Goal: Information Seeking & Learning: Learn about a topic

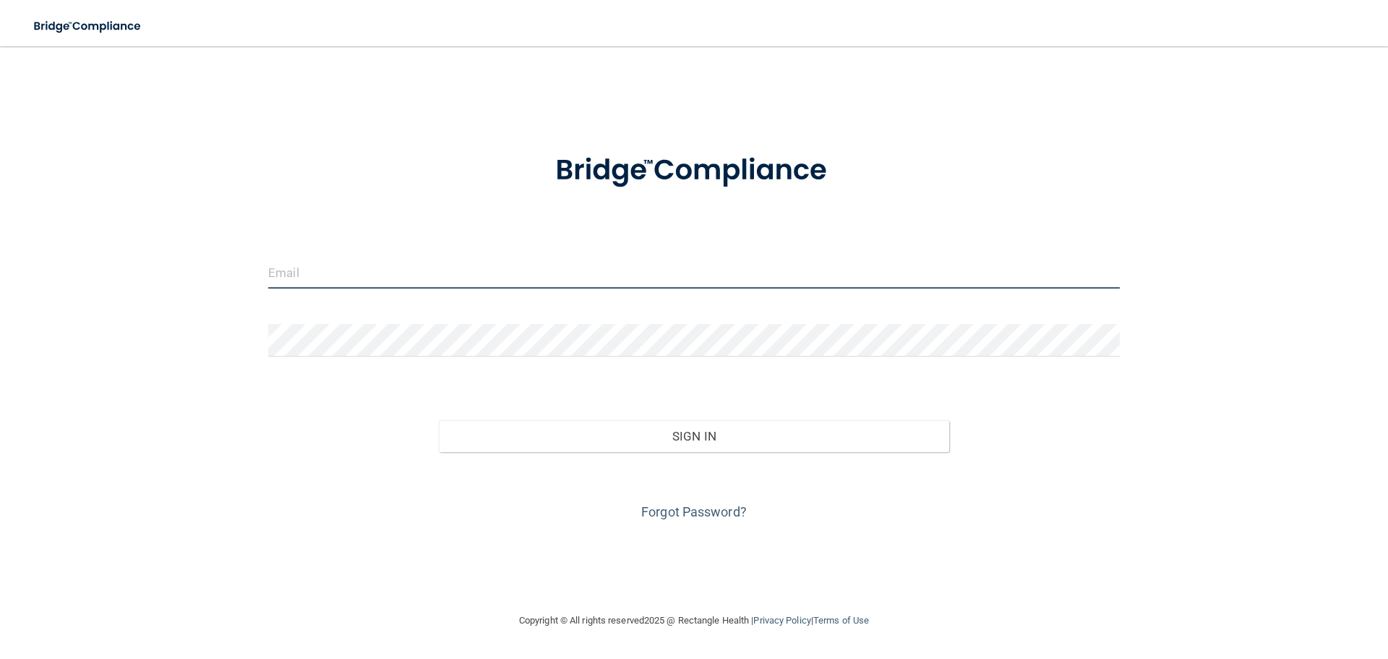
click at [347, 274] on input "email" at bounding box center [694, 272] width 852 height 33
type input "[EMAIL_ADDRESS][DOMAIN_NAME]"
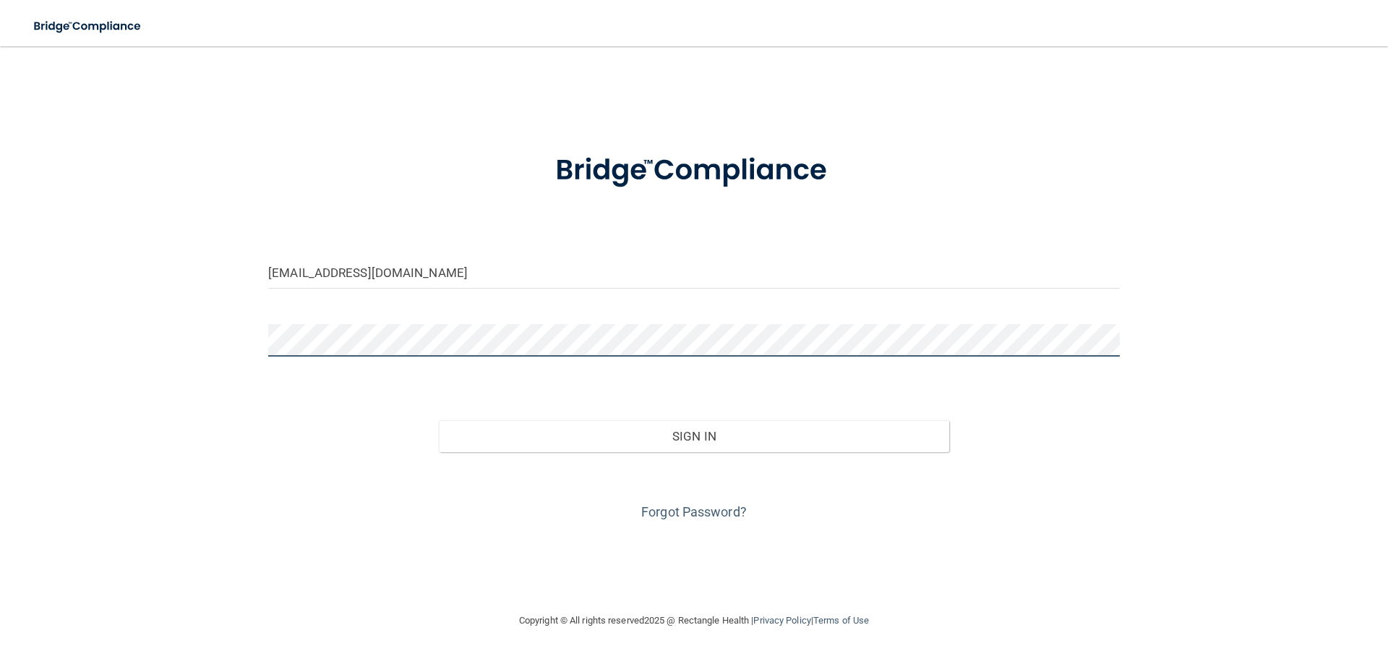
click at [439, 420] on button "Sign In" at bounding box center [694, 436] width 511 height 32
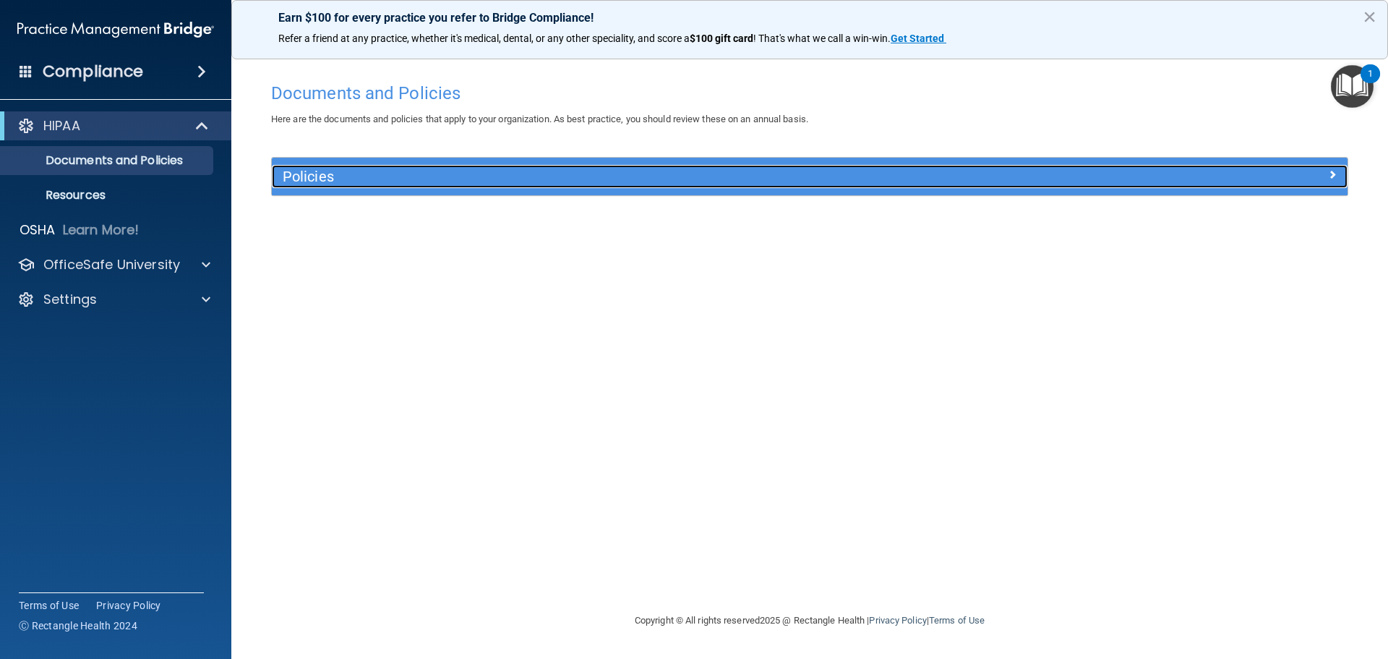
click at [770, 182] on h5 "Policies" at bounding box center [675, 176] width 785 height 16
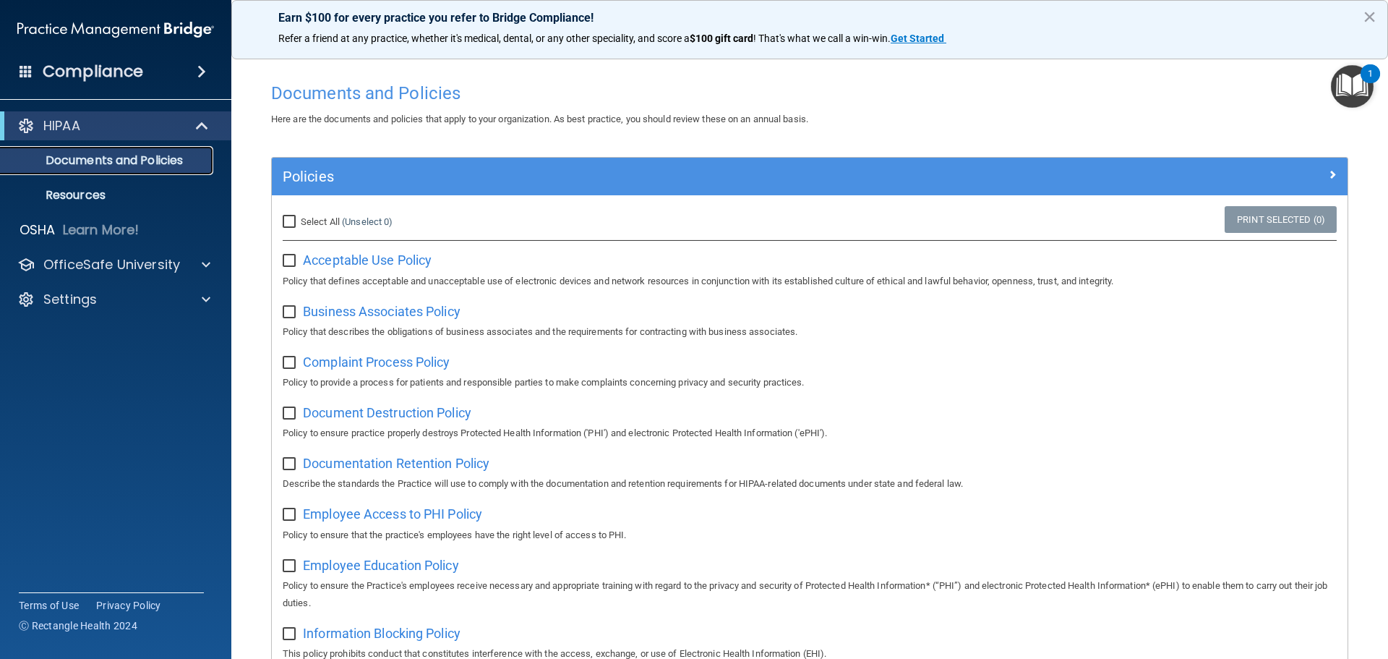
click at [167, 168] on link "Documents and Policies" at bounding box center [100, 160] width 228 height 29
click at [89, 189] on p "Resources" at bounding box center [107, 195] width 197 height 14
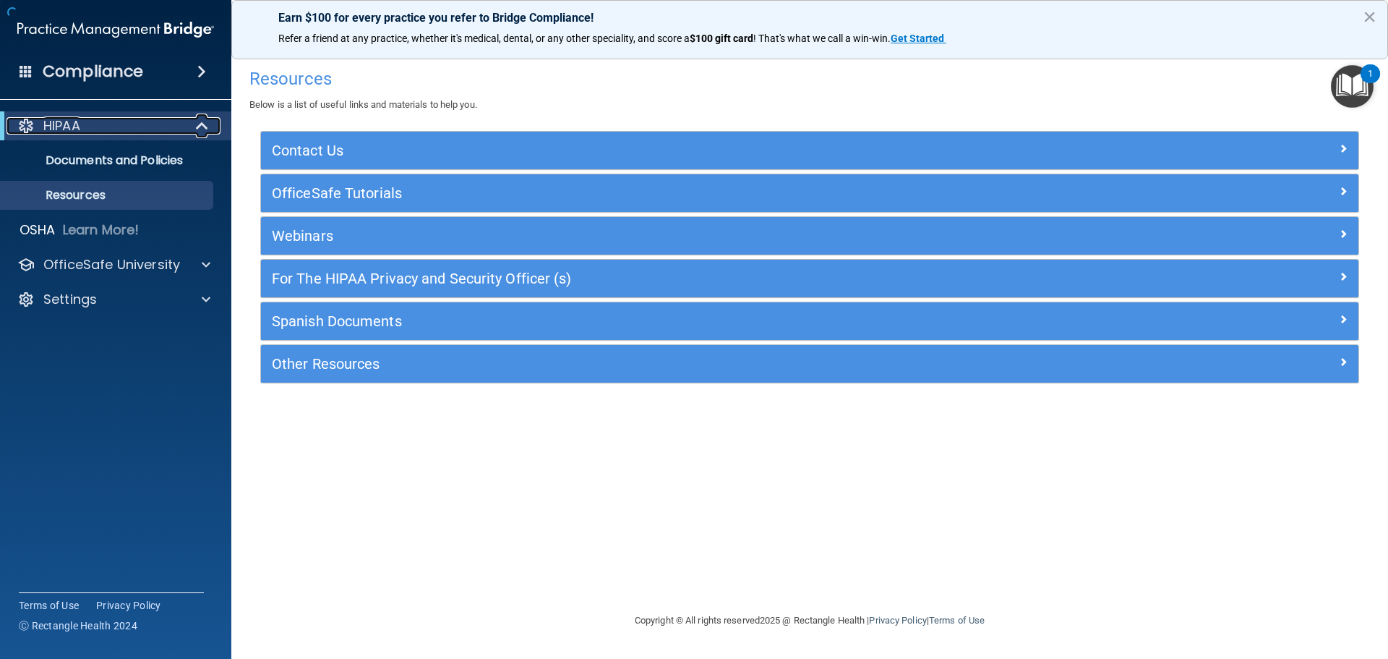
click at [203, 125] on span at bounding box center [203, 125] width 12 height 17
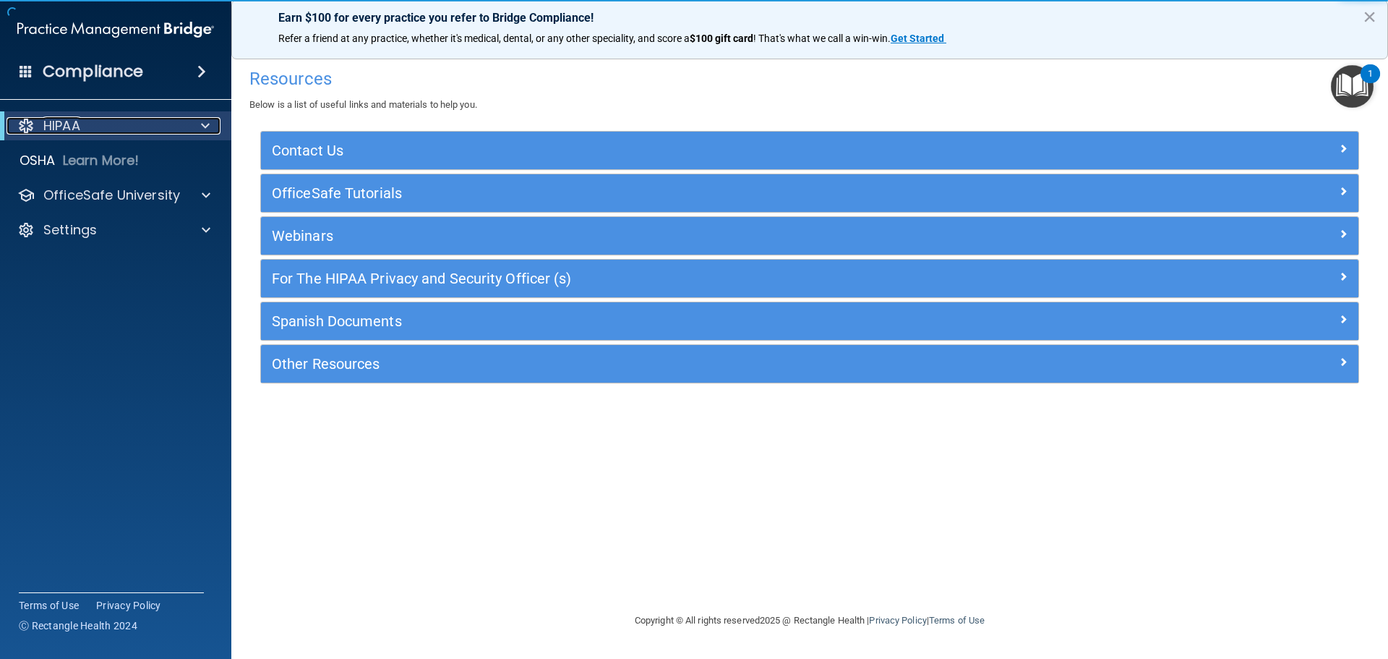
click at [203, 125] on span at bounding box center [205, 125] width 9 height 17
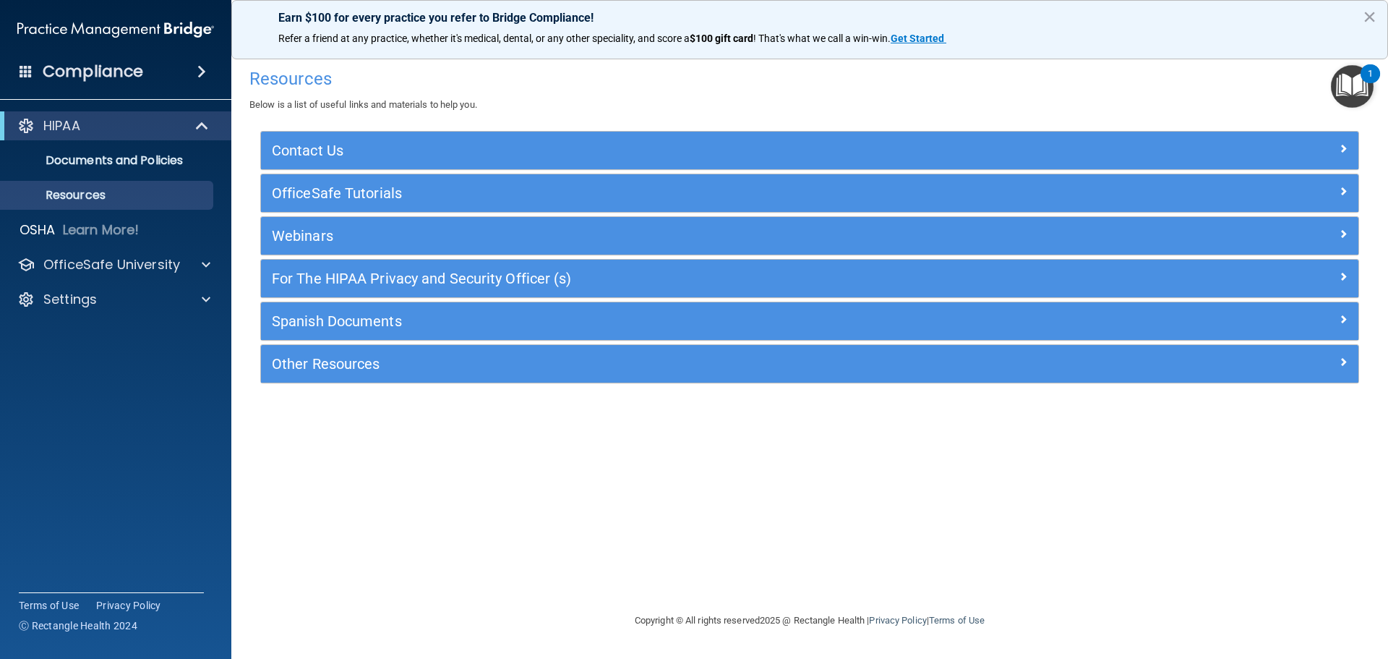
click at [86, 72] on h4 "Compliance" at bounding box center [93, 71] width 101 height 20
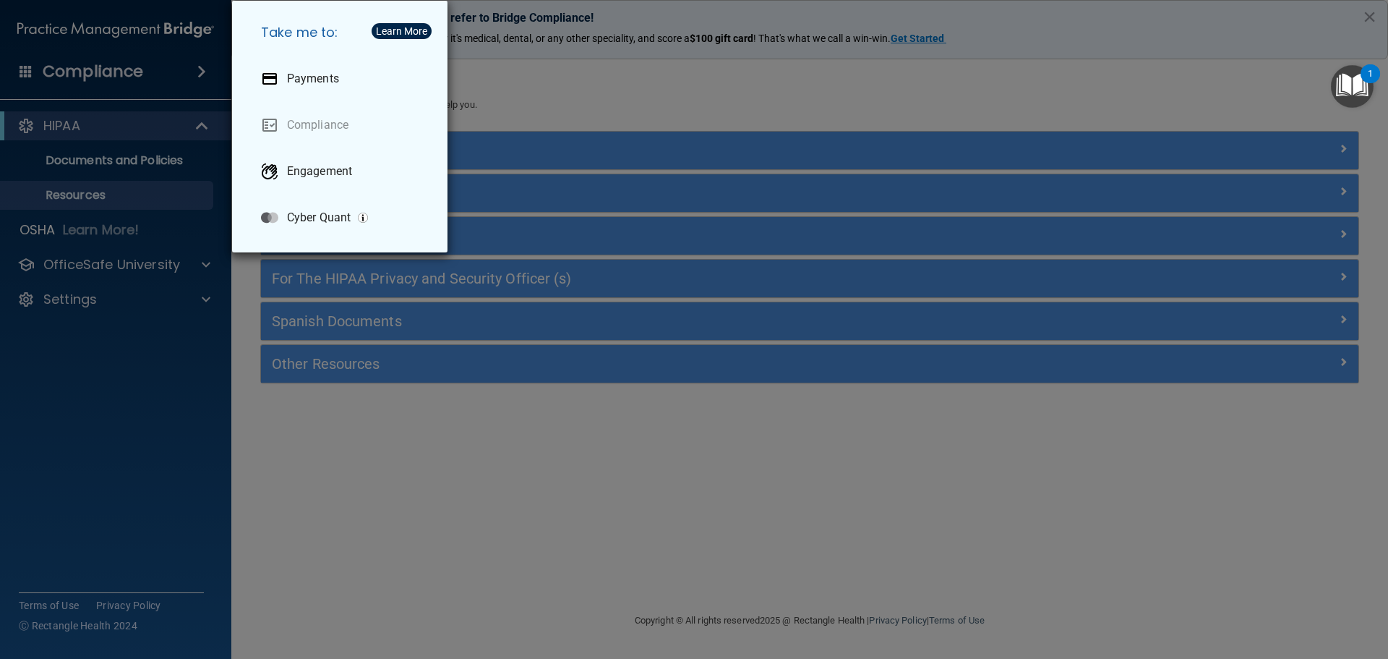
click at [379, 505] on div "Take me to: Payments Compliance Engagement Cyber Quant" at bounding box center [694, 329] width 1388 height 659
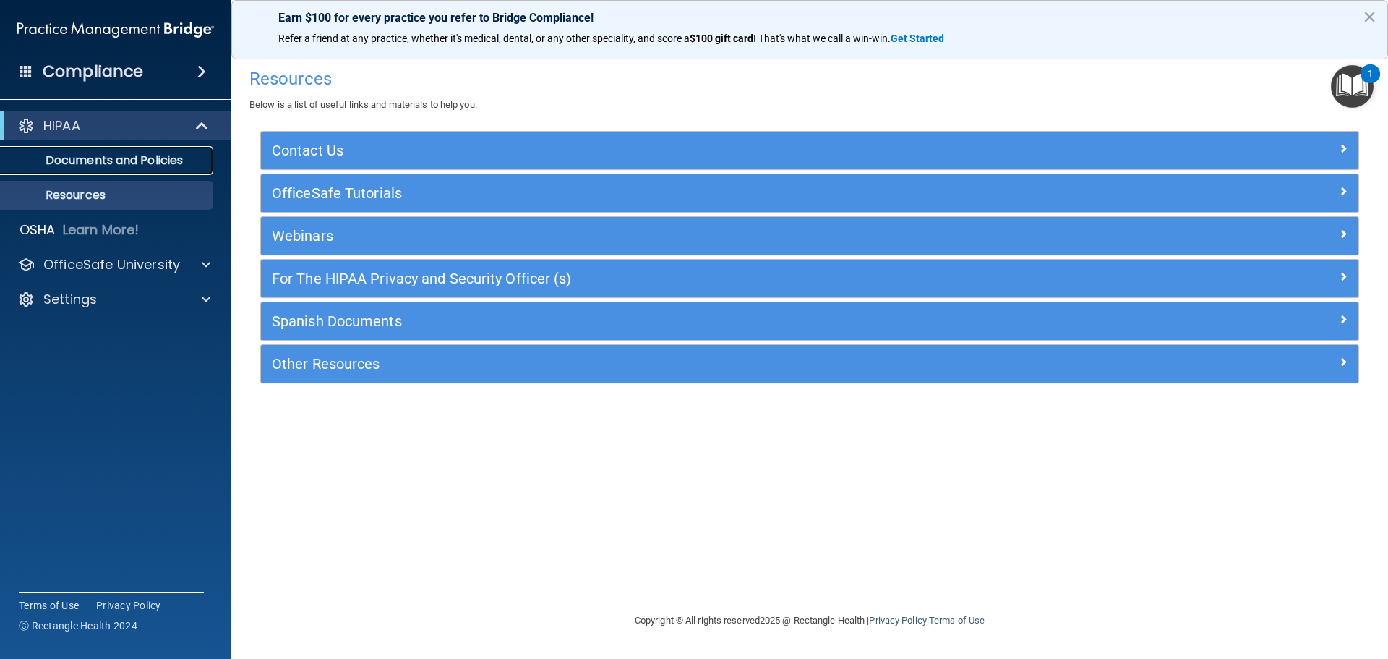
click at [167, 168] on p "Documents and Policies" at bounding box center [107, 160] width 197 height 14
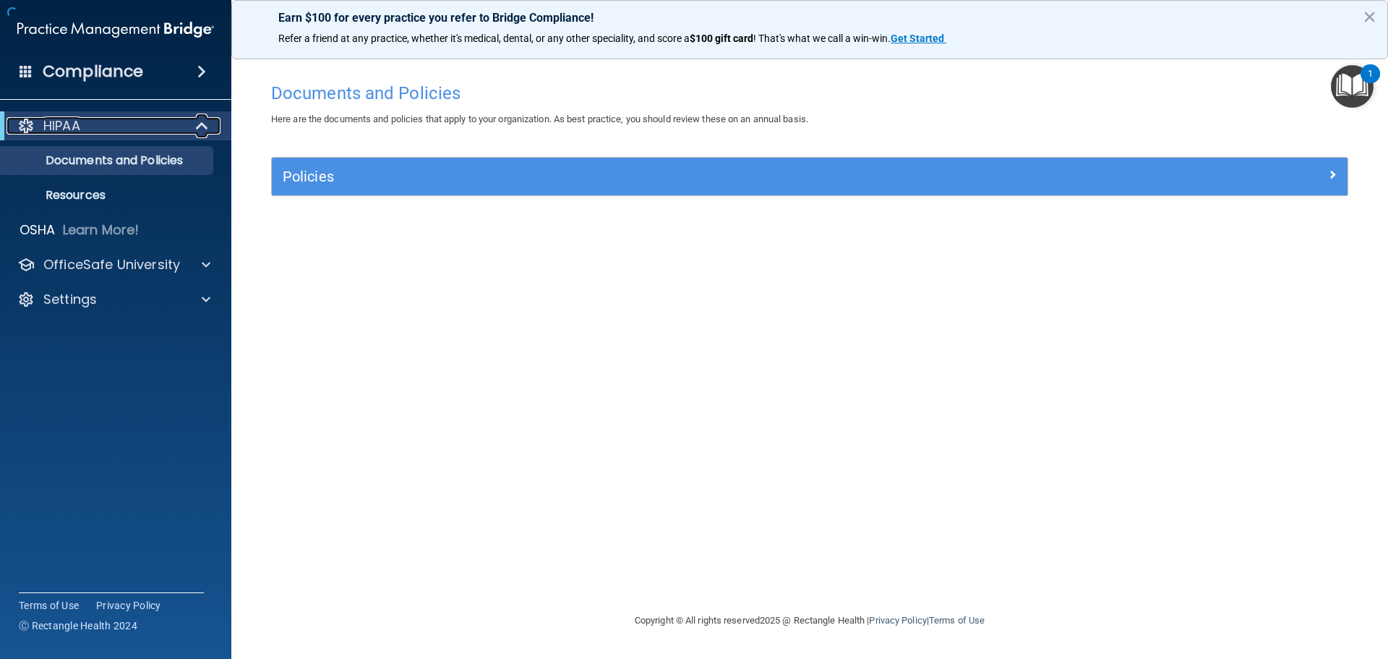
click at [161, 129] on div "HIPAA" at bounding box center [96, 125] width 179 height 17
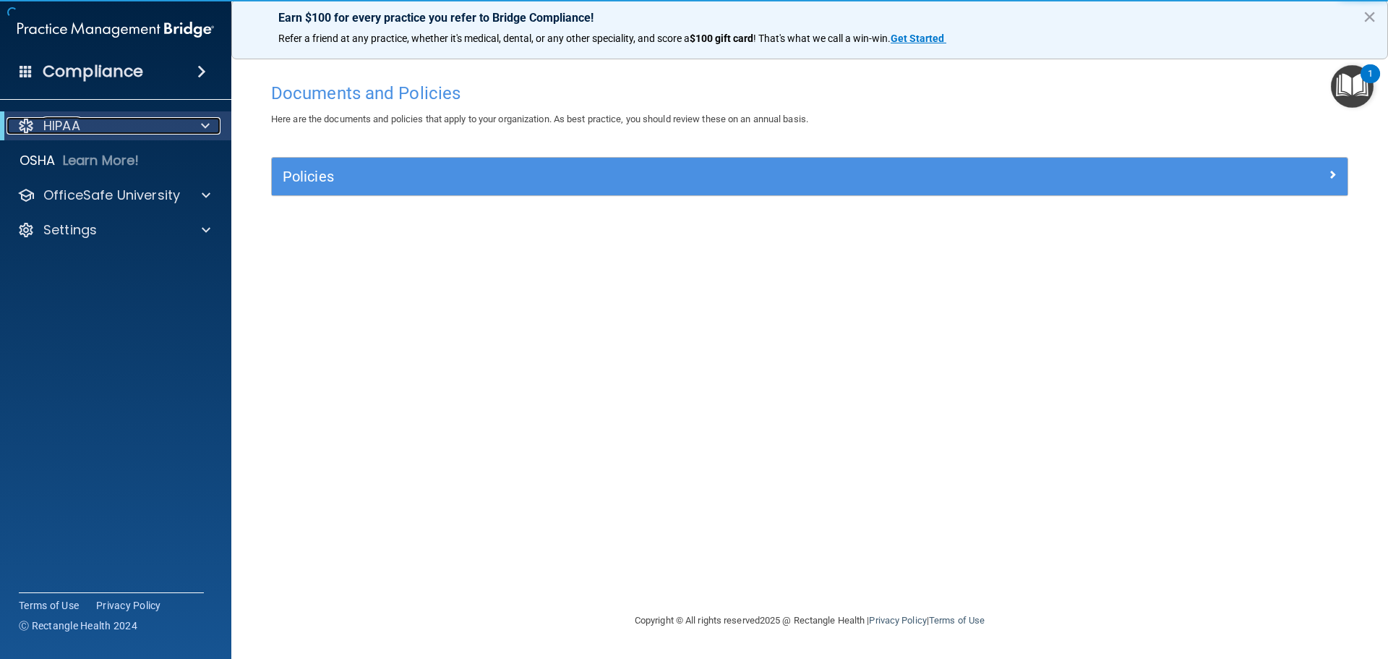
click at [161, 129] on div "HIPAA" at bounding box center [96, 125] width 179 height 17
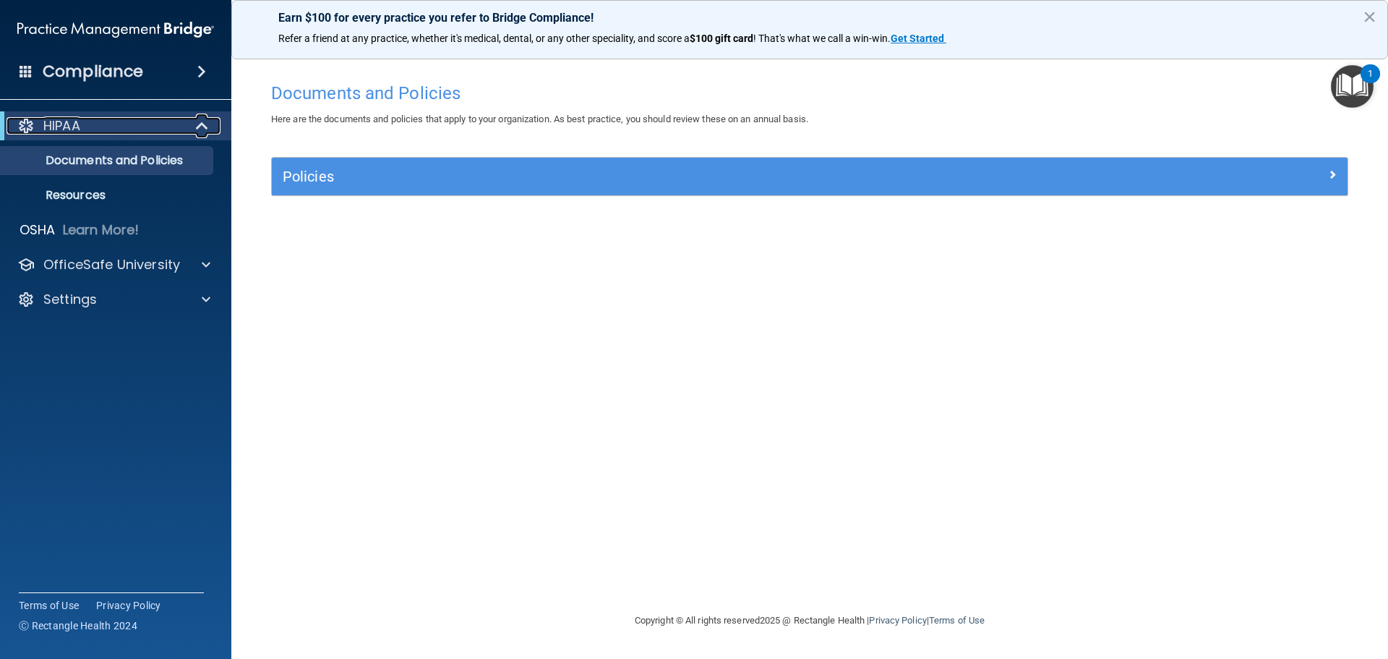
click at [161, 129] on div "HIPAA" at bounding box center [96, 125] width 179 height 17
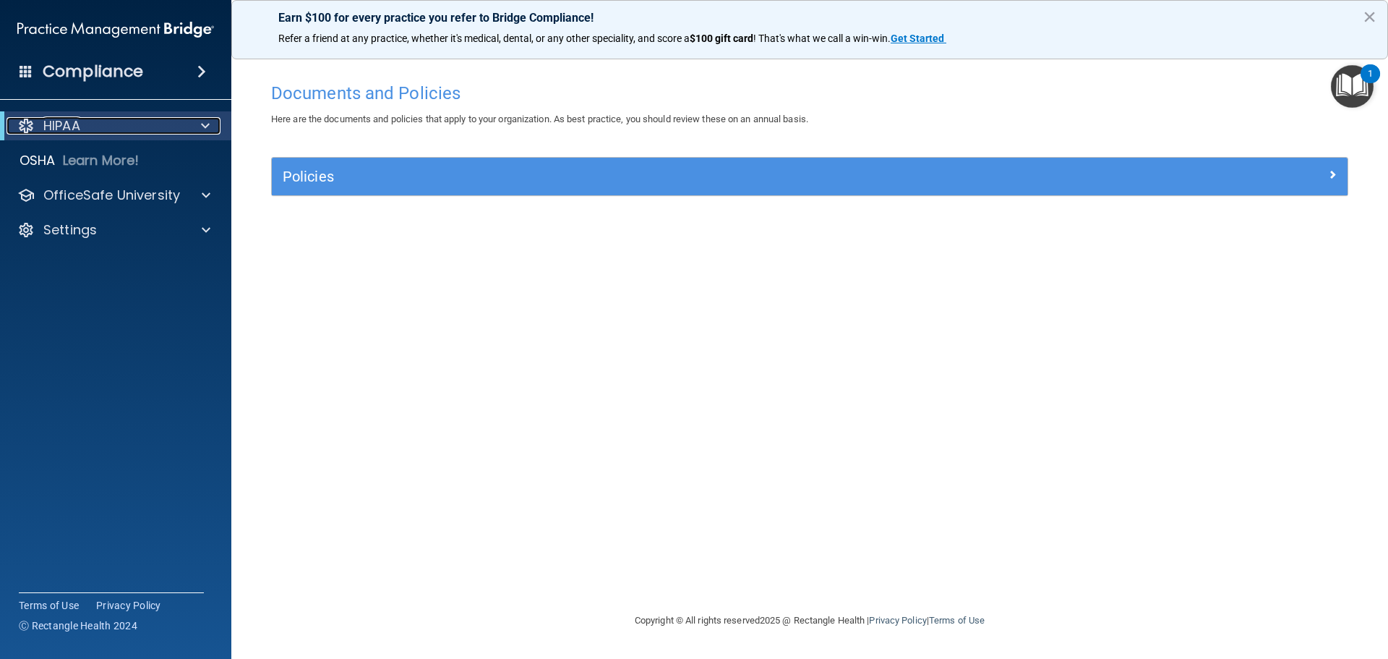
click at [161, 129] on div "HIPAA" at bounding box center [96, 125] width 179 height 17
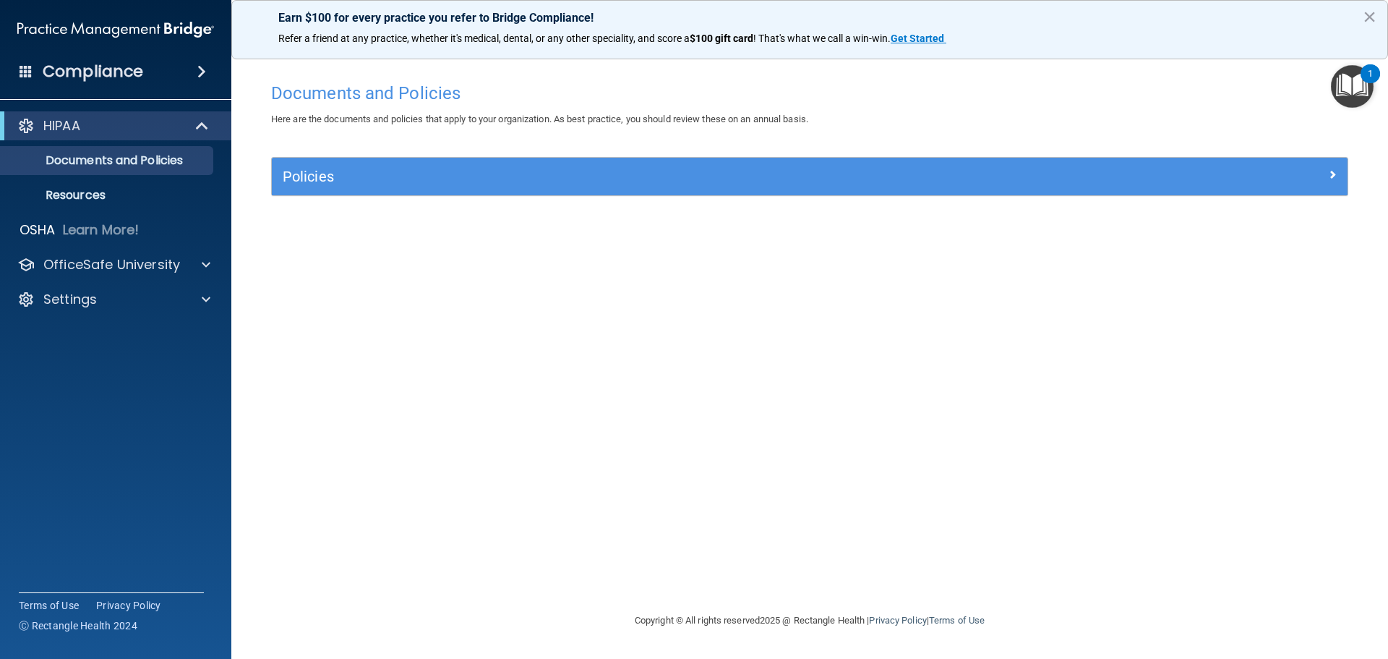
click at [82, 136] on div "HIPAA" at bounding box center [115, 125] width 231 height 29
click at [1348, 82] on img "Open Resource Center, 1 new notification" at bounding box center [1352, 86] width 43 height 43
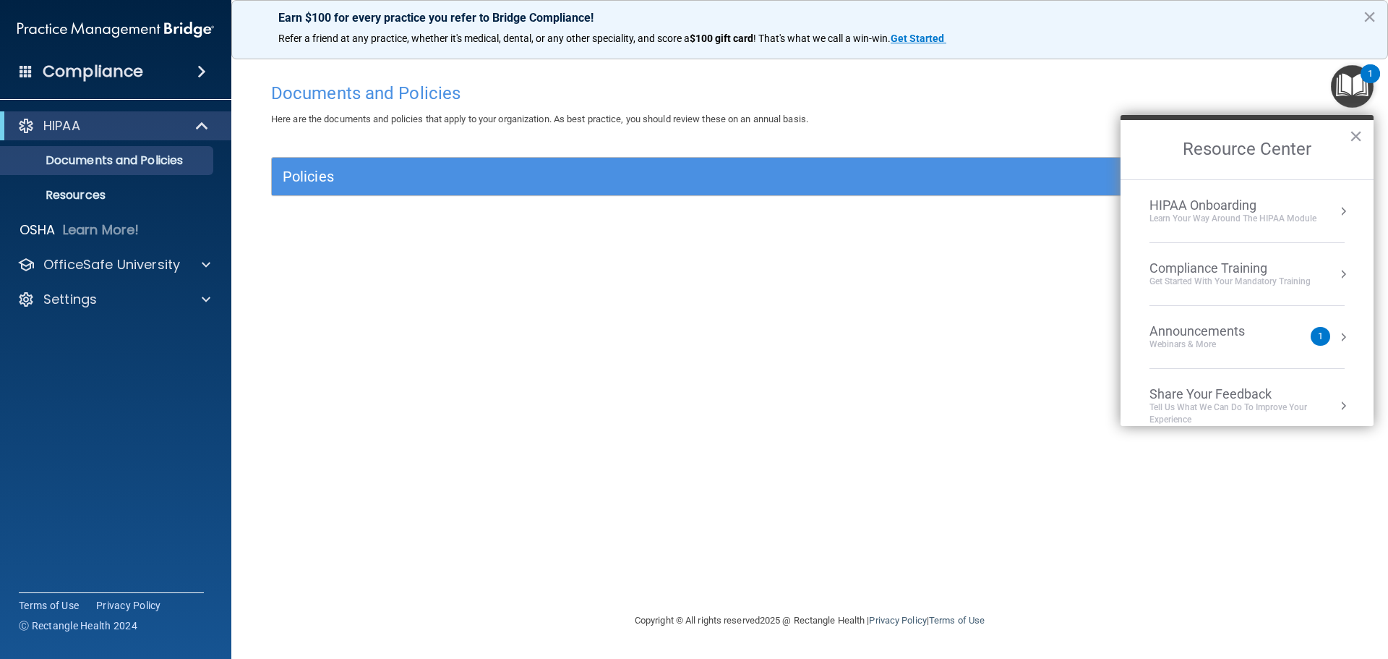
click at [1336, 276] on button "Resource Center" at bounding box center [1343, 274] width 14 height 14
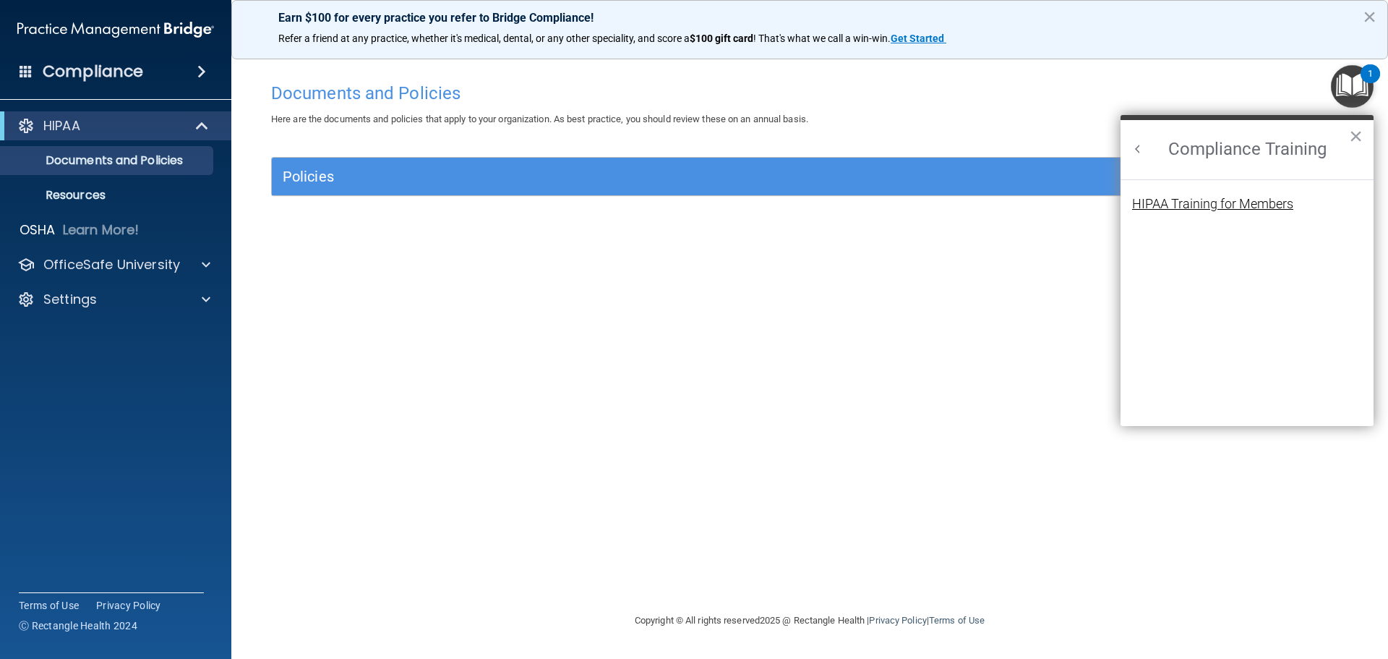
click at [1236, 206] on div "HIPAA Training for Members" at bounding box center [1212, 203] width 161 height 13
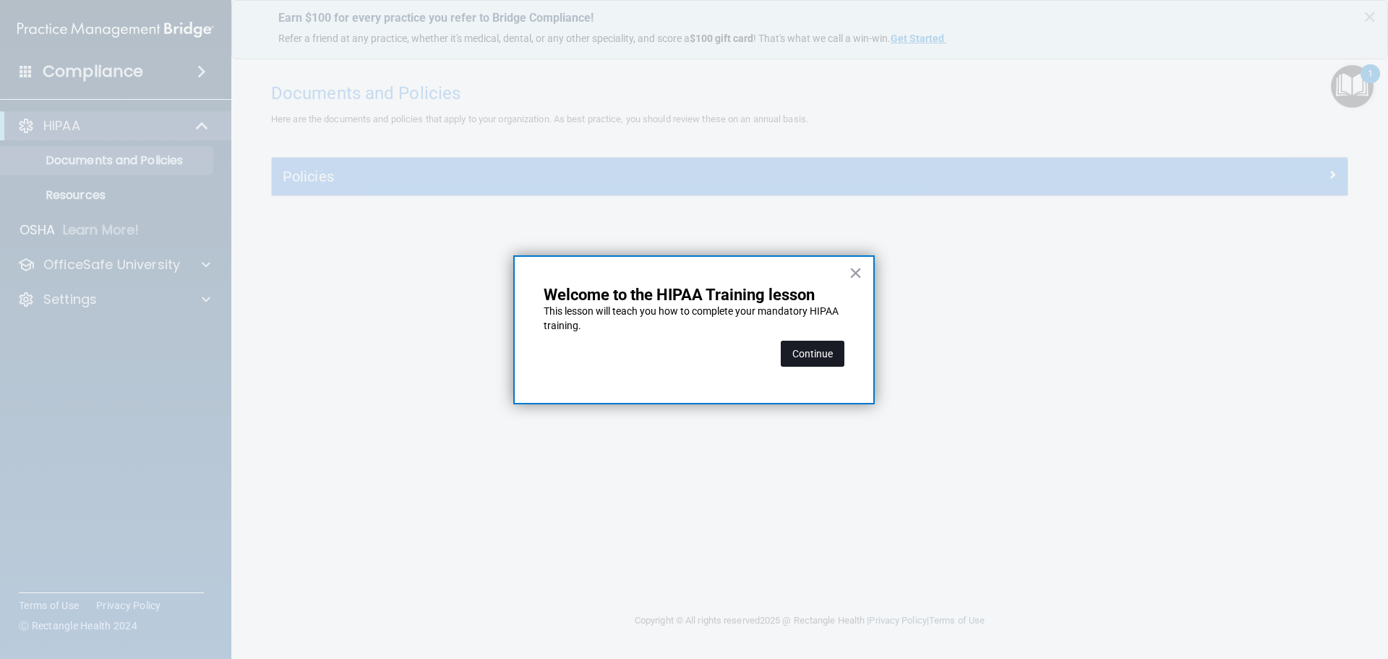
click at [801, 353] on button "Continue" at bounding box center [813, 354] width 64 height 26
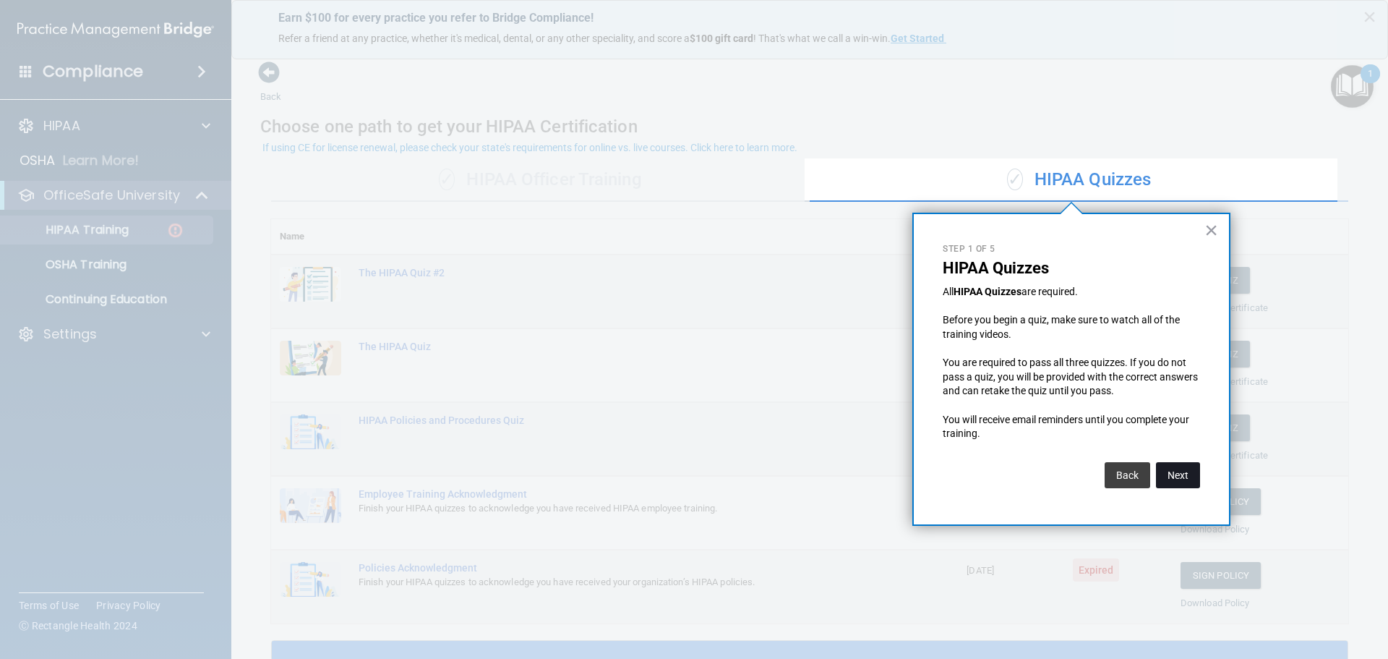
click at [1169, 473] on button "Next" at bounding box center [1178, 475] width 44 height 26
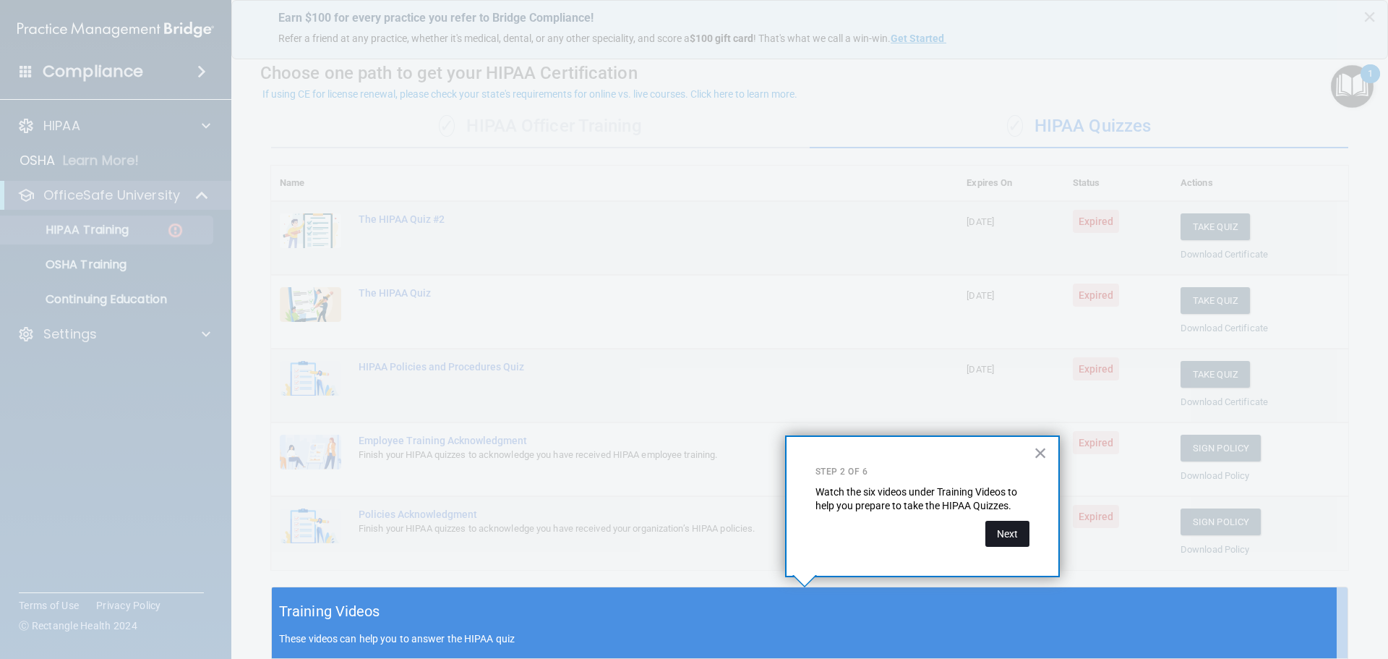
click at [1012, 537] on button "Next" at bounding box center [1008, 534] width 44 height 26
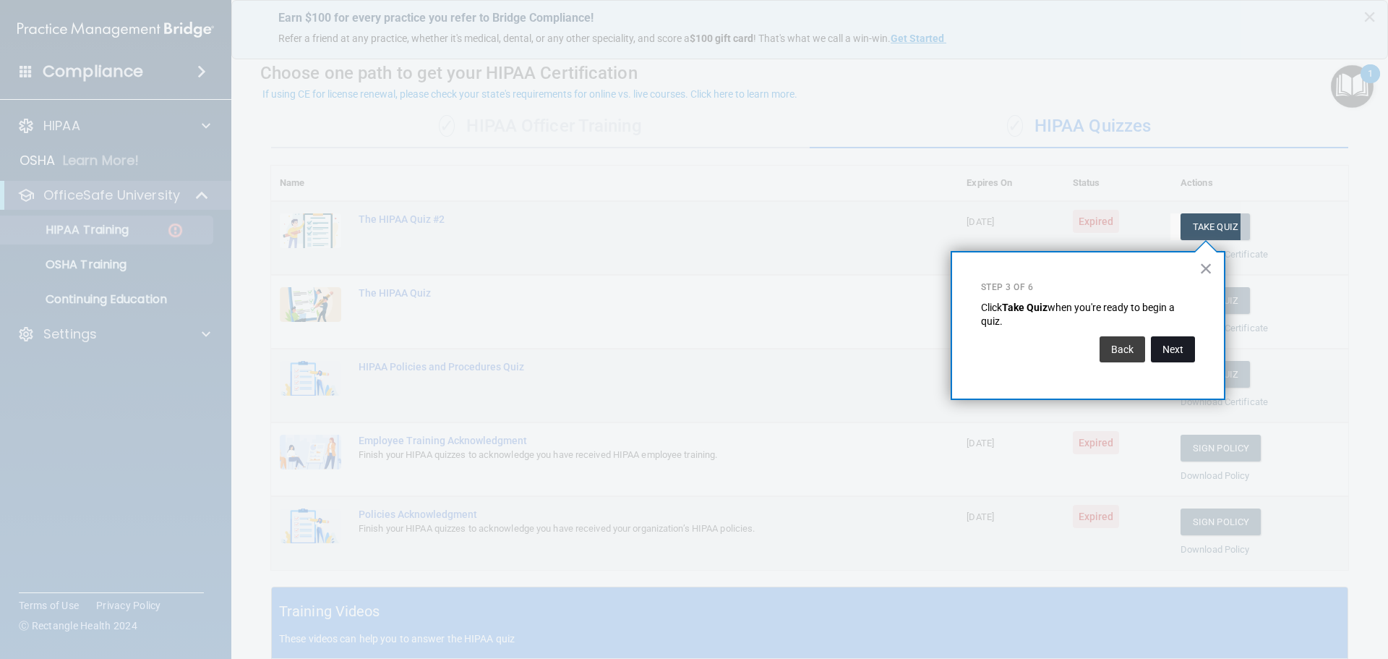
click at [1184, 354] on button "Next" at bounding box center [1173, 349] width 44 height 26
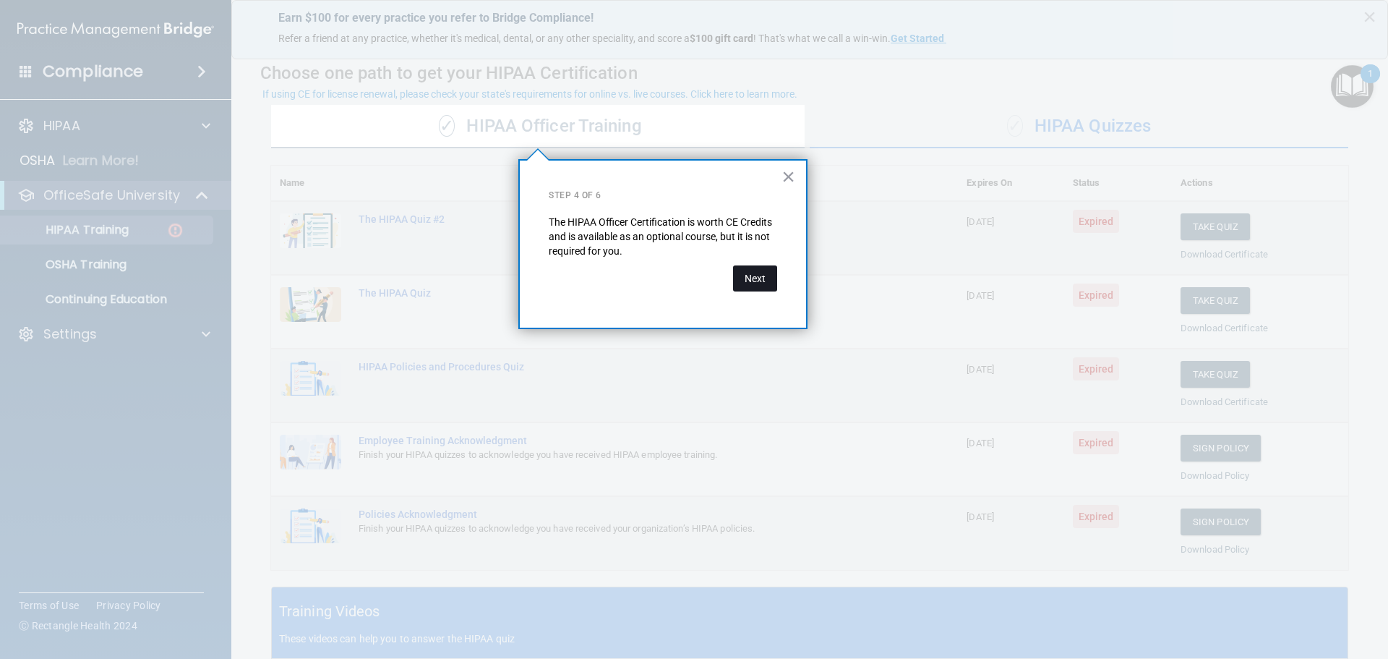
click at [748, 282] on button "Next" at bounding box center [755, 278] width 44 height 26
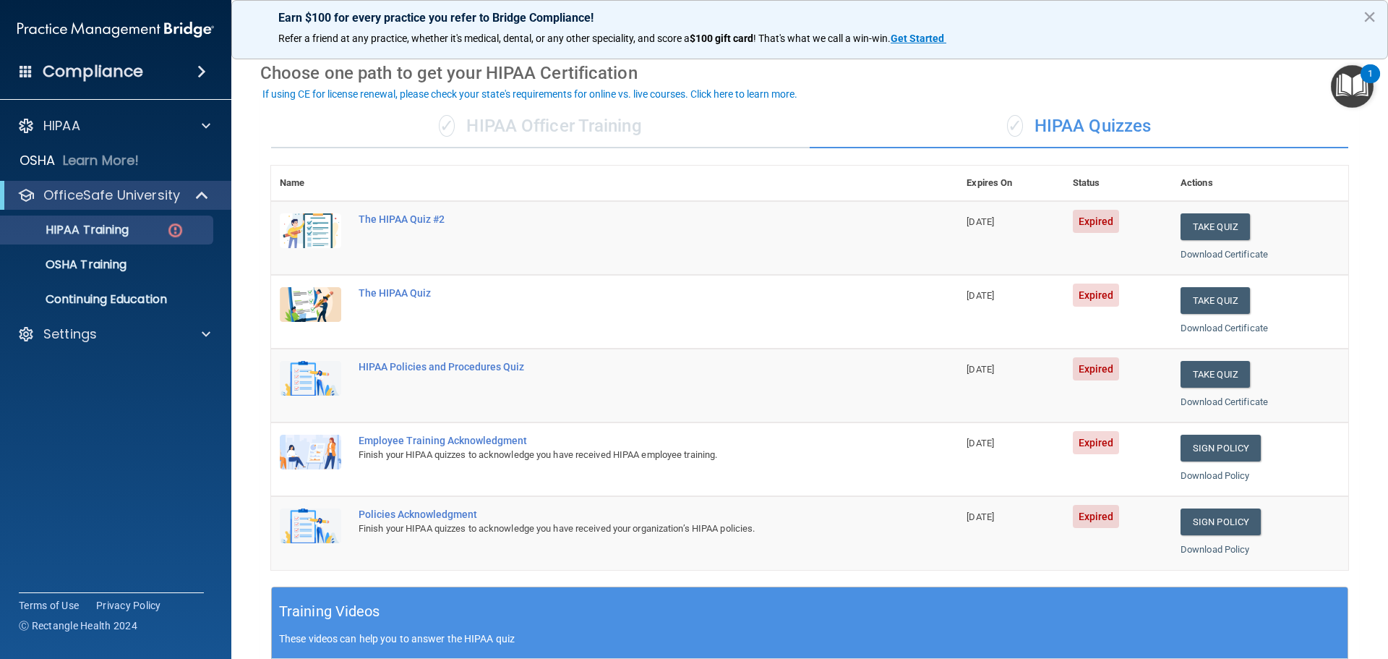
click at [539, 122] on div "✓ HIPAA Officer Training" at bounding box center [540, 126] width 539 height 43
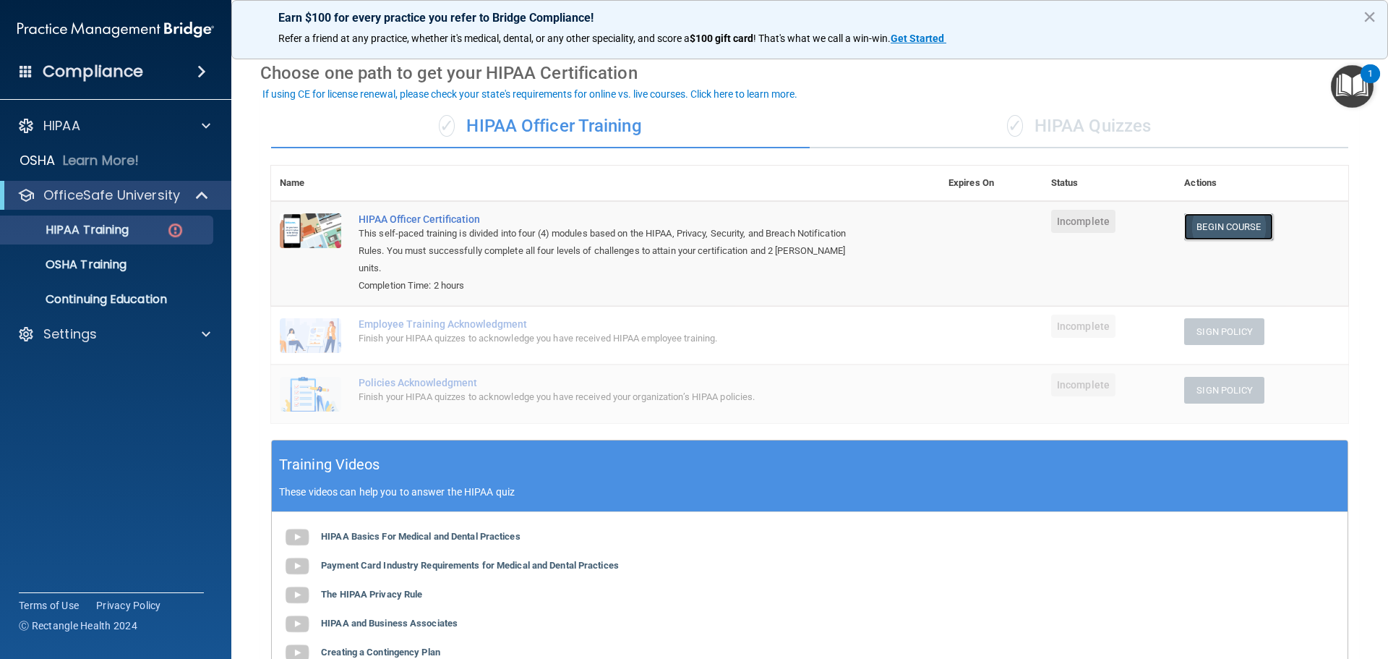
click at [1215, 228] on link "Begin Course" at bounding box center [1229, 226] width 88 height 27
click at [1062, 129] on div "✓ HIPAA Quizzes" at bounding box center [1079, 126] width 539 height 43
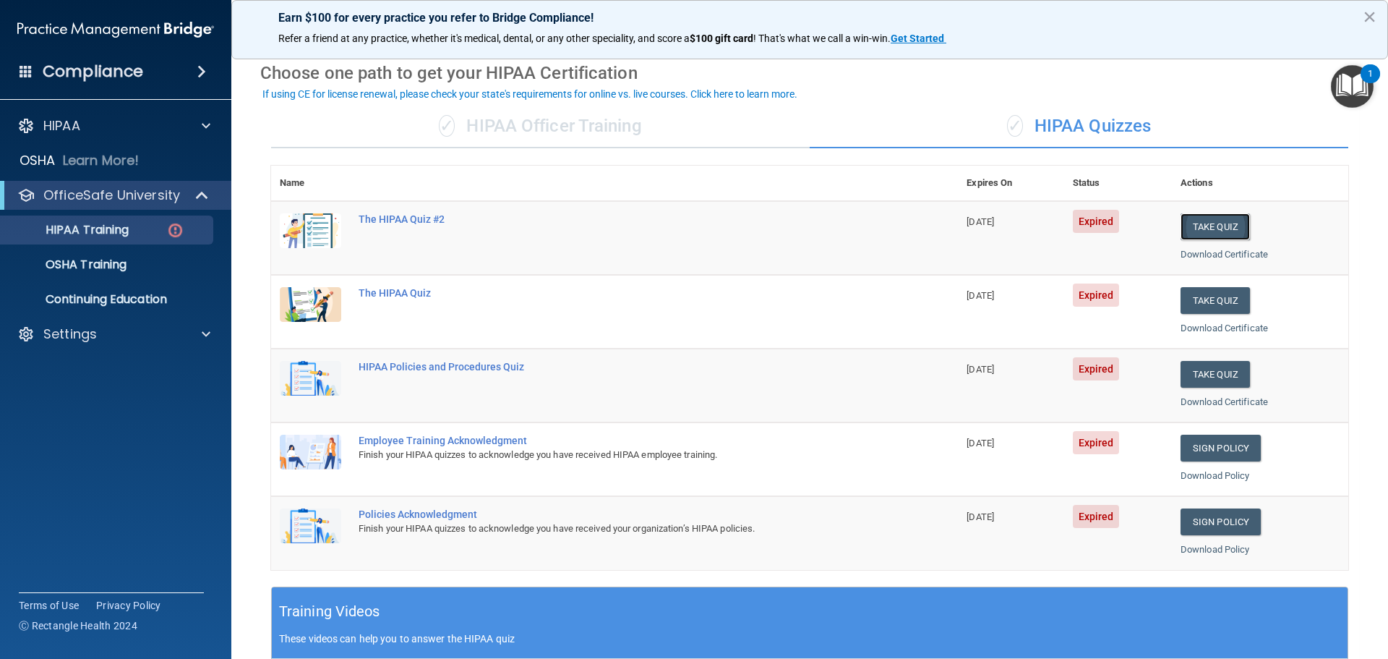
click at [1219, 226] on button "Take Quiz" at bounding box center [1215, 226] width 69 height 27
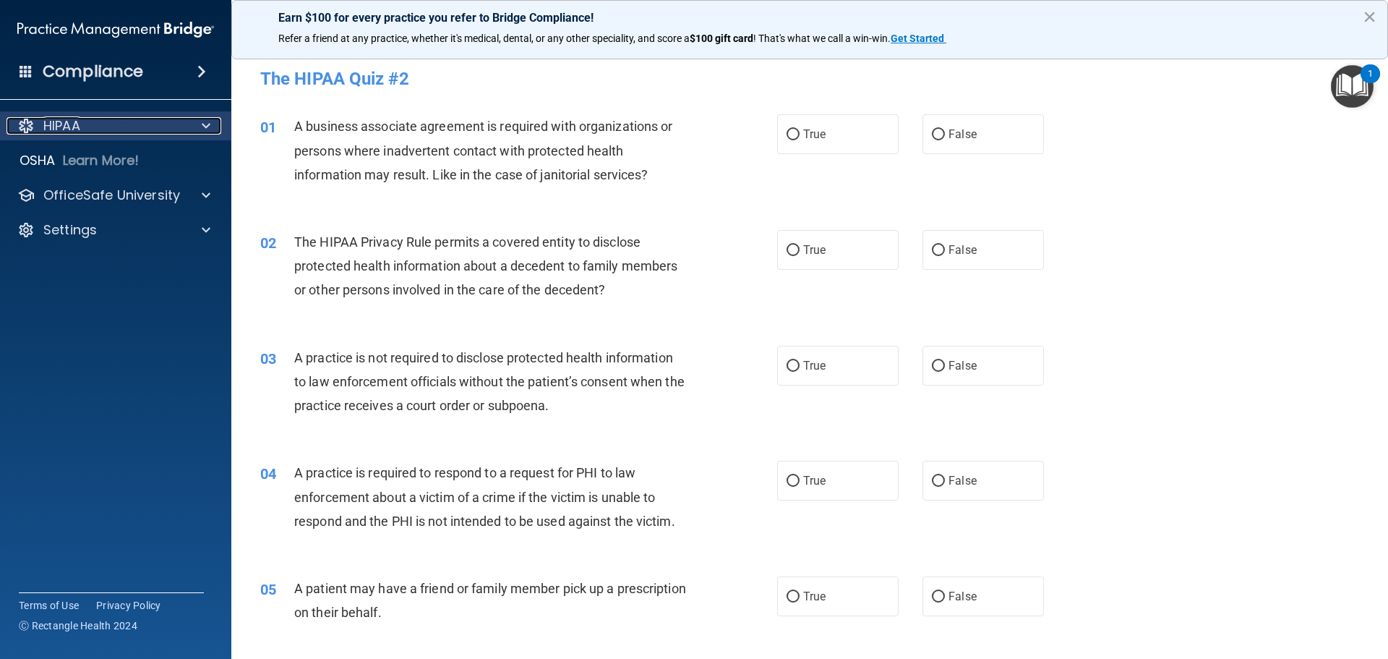
click at [211, 125] on div at bounding box center [204, 125] width 36 height 17
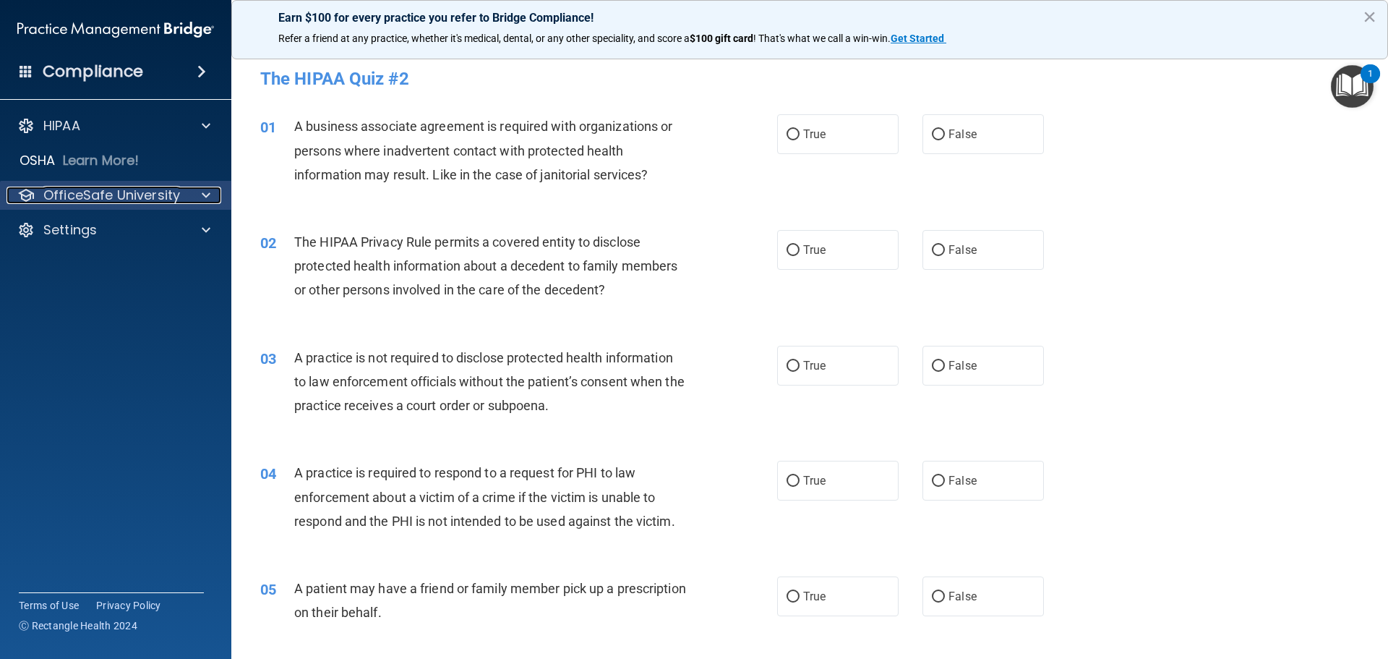
click at [205, 200] on span at bounding box center [206, 195] width 9 height 17
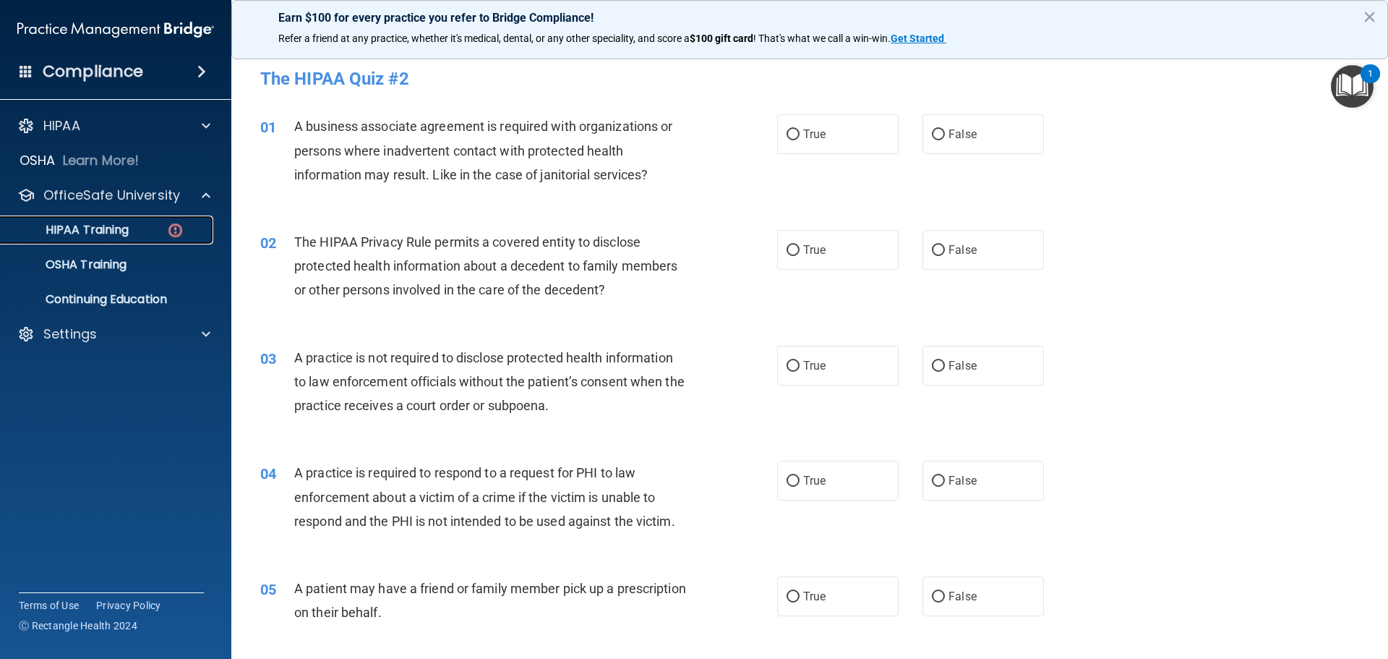
click at [123, 229] on p "HIPAA Training" at bounding box center [68, 230] width 119 height 14
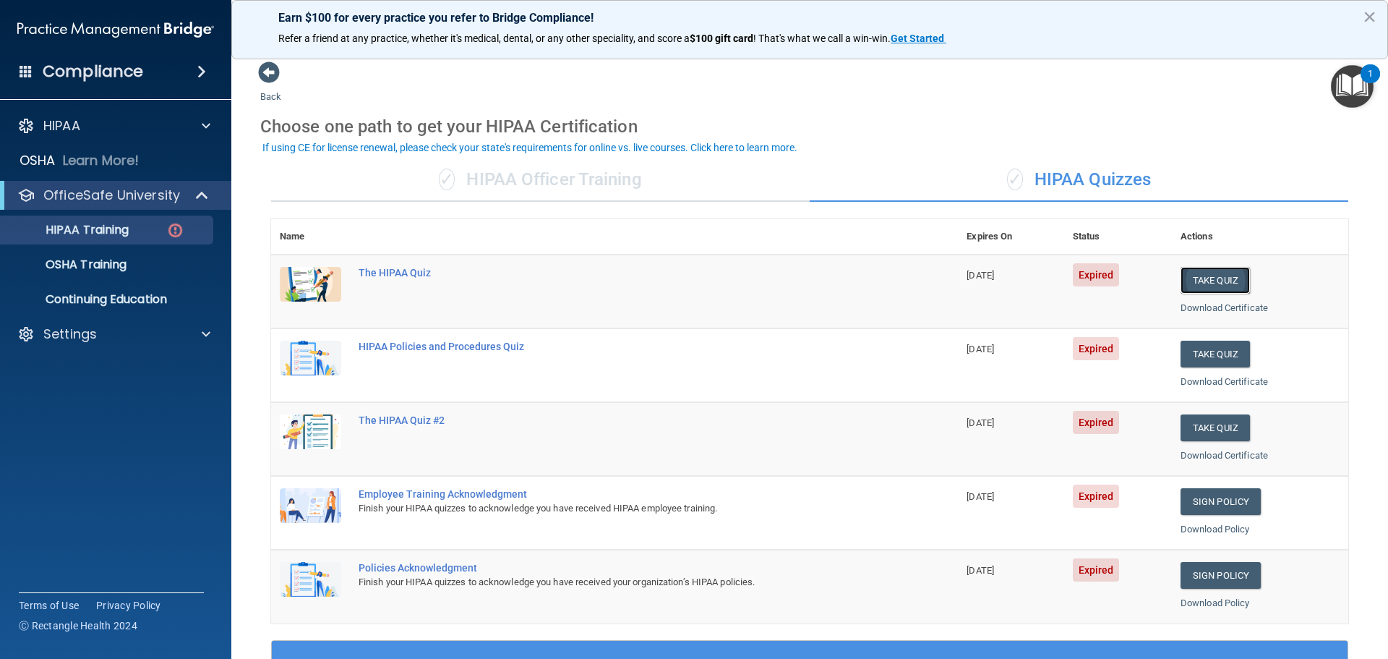
click at [1199, 282] on button "Take Quiz" at bounding box center [1215, 280] width 69 height 27
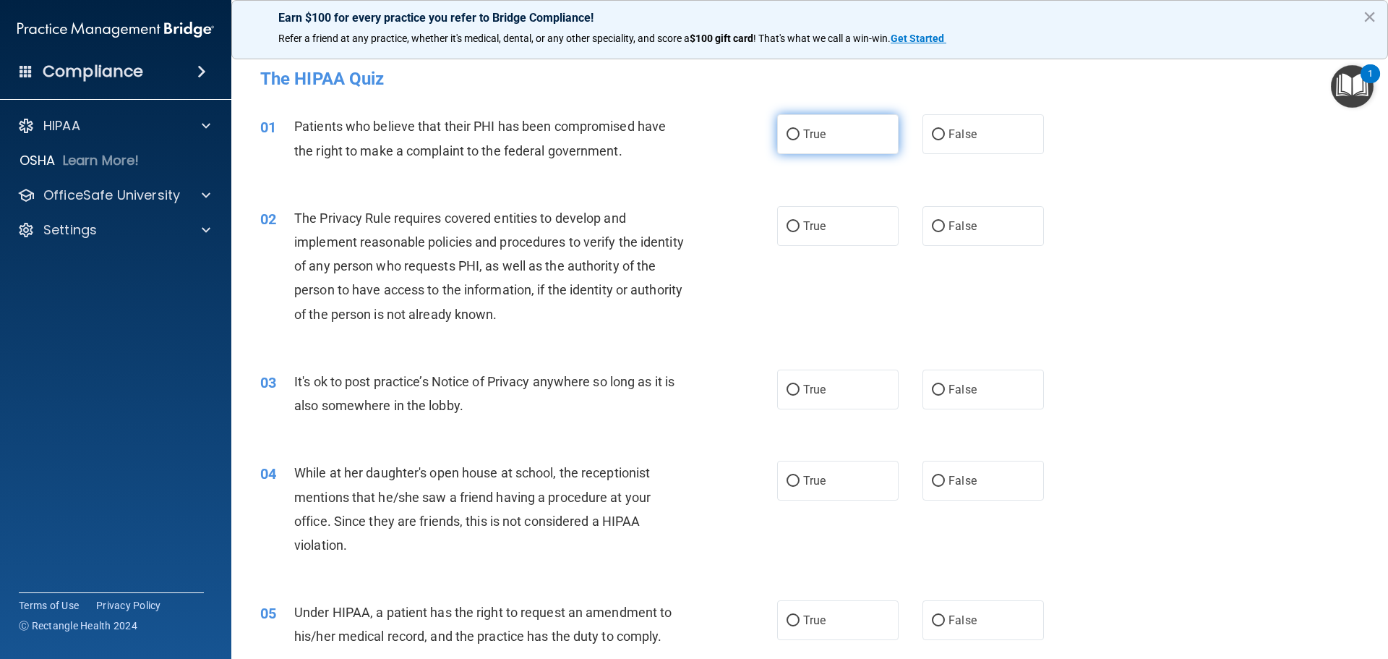
click at [790, 140] on input "True" at bounding box center [793, 134] width 13 height 11
radio input "true"
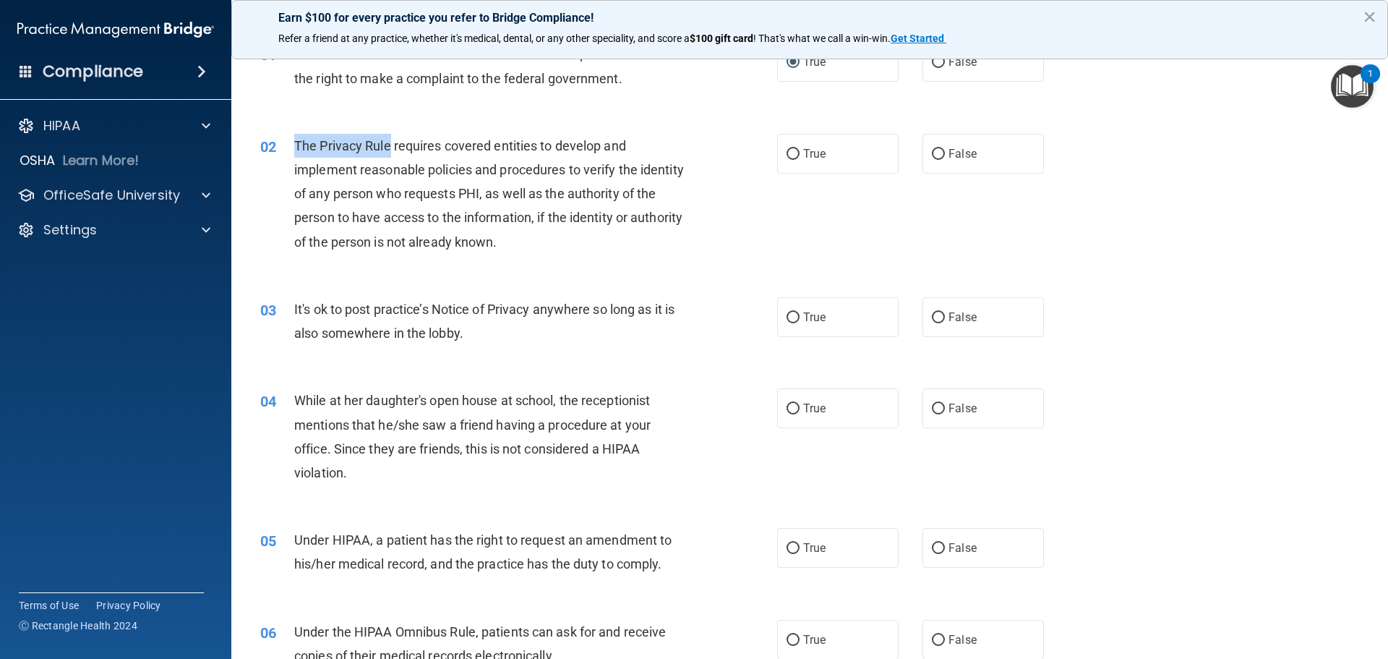
drag, startPoint x: 295, startPoint y: 144, endPoint x: 390, endPoint y: 140, distance: 95.5
click at [390, 140] on span "The Privacy Rule requires covered entities to develop and implement reasonable …" at bounding box center [489, 193] width 390 height 111
click at [455, 162] on span "The Privacy Rule requires covered entities to develop and implement reasonable …" at bounding box center [489, 193] width 390 height 111
click at [435, 169] on span "The Privacy Rule requires covered entities to develop and implement reasonable …" at bounding box center [489, 193] width 390 height 111
click at [803, 154] on span "True" at bounding box center [814, 154] width 22 height 14
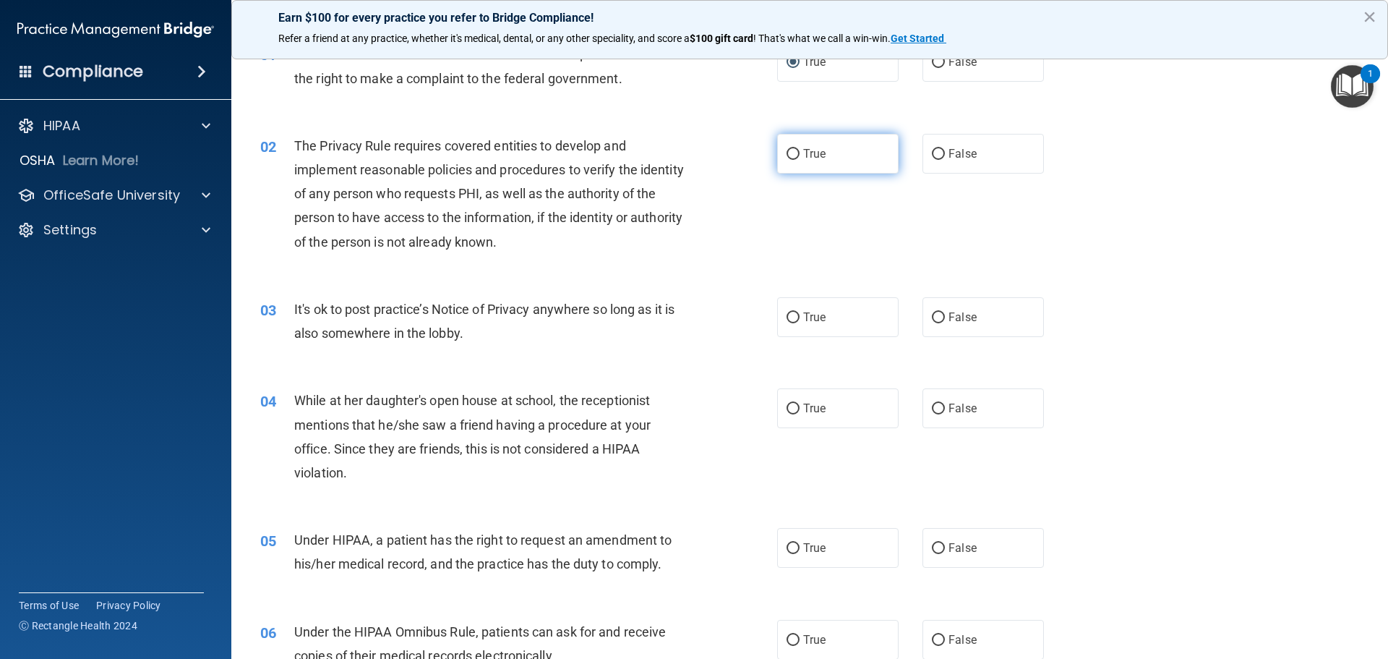
click at [800, 154] on input "True" at bounding box center [793, 154] width 13 height 11
radio input "true"
drag, startPoint x: 938, startPoint y: 324, endPoint x: 868, endPoint y: 351, distance: 74.4
click at [938, 324] on label "False" at bounding box center [983, 317] width 121 height 40
click at [938, 323] on input "False" at bounding box center [938, 317] width 13 height 11
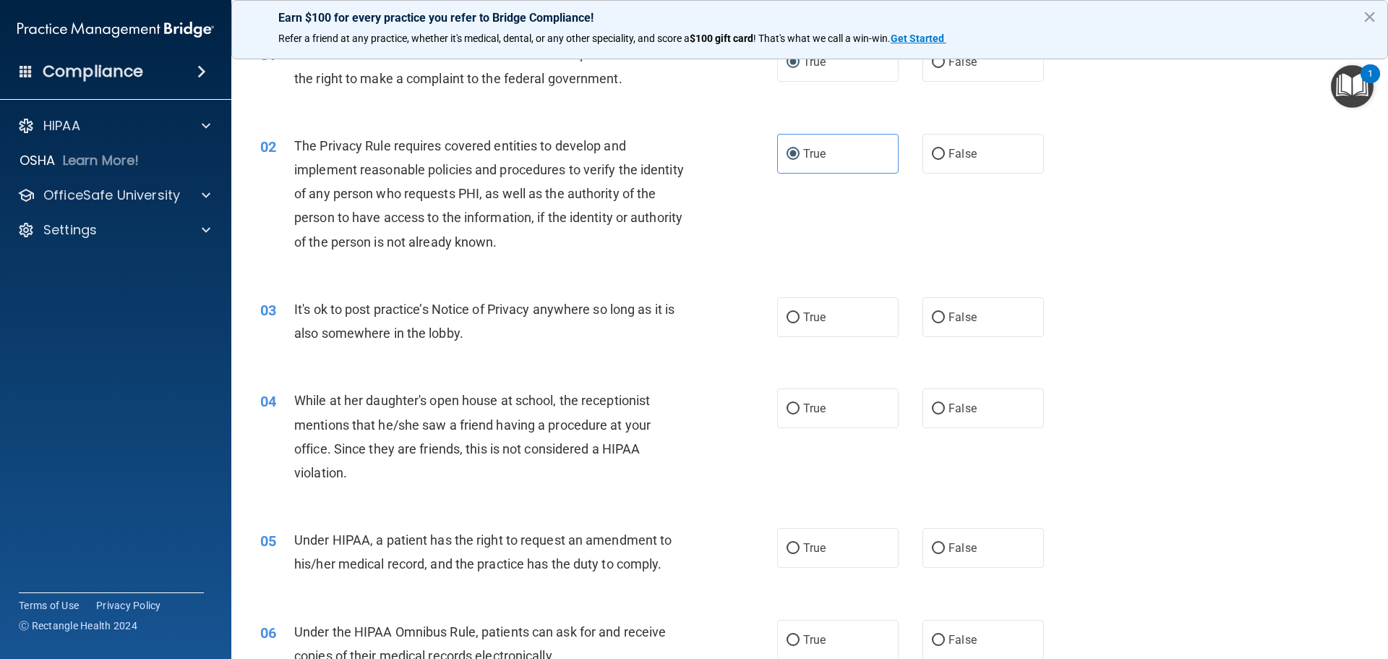
radio input "true"
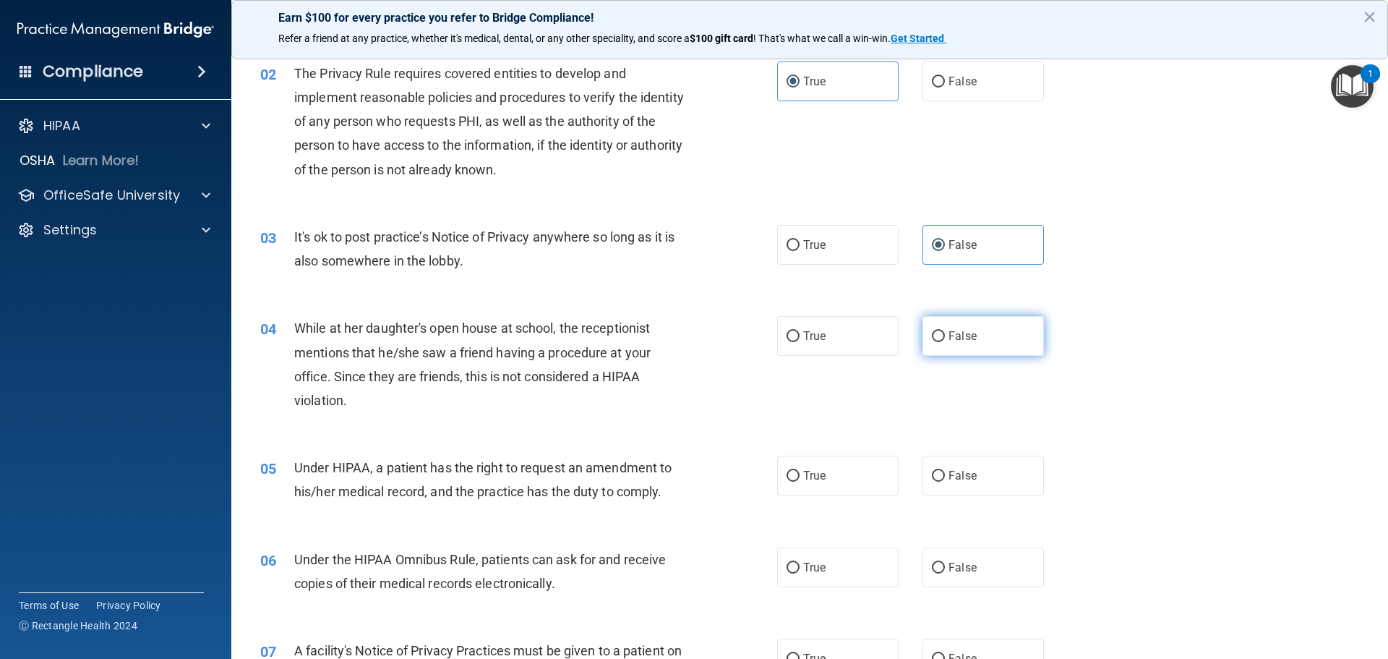
drag, startPoint x: 943, startPoint y: 330, endPoint x: 931, endPoint y: 341, distance: 16.4
click at [949, 330] on span "False" at bounding box center [963, 336] width 28 height 14
click at [943, 331] on input "False" at bounding box center [938, 336] width 13 height 11
radio input "true"
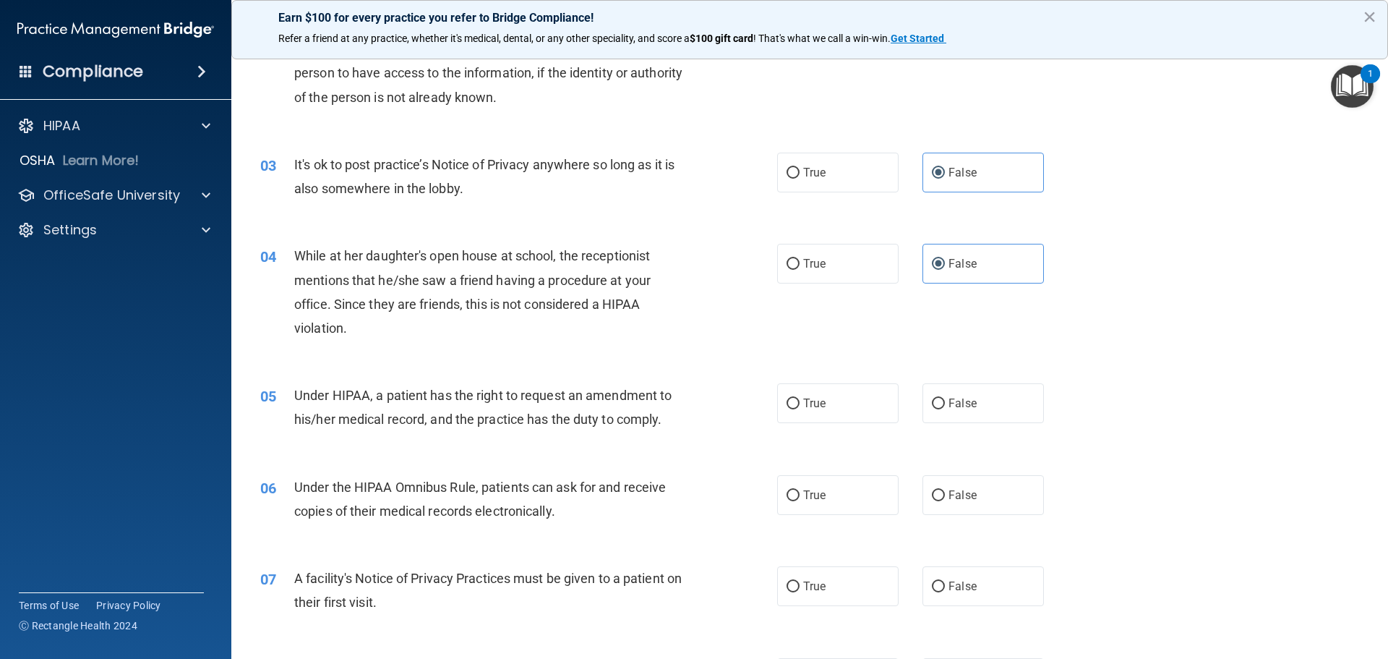
scroll to position [289, 0]
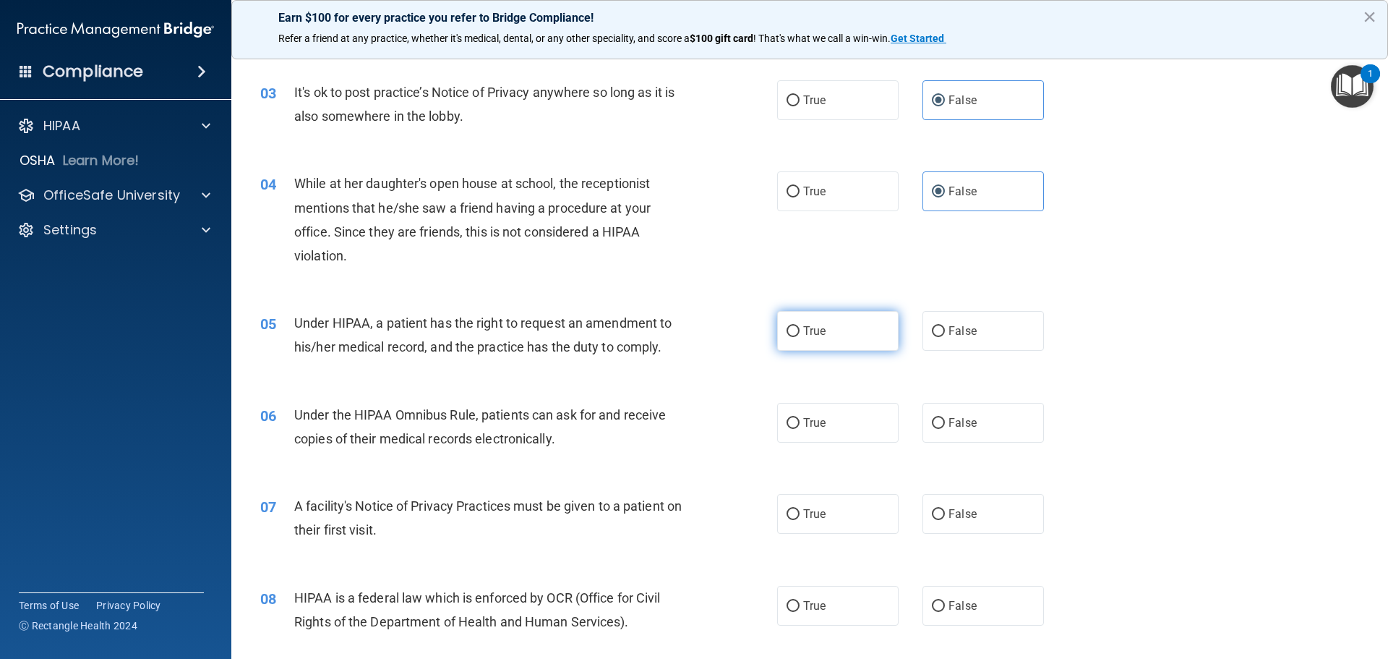
click at [808, 338] on label "True" at bounding box center [837, 331] width 121 height 40
click at [800, 337] on input "True" at bounding box center [793, 331] width 13 height 11
radio input "true"
drag, startPoint x: 469, startPoint y: 412, endPoint x: 348, endPoint y: 417, distance: 120.8
click at [348, 417] on span "Under the HIPAA Omnibus Rule, patients can ask for and receive copies of their …" at bounding box center [480, 426] width 372 height 39
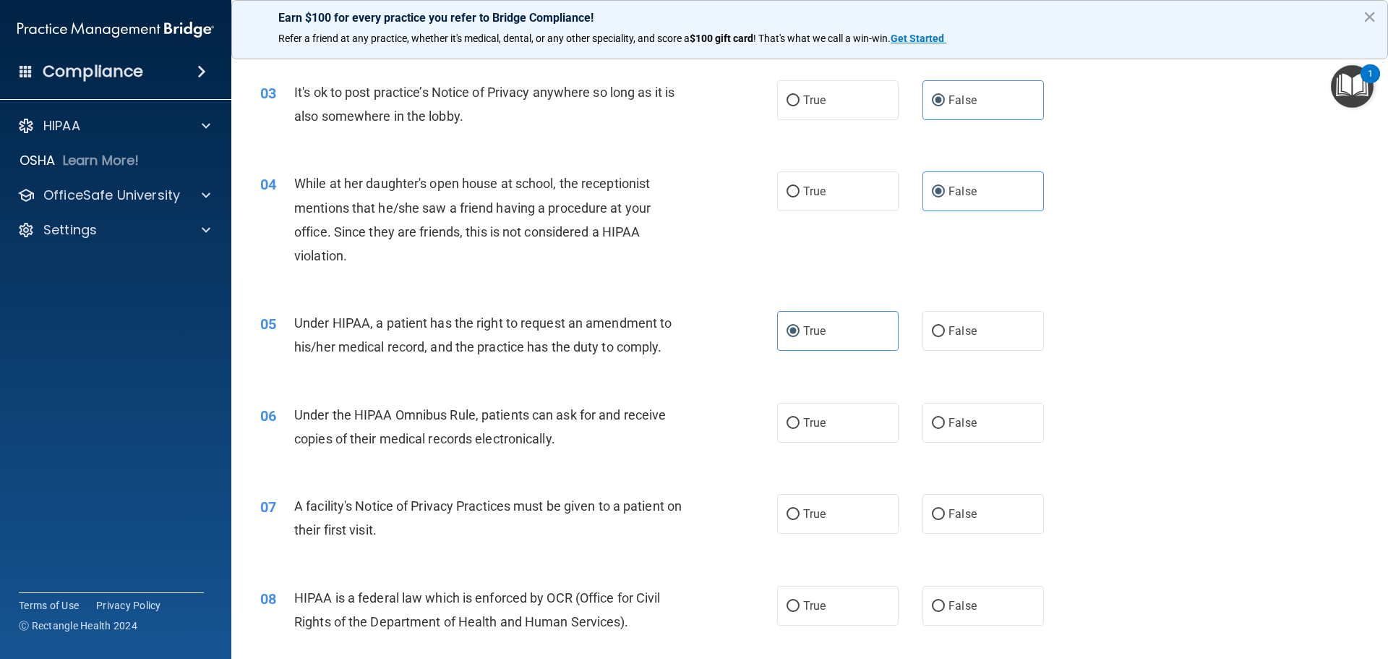
click at [490, 411] on span "Under the HIPAA Omnibus Rule, patients can ask for and receive copies of their …" at bounding box center [480, 426] width 372 height 39
drag, startPoint x: 356, startPoint y: 414, endPoint x: 476, endPoint y: 414, distance: 120.0
click at [477, 414] on span "Under the HIPAA Omnibus Rule, patients can ask for and receive copies of their …" at bounding box center [480, 426] width 372 height 39
copy span "HIPAA Omnibus Rule,"
click at [505, 443] on span "Under the HIPAA Omnibus Rule, patients can ask for and receive copies of their …" at bounding box center [480, 426] width 372 height 39
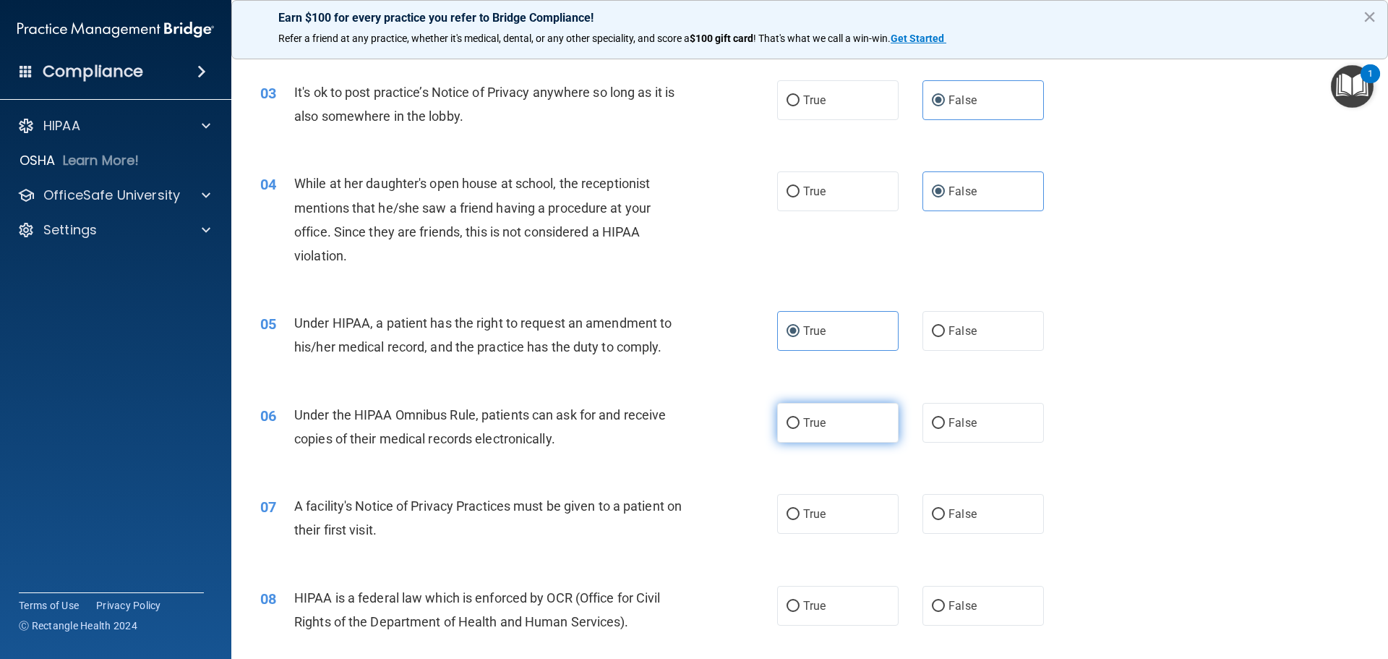
click at [814, 431] on label "True" at bounding box center [837, 423] width 121 height 40
click at [800, 429] on input "True" at bounding box center [793, 423] width 13 height 11
radio input "true"
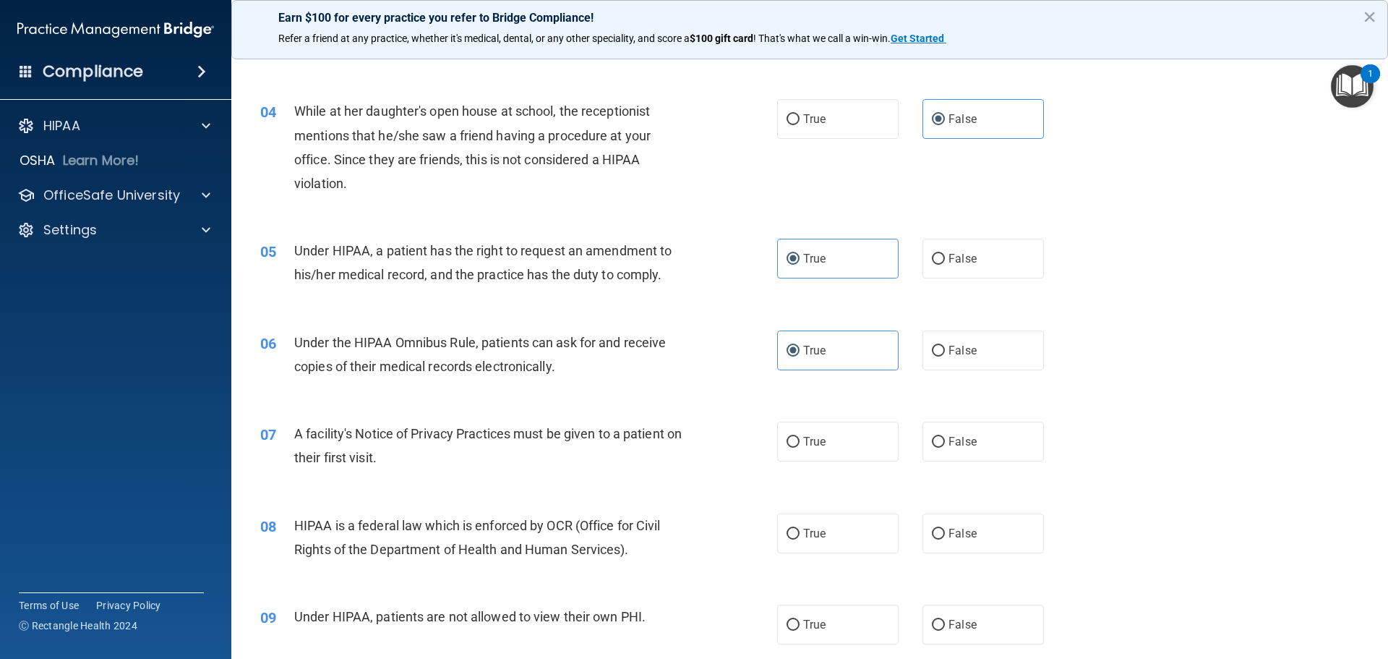
scroll to position [434, 0]
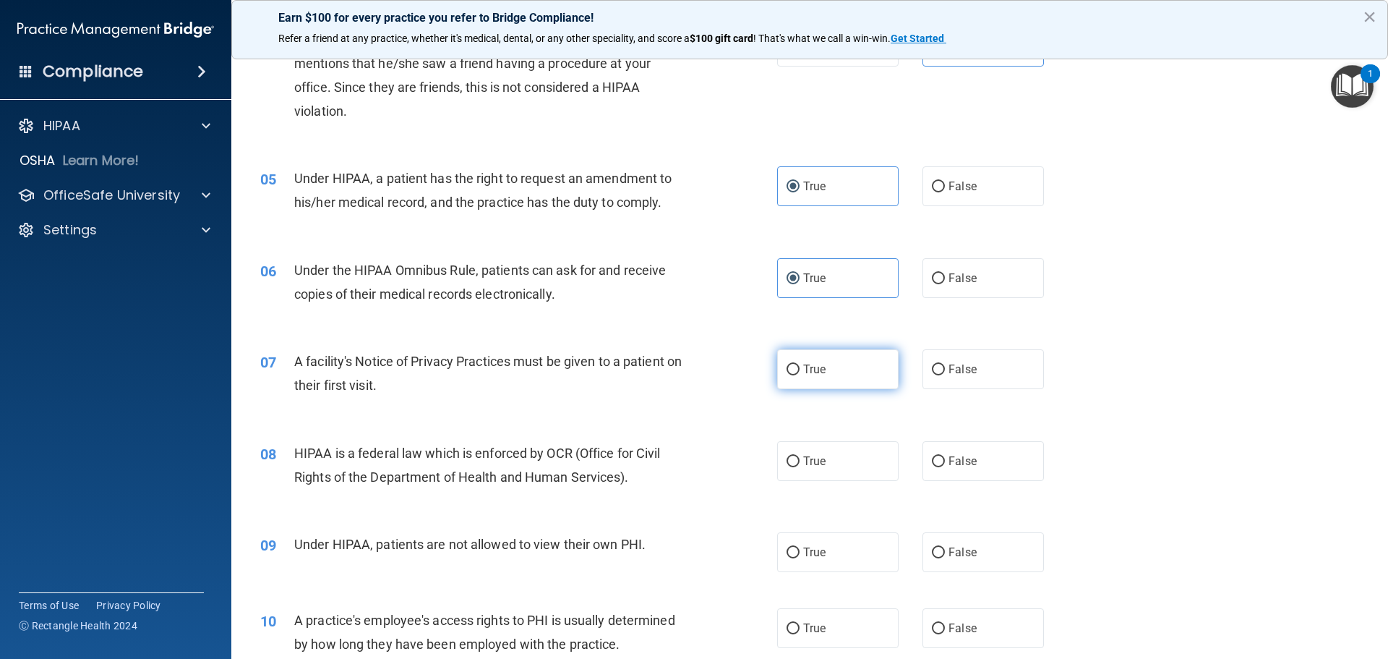
click at [827, 372] on label "True" at bounding box center [837, 369] width 121 height 40
click at [800, 372] on input "True" at bounding box center [793, 369] width 13 height 11
radio input "true"
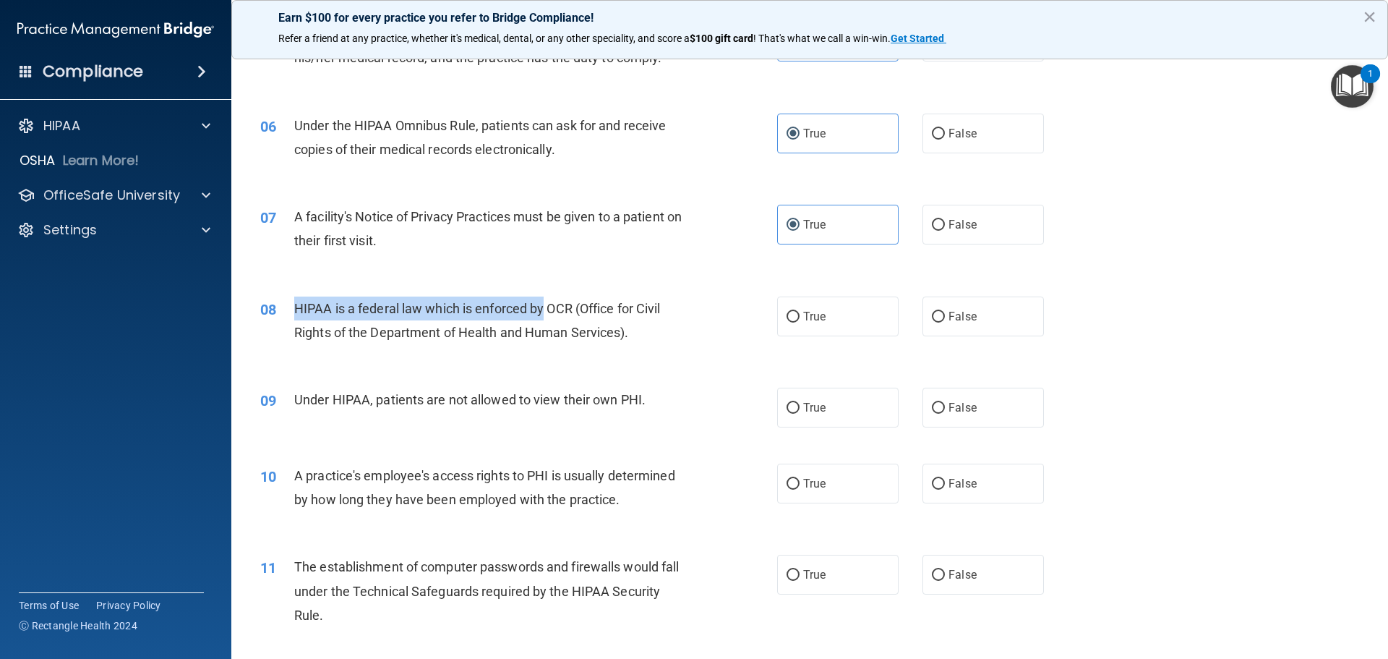
drag, startPoint x: 294, startPoint y: 307, endPoint x: 547, endPoint y: 312, distance: 252.4
click at [547, 312] on span "HIPAA is a federal law which is enforced by OCR (Office for Civil Rights of the…" at bounding box center [477, 320] width 367 height 39
copy span "HIPAA is a federal law which is enforced by"
click at [854, 311] on label "True" at bounding box center [837, 316] width 121 height 40
click at [800, 312] on input "True" at bounding box center [793, 317] width 13 height 11
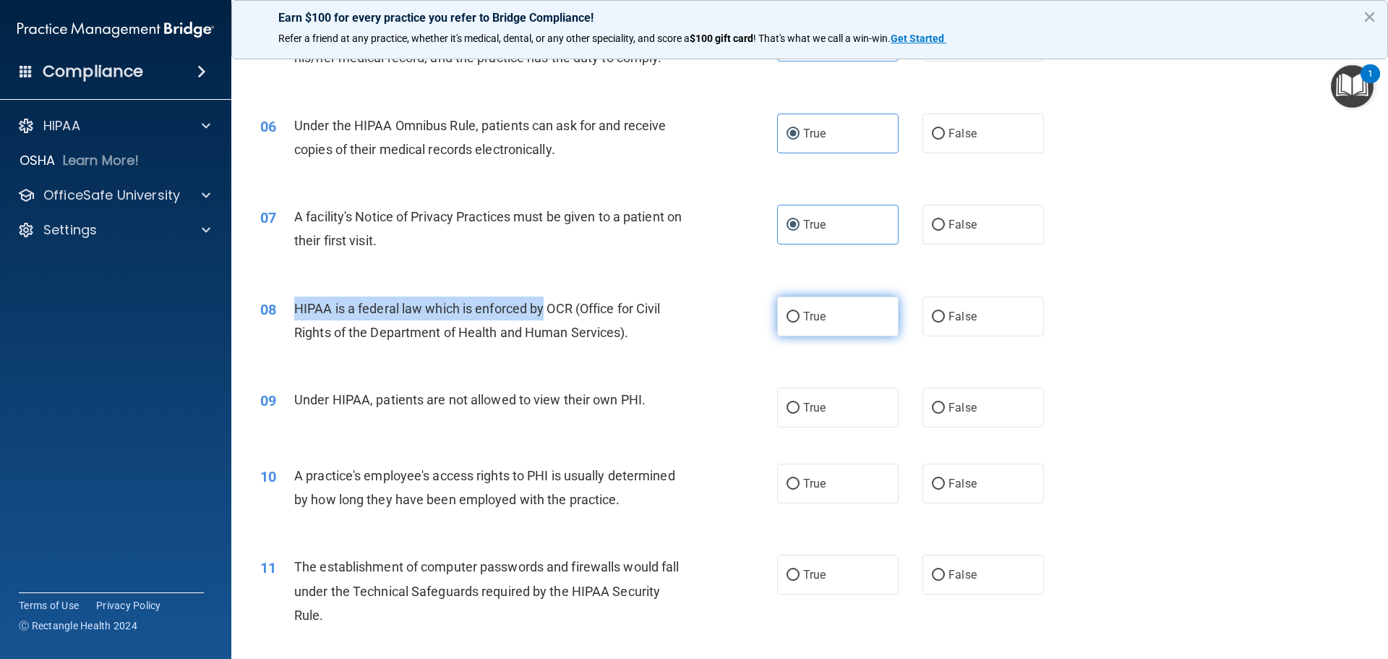
radio input "true"
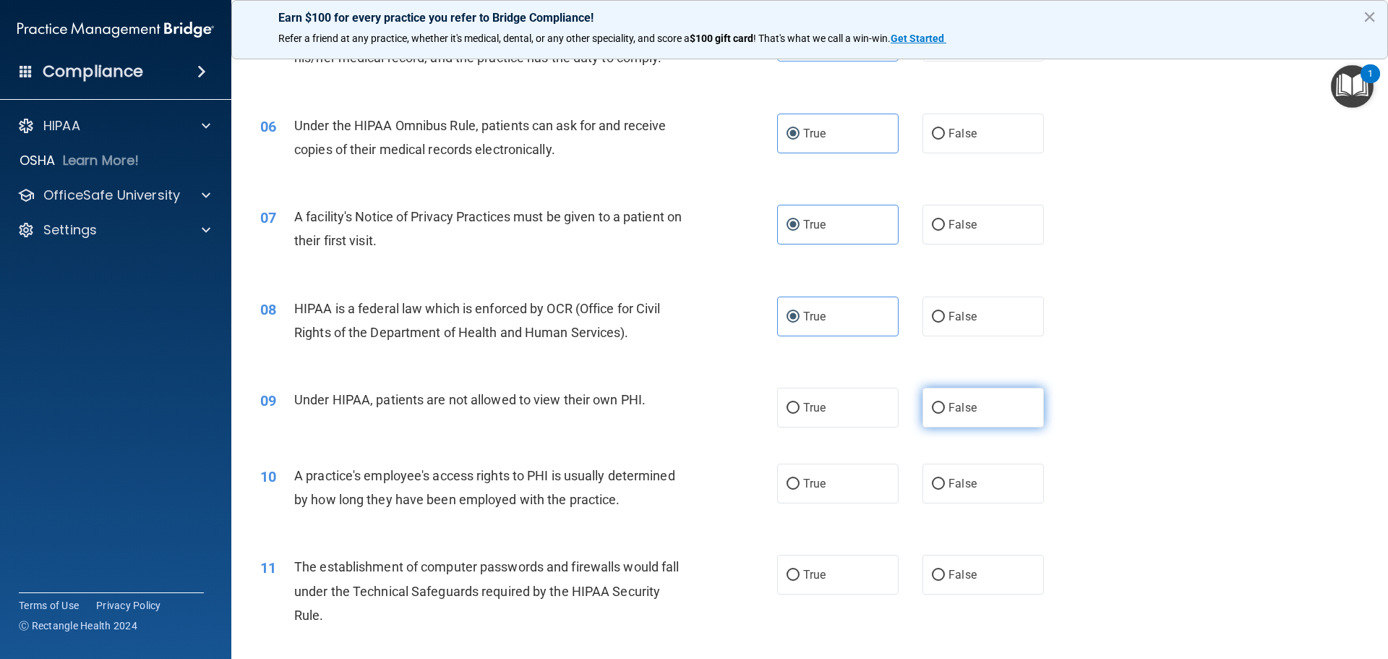
click at [942, 411] on label "False" at bounding box center [983, 408] width 121 height 40
click at [942, 411] on input "False" at bounding box center [938, 408] width 13 height 11
radio input "true"
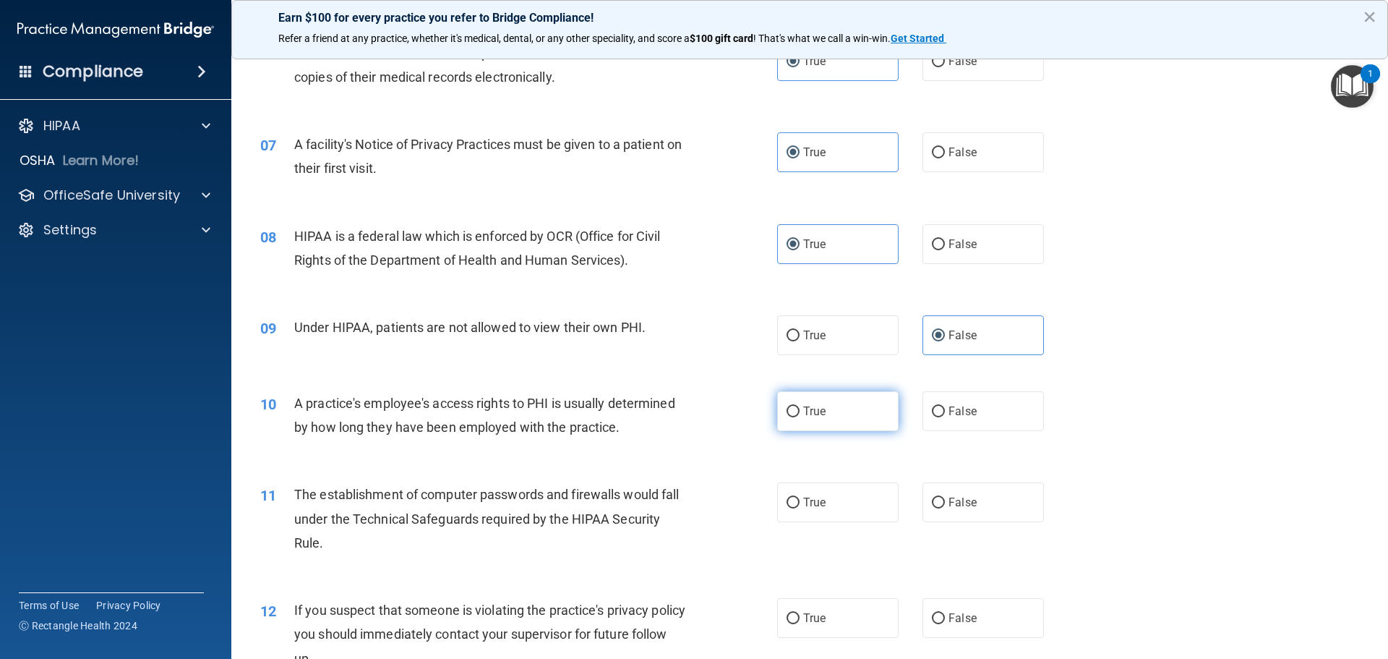
click at [842, 406] on label "True" at bounding box center [837, 411] width 121 height 40
click at [800, 406] on input "True" at bounding box center [793, 411] width 13 height 11
radio input "true"
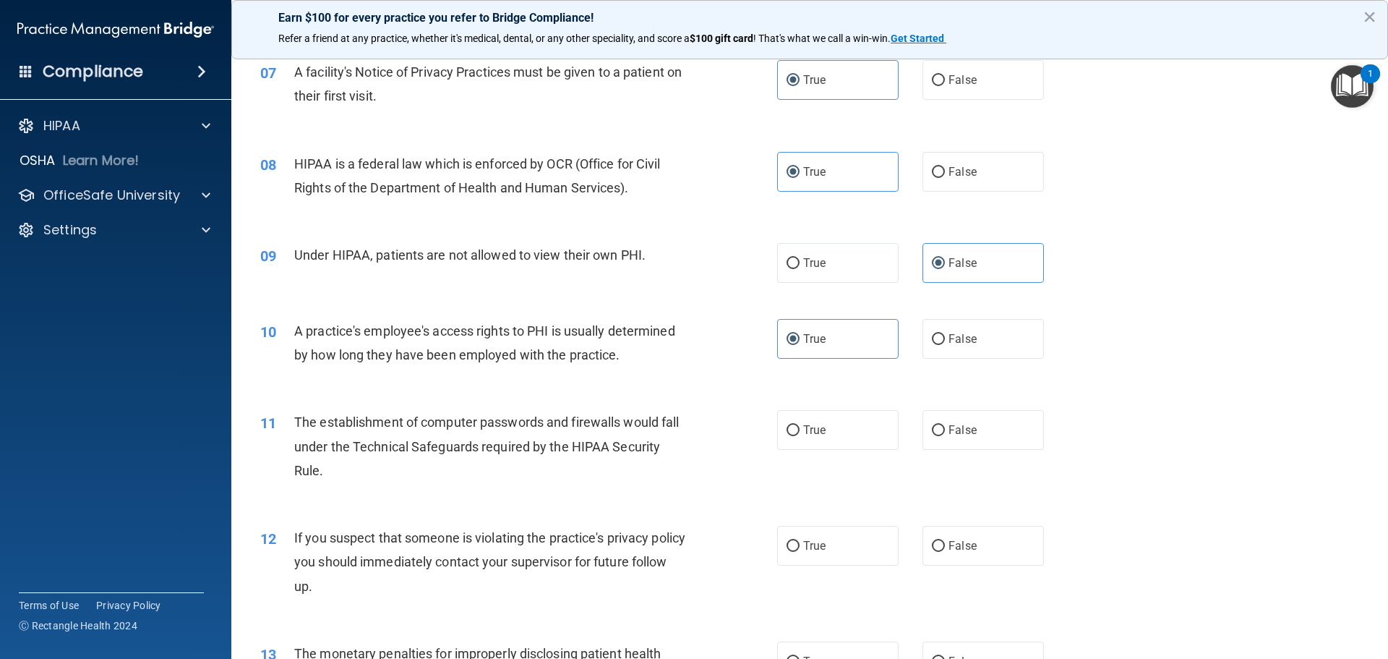
scroll to position [795, 0]
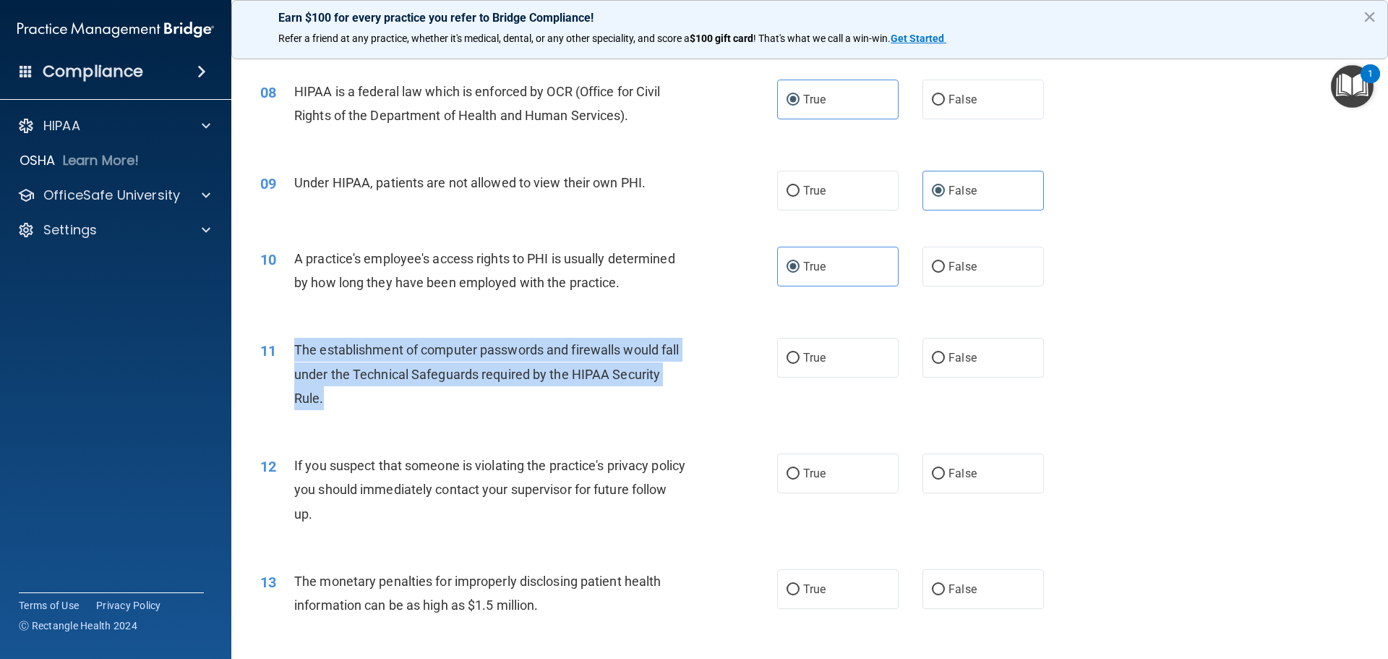
drag, startPoint x: 297, startPoint y: 350, endPoint x: 621, endPoint y: 403, distance: 328.2
click at [621, 403] on div "The establishment of computer passwords and firewalls would fall under the Tech…" at bounding box center [496, 374] width 404 height 72
copy span "The establishment of computer passwords and firewalls would fall under the Tech…"
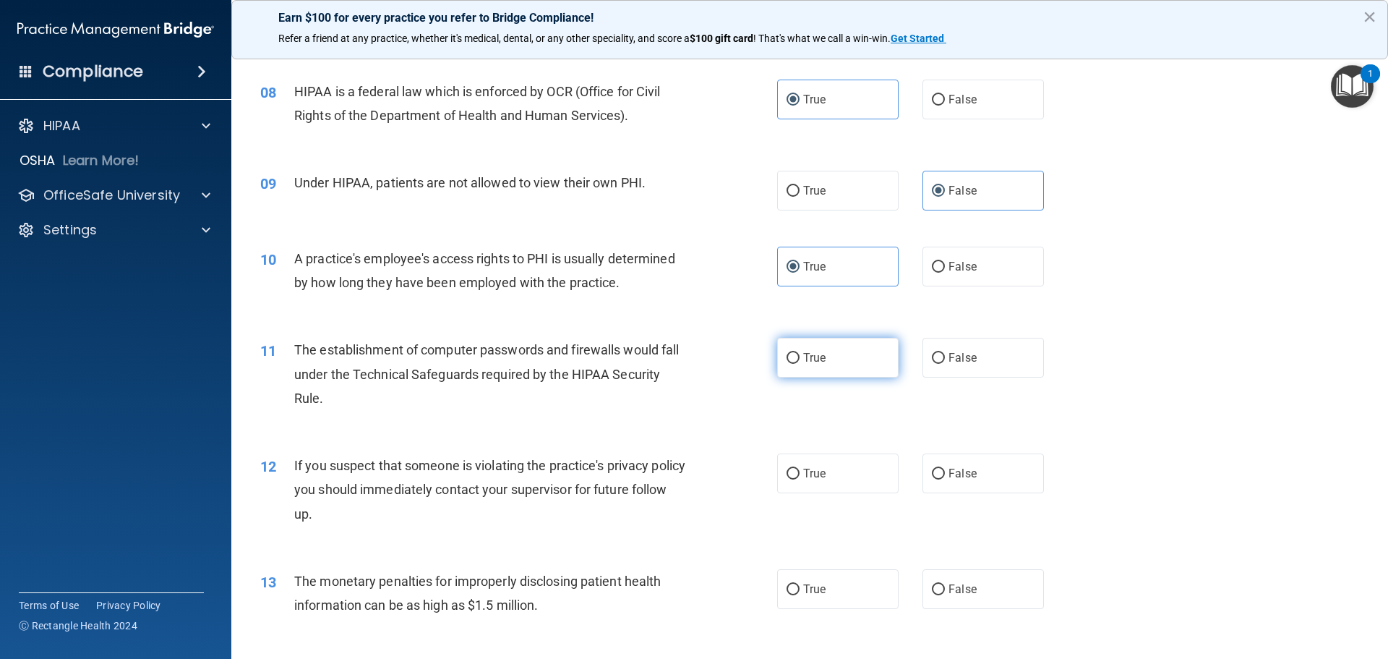
click at [829, 354] on label "True" at bounding box center [837, 358] width 121 height 40
click at [800, 354] on input "True" at bounding box center [793, 358] width 13 height 11
radio input "true"
click at [801, 480] on label "True" at bounding box center [837, 473] width 121 height 40
click at [800, 479] on input "True" at bounding box center [793, 474] width 13 height 11
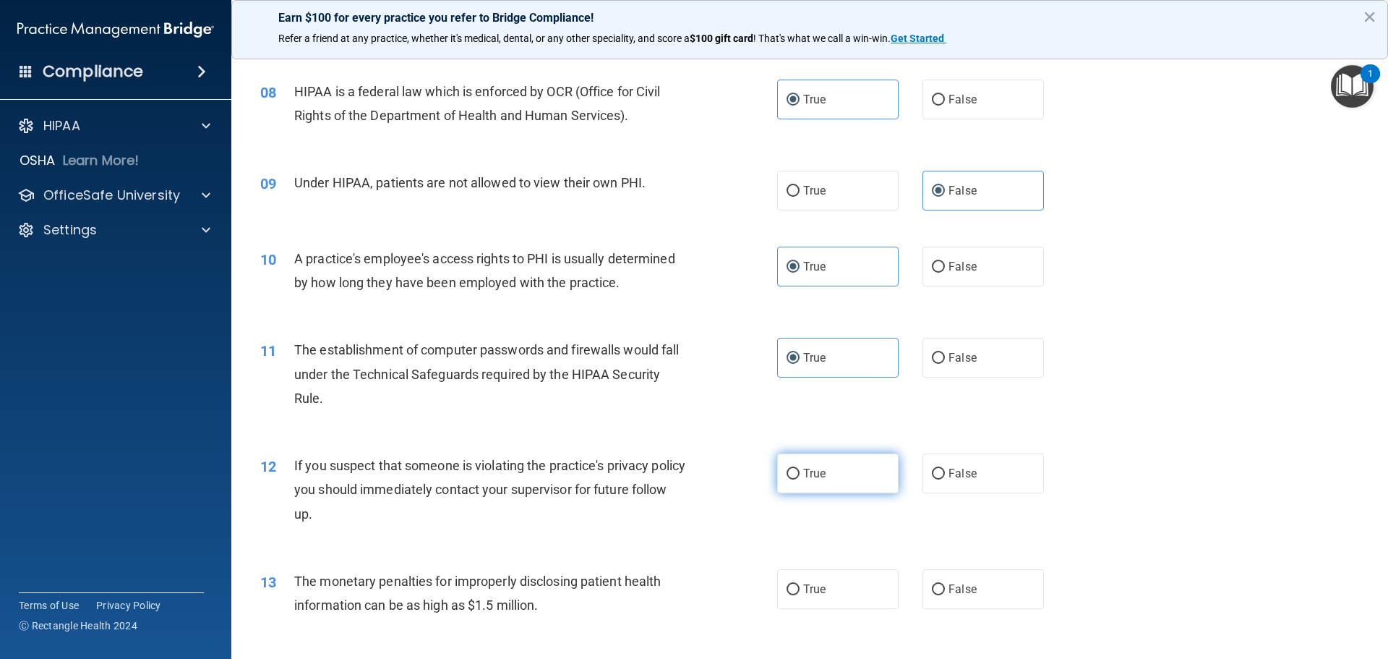
radio input "true"
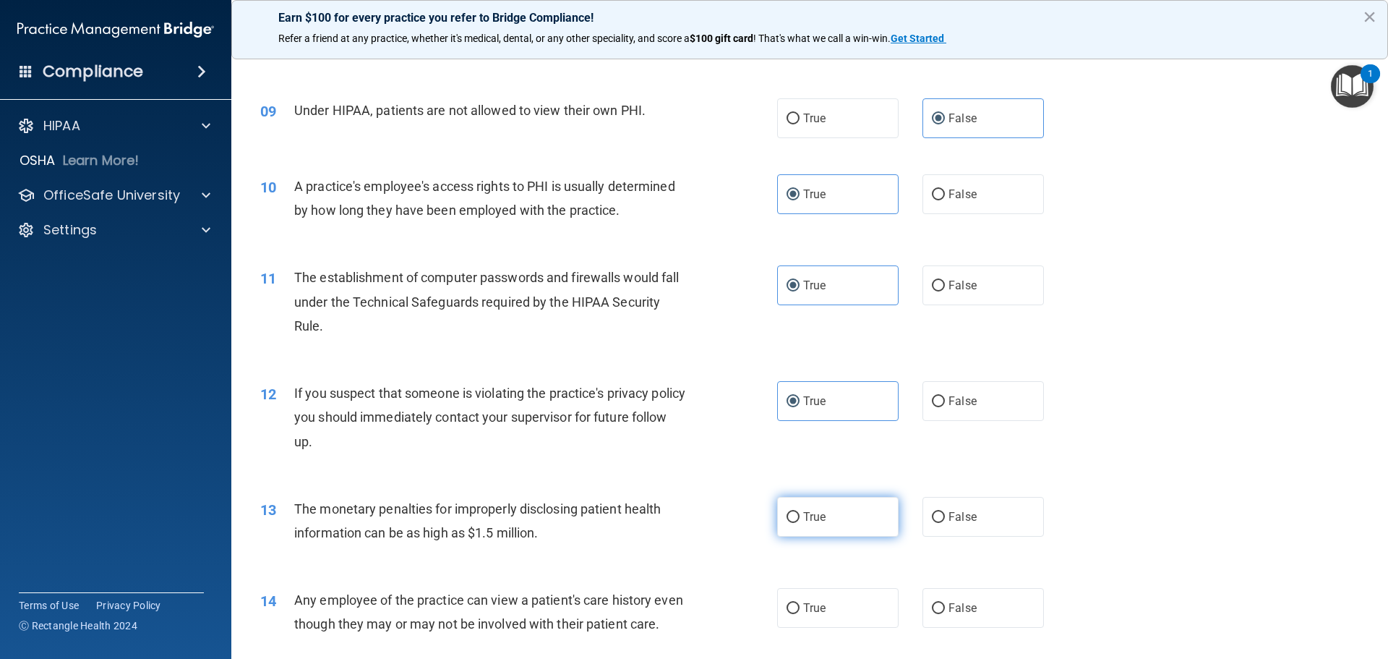
click at [880, 524] on label "True" at bounding box center [837, 517] width 121 height 40
click at [800, 523] on input "True" at bounding box center [793, 517] width 13 height 11
radio input "true"
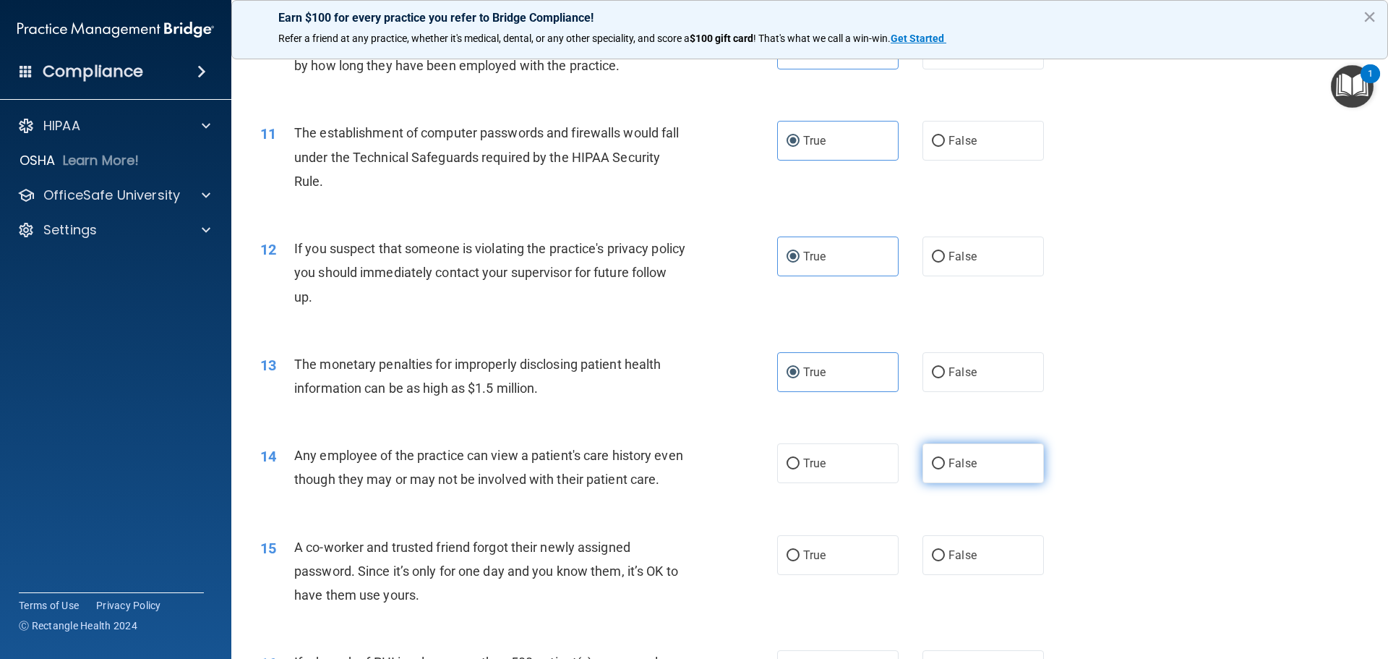
click at [947, 477] on label "False" at bounding box center [983, 463] width 121 height 40
click at [945, 469] on input "False" at bounding box center [938, 463] width 13 height 11
radio input "true"
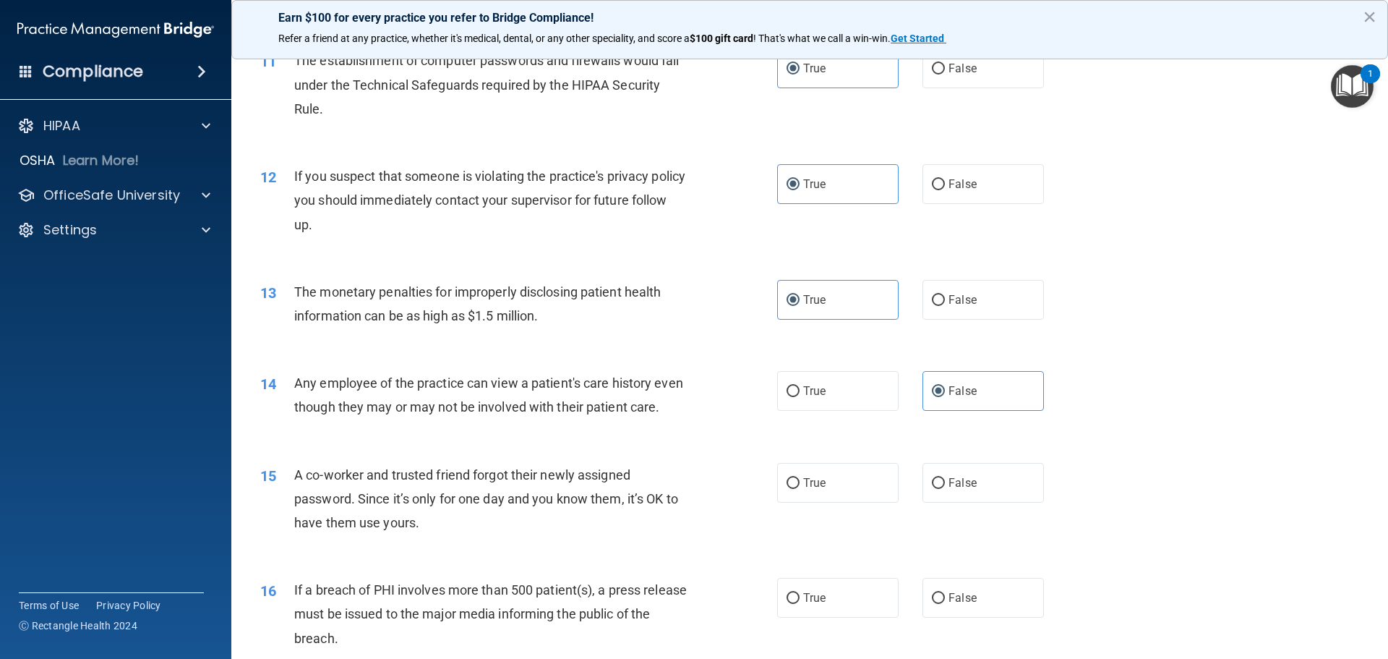
scroll to position [1229, 0]
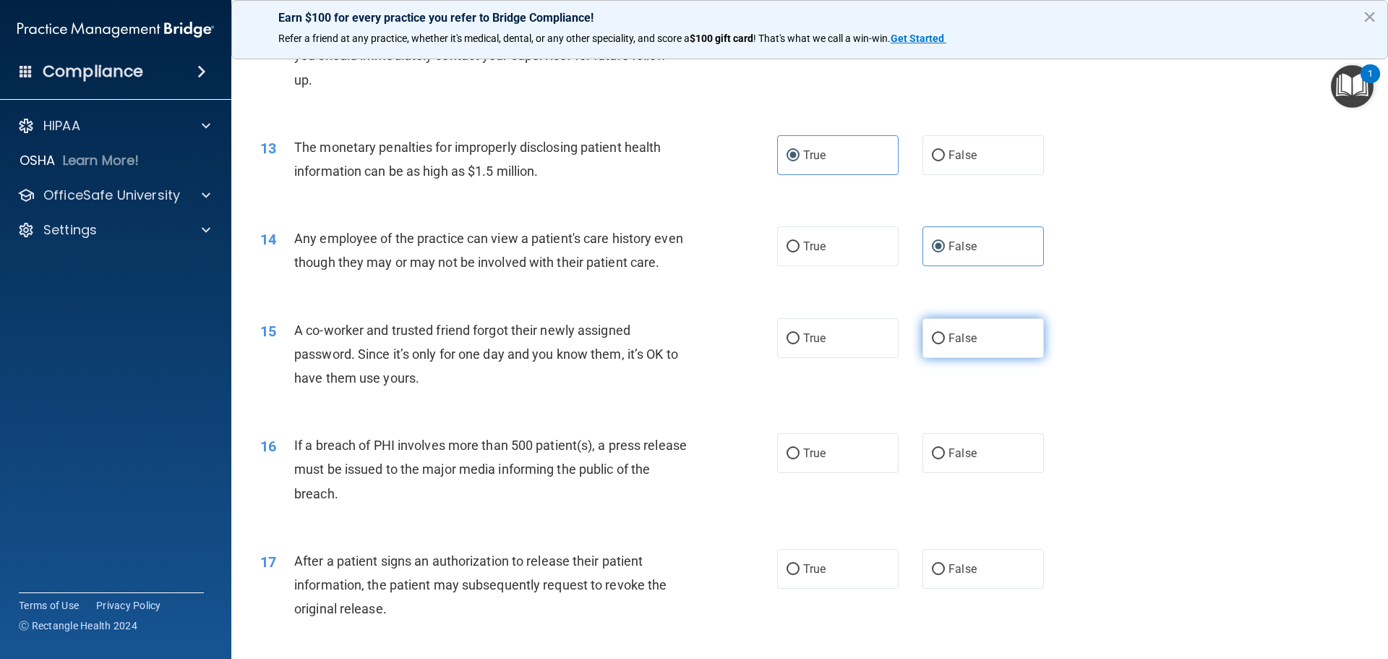
click at [1013, 358] on label "False" at bounding box center [983, 338] width 121 height 40
click at [945, 344] on input "False" at bounding box center [938, 338] width 13 height 11
radio input "true"
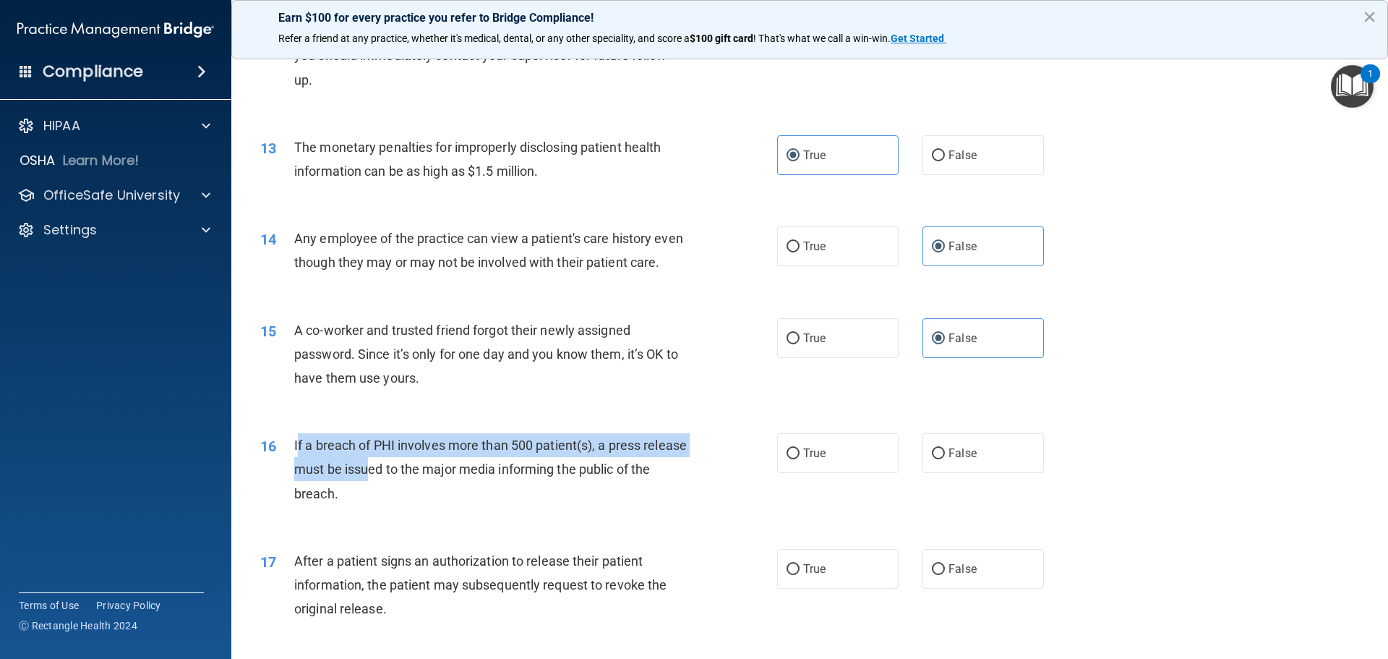
drag, startPoint x: 299, startPoint y: 468, endPoint x: 418, endPoint y: 498, distance: 122.2
click at [418, 498] on span "If a breach of PHI involves more than 500 patient(s), a press release must be i…" at bounding box center [490, 468] width 393 height 63
click at [410, 500] on span "If a breach of PHI involves more than 500 patient(s), a press release must be i…" at bounding box center [490, 468] width 393 height 63
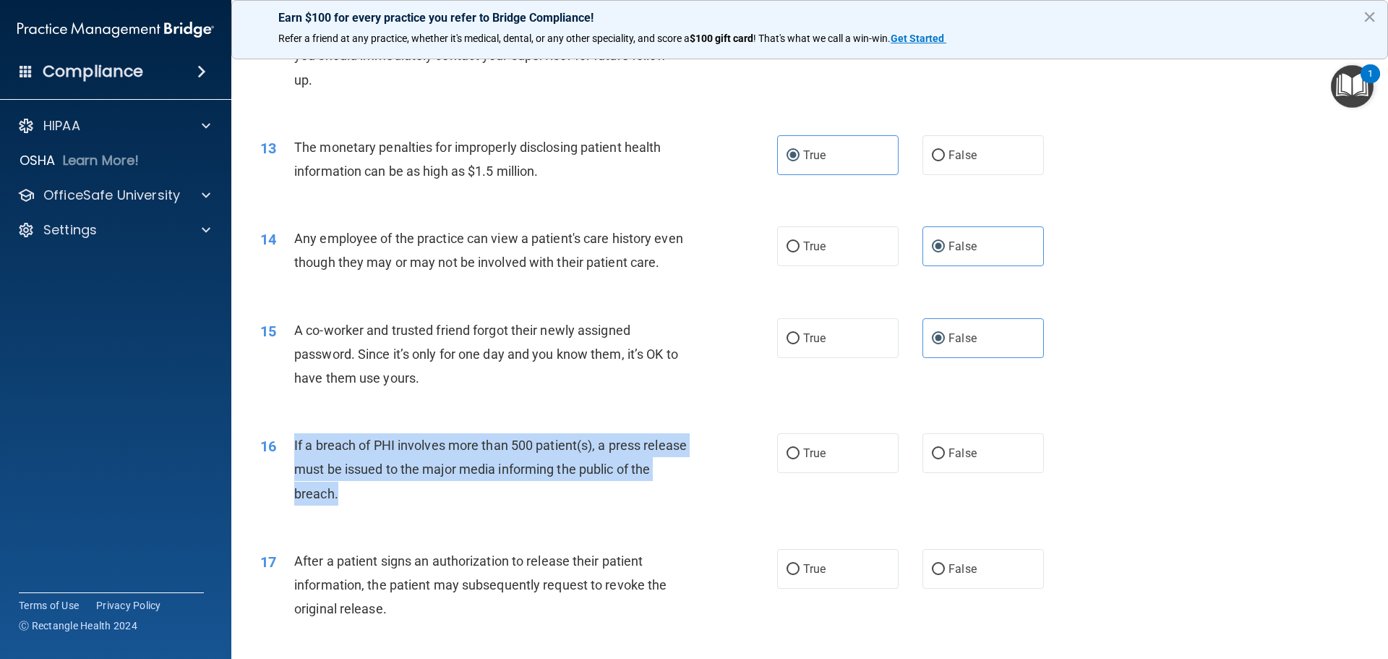
drag, startPoint x: 385, startPoint y: 526, endPoint x: 294, endPoint y: 464, distance: 110.3
click at [294, 464] on div "If a breach of PHI involves more than 500 patient(s), a press release must be i…" at bounding box center [496, 469] width 404 height 72
copy span "If a breach of PHI involves more than 500 patient(s), a press release must be i…"
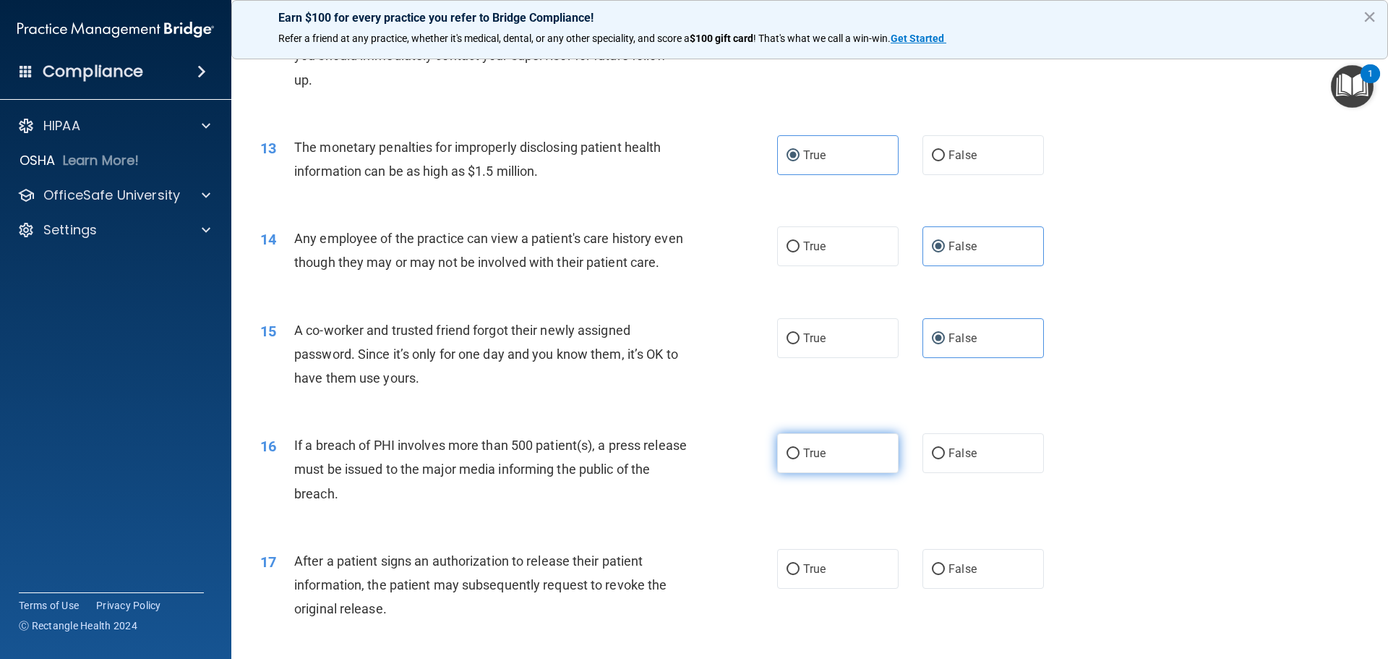
click at [819, 460] on span "True" at bounding box center [814, 453] width 22 height 14
click at [800, 459] on input "True" at bounding box center [793, 453] width 13 height 11
radio input "true"
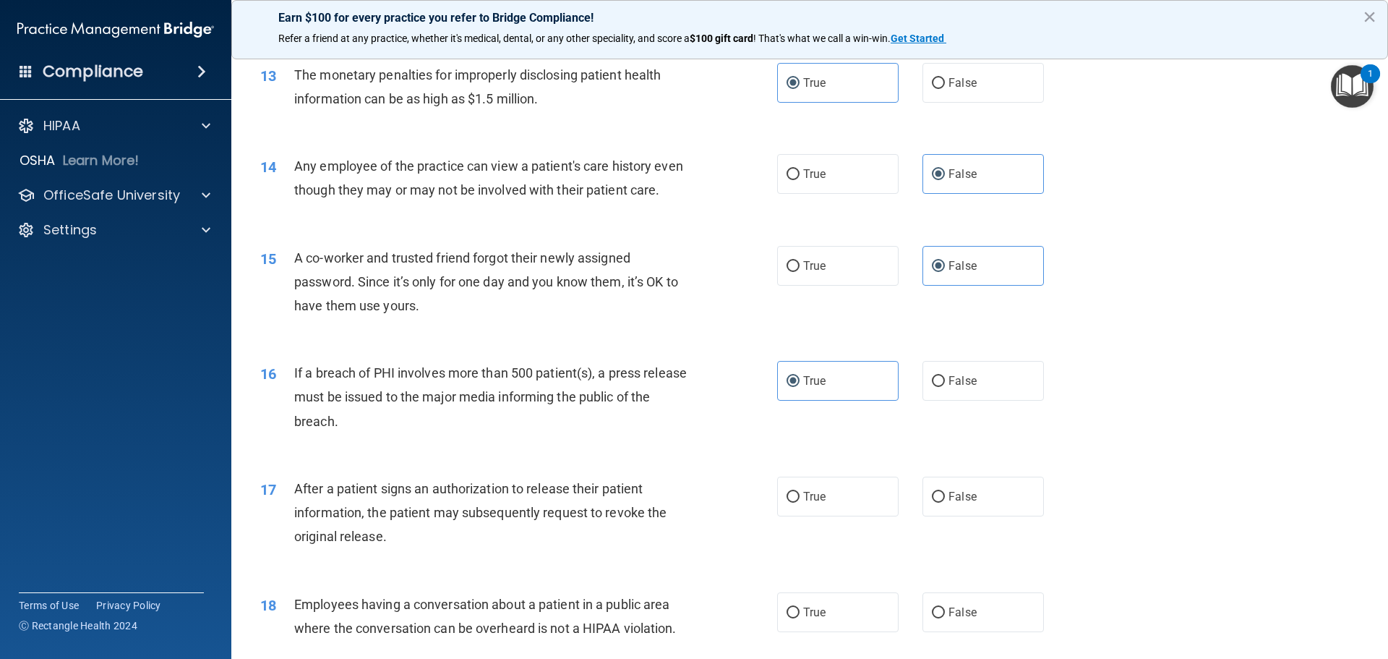
scroll to position [1374, 0]
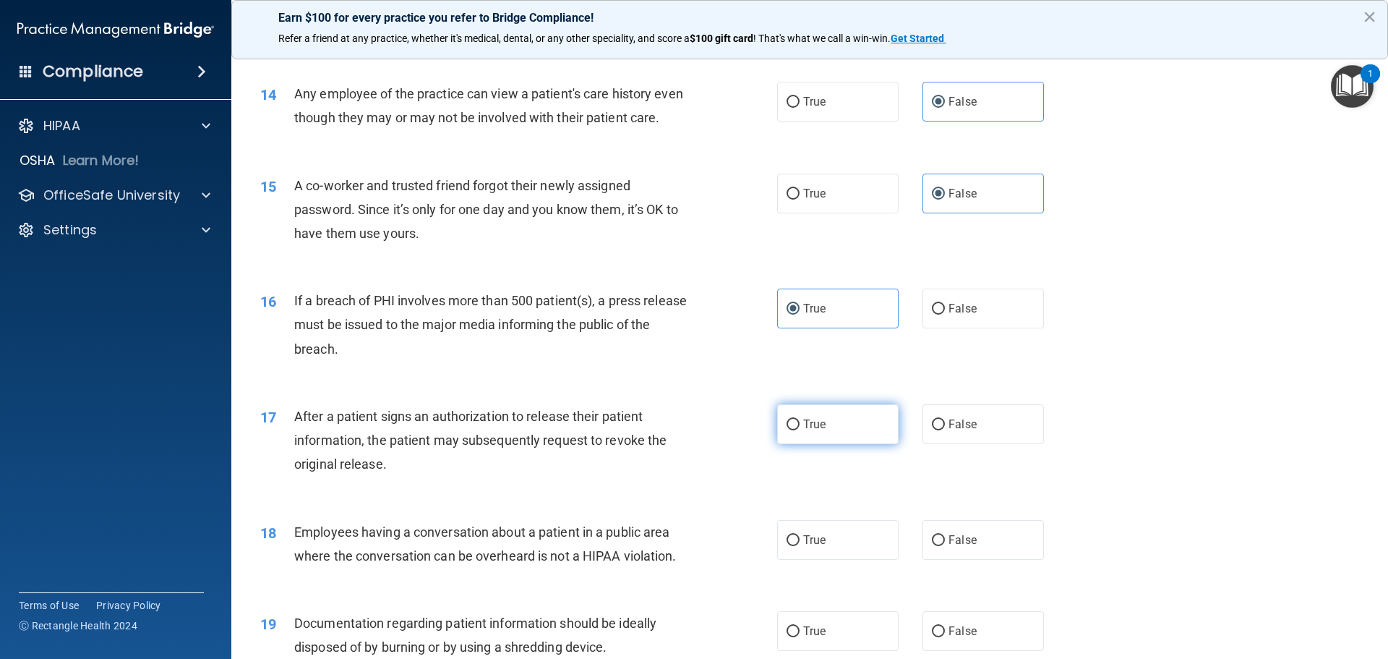
click at [843, 444] on label "True" at bounding box center [837, 424] width 121 height 40
click at [800, 430] on input "True" at bounding box center [793, 424] width 13 height 11
radio input "true"
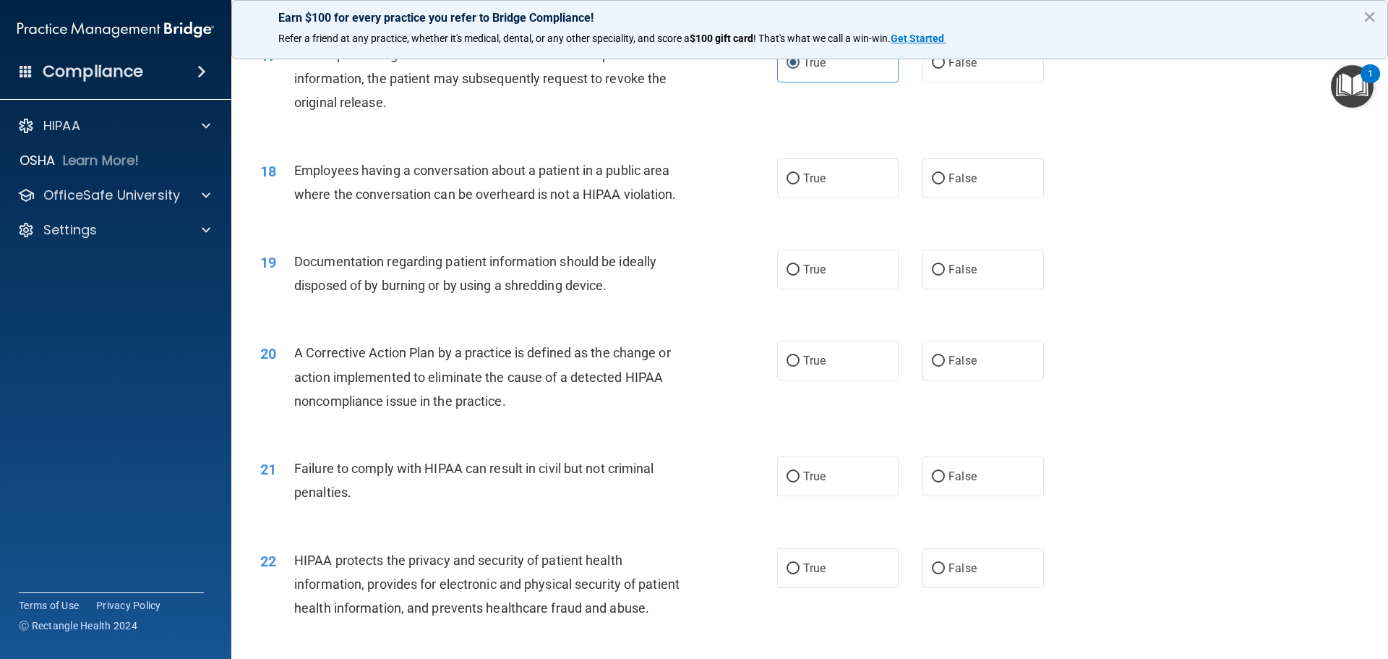
scroll to position [1663, 0]
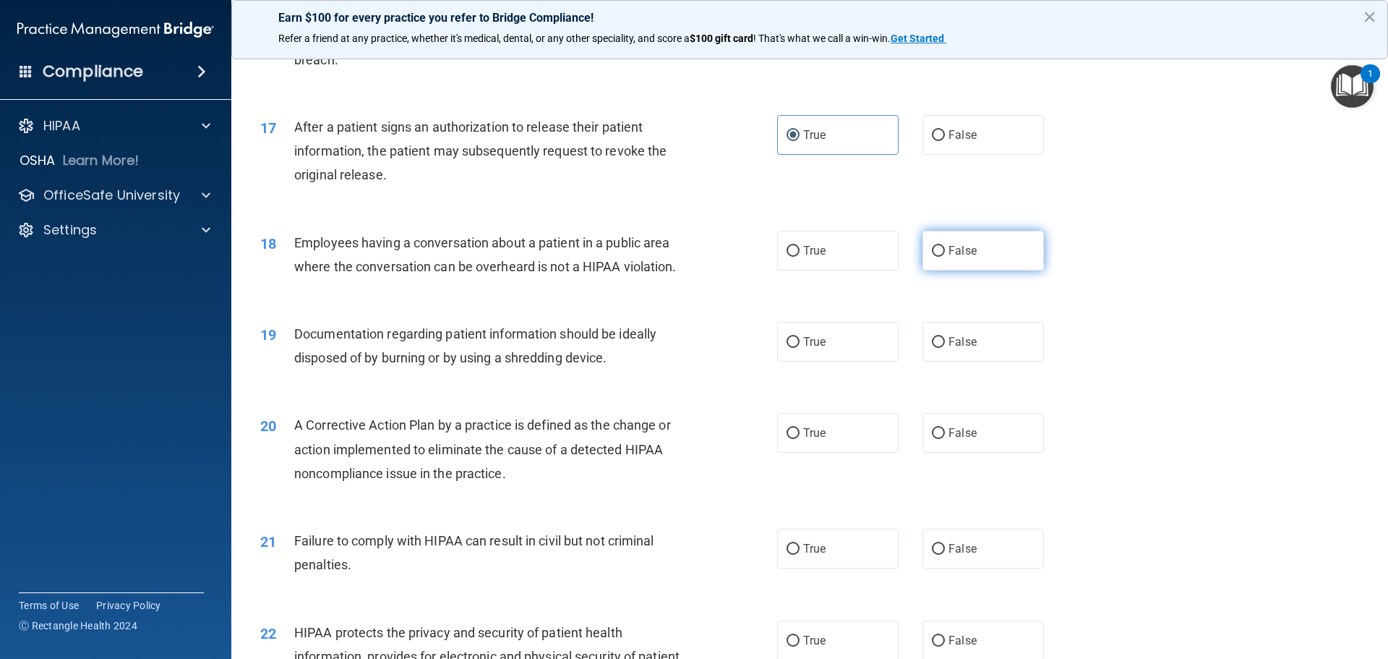
click at [928, 270] on label "False" at bounding box center [983, 251] width 121 height 40
click at [932, 257] on input "False" at bounding box center [938, 251] width 13 height 11
radio input "true"
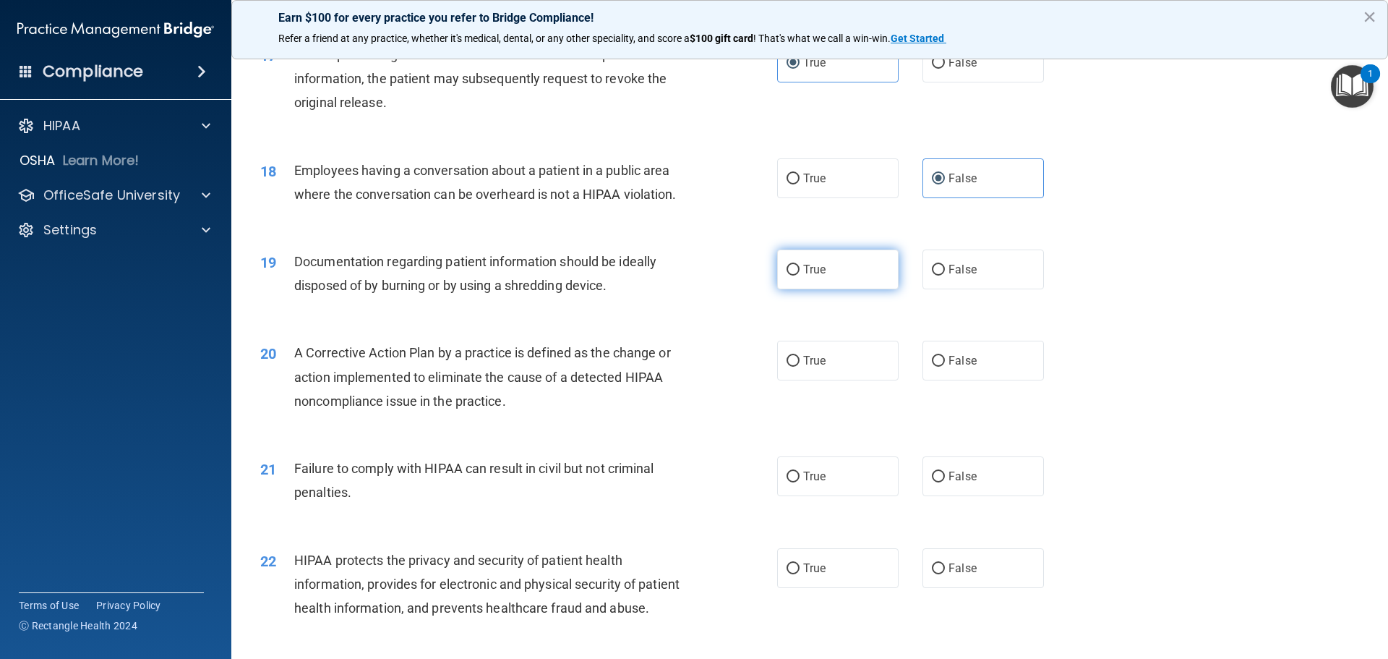
click at [819, 276] on span "True" at bounding box center [814, 269] width 22 height 14
click at [800, 276] on input "True" at bounding box center [793, 270] width 13 height 11
radio input "true"
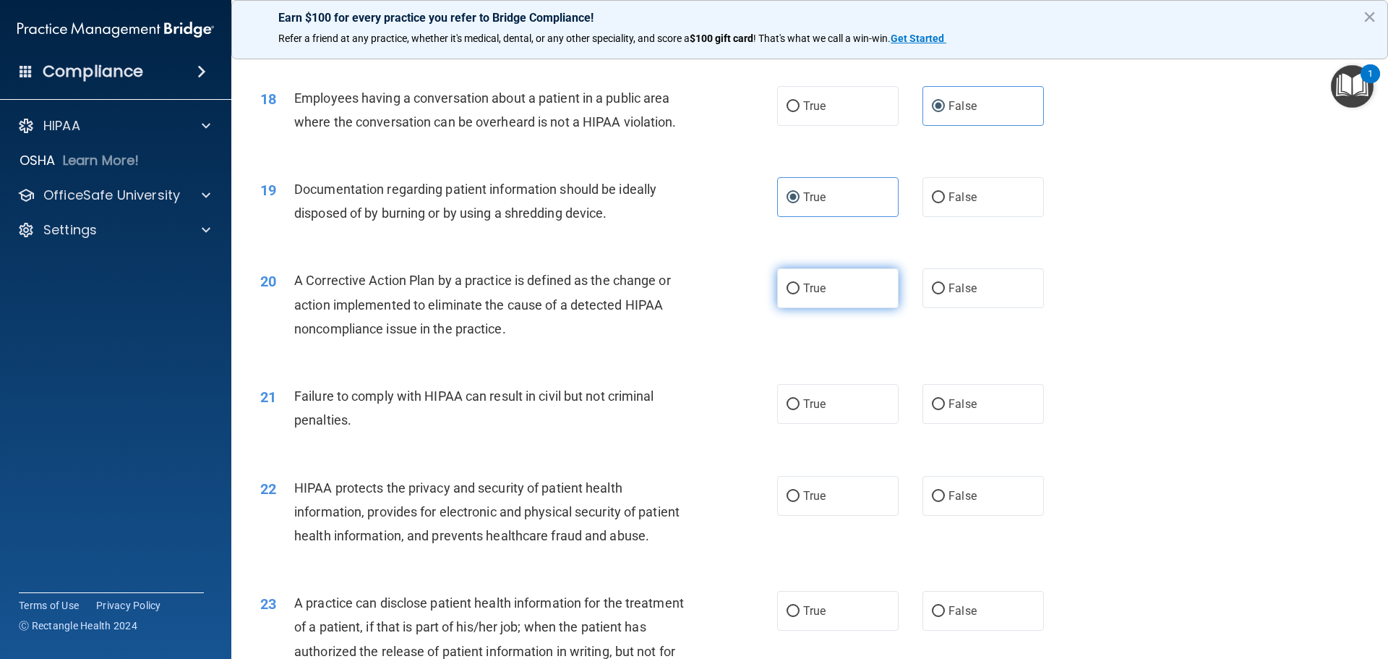
click at [827, 308] on label "True" at bounding box center [837, 288] width 121 height 40
click at [800, 294] on input "True" at bounding box center [793, 288] width 13 height 11
radio input "true"
click at [933, 424] on label "False" at bounding box center [983, 404] width 121 height 40
click at [933, 410] on input "False" at bounding box center [938, 404] width 13 height 11
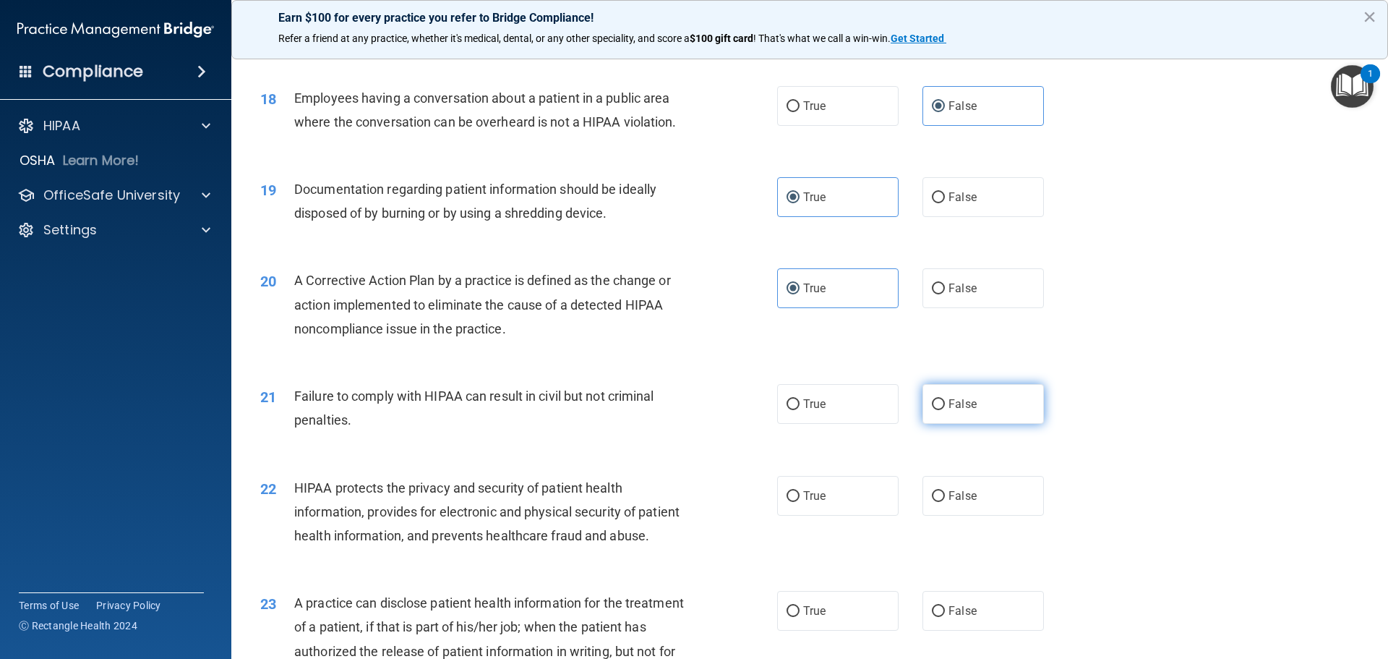
radio input "true"
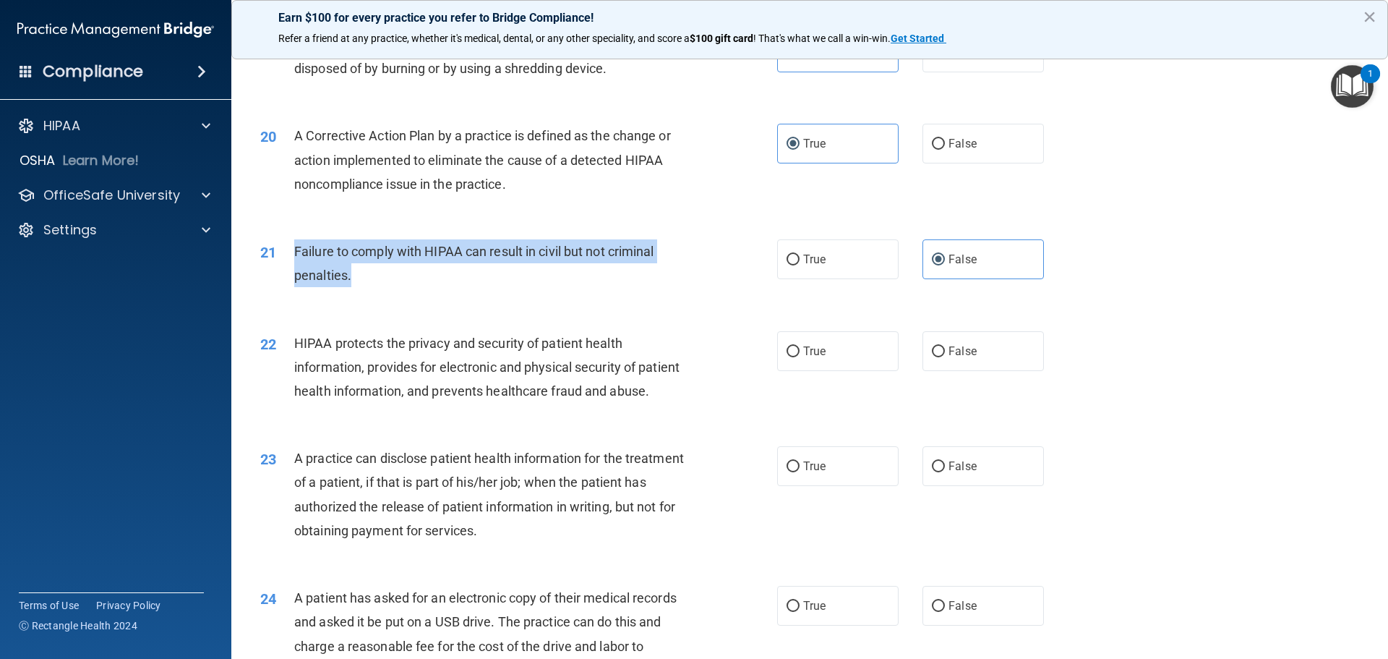
drag, startPoint x: 351, startPoint y: 310, endPoint x: 294, endPoint y: 277, distance: 65.5
click at [294, 277] on div "Failure to comply with HIPAA can result in civil but not criminal penalties." at bounding box center [496, 263] width 404 height 48
copy span "Failure to comply with HIPAA can result in civil but not criminal penalties."
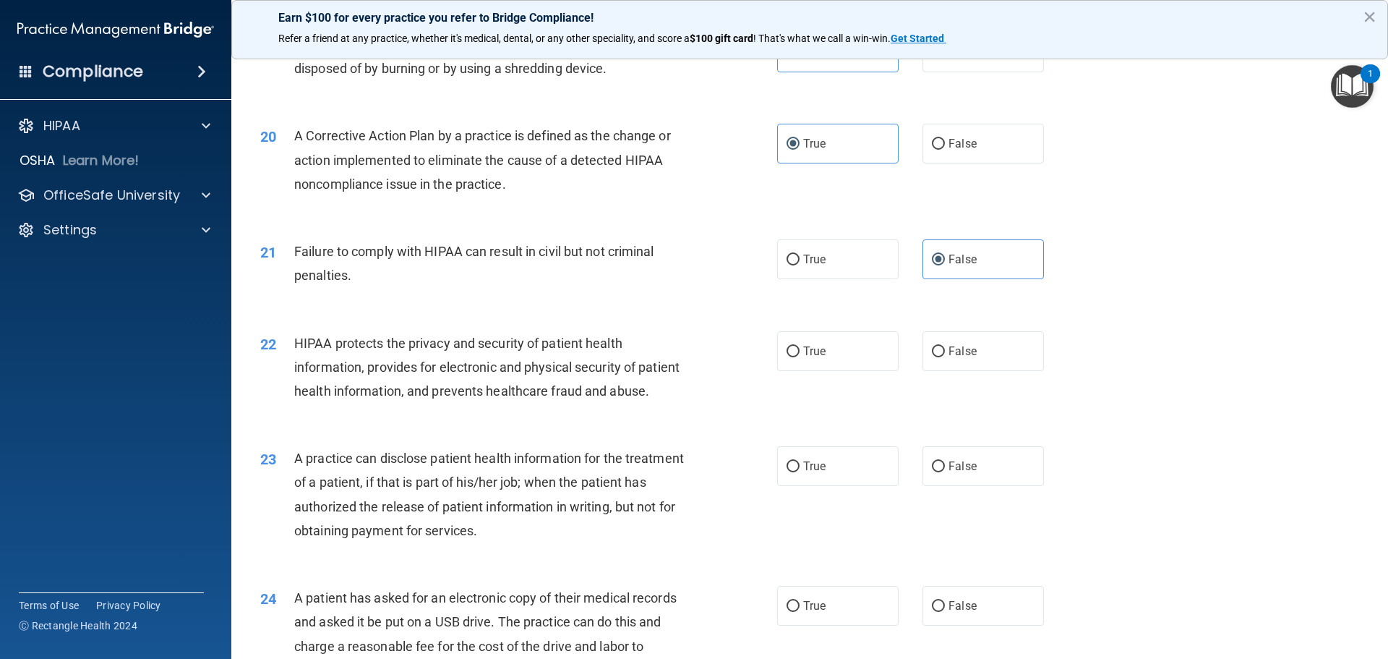
click at [411, 398] on span "HIPAA protects the privacy and security of patient health information, provides…" at bounding box center [486, 367] width 385 height 63
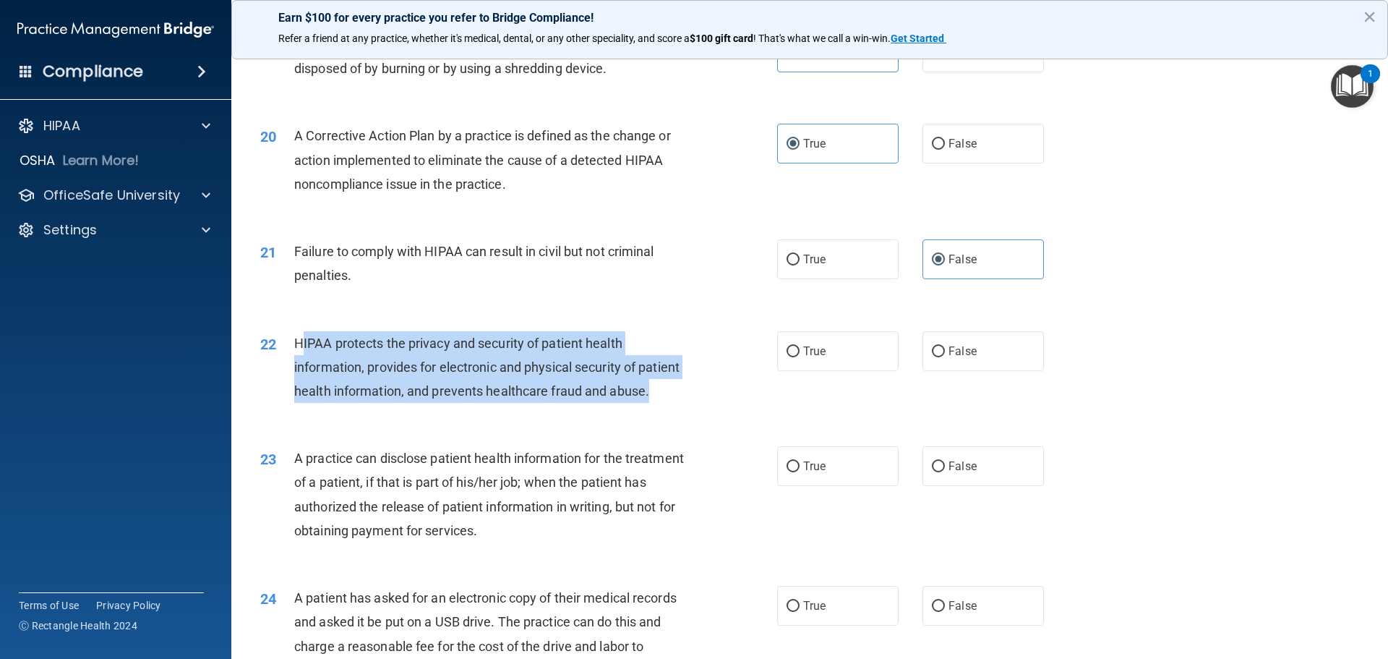
drag, startPoint x: 358, startPoint y: 453, endPoint x: 300, endPoint y: 371, distance: 100.1
click at [300, 371] on div "22 HIPAA protects the privacy and security of patient health information, provi…" at bounding box center [519, 371] width 560 height 80
click at [307, 378] on div "HIPAA protects the privacy and security of patient health information, provides…" at bounding box center [496, 367] width 404 height 72
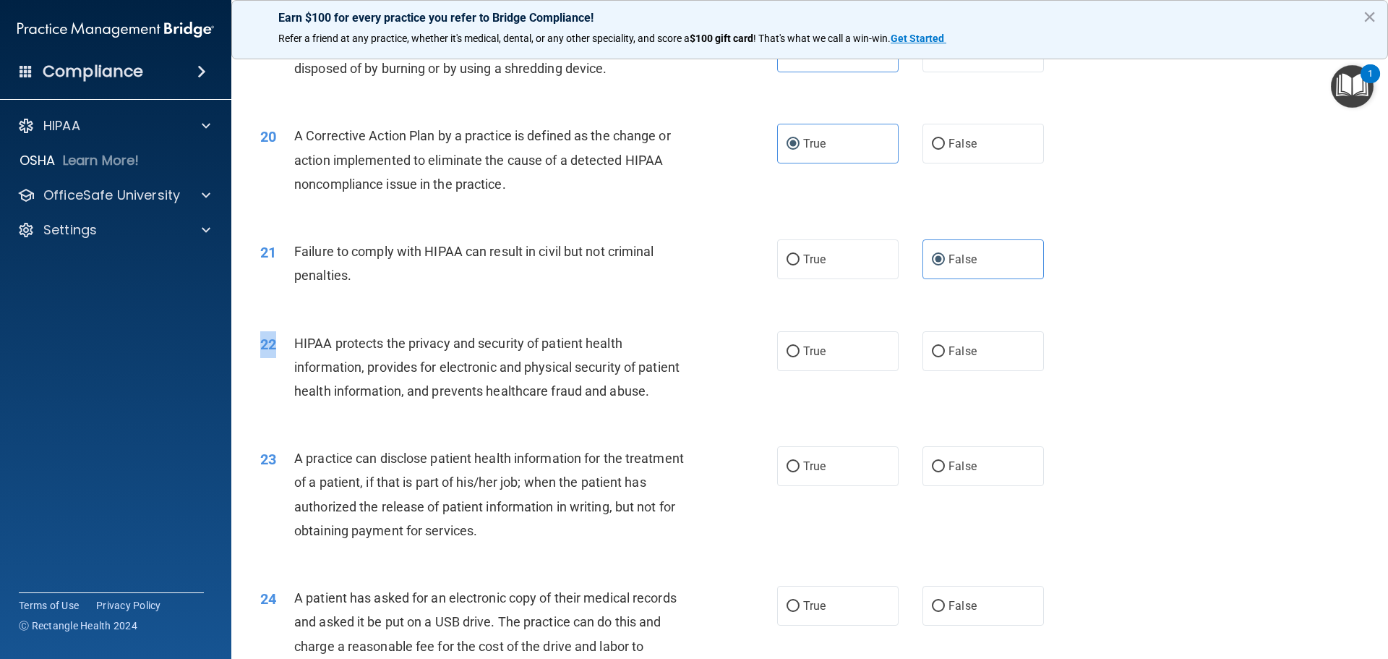
drag, startPoint x: 291, startPoint y: 364, endPoint x: 386, endPoint y: 455, distance: 130.9
click at [391, 429] on div "22 HIPAA protects the privacy and security of patient health information, provi…" at bounding box center [809, 371] width 1121 height 116
click at [338, 385] on div "HIPAA protects the privacy and security of patient health information, provides…" at bounding box center [496, 367] width 404 height 72
drag, startPoint x: 318, startPoint y: 370, endPoint x: 436, endPoint y: 465, distance: 151.2
click at [436, 429] on div "22 HIPAA protects the privacy and security of patient health information, provi…" at bounding box center [809, 371] width 1121 height 116
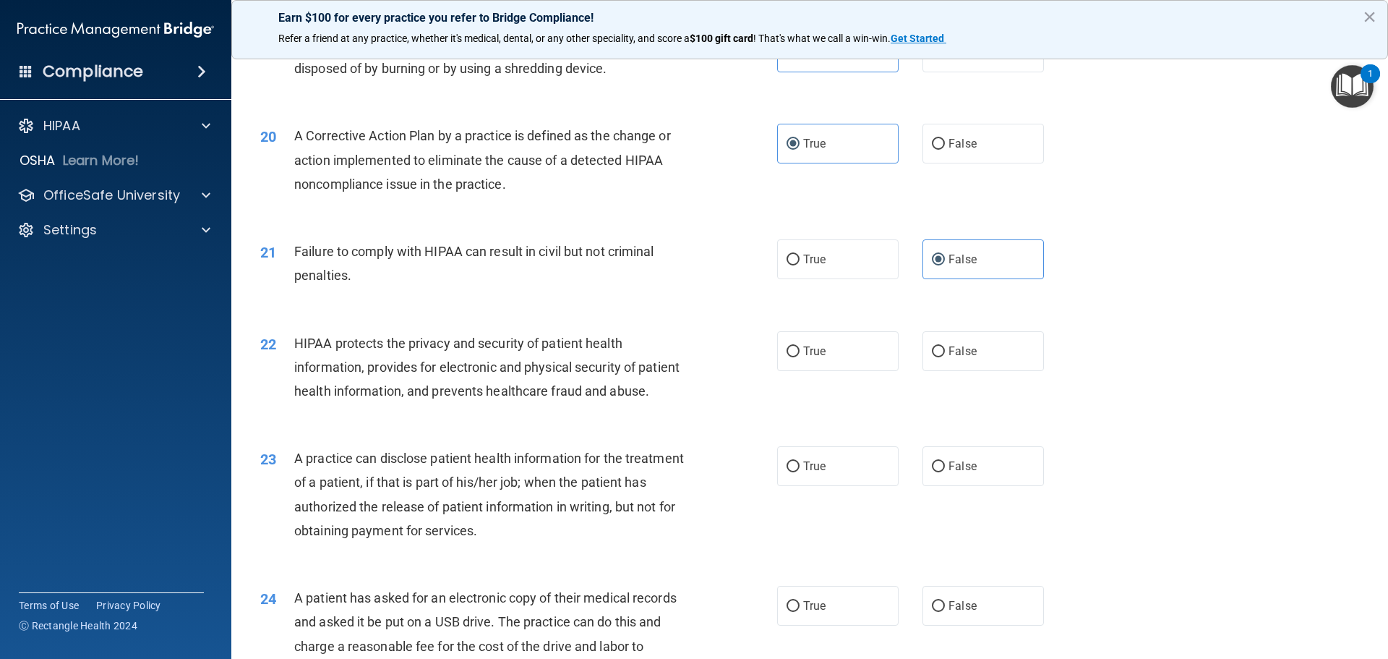
drag, startPoint x: 312, startPoint y: 398, endPoint x: 331, endPoint y: 419, distance: 29.2
click at [315, 403] on div "HIPAA protects the privacy and security of patient health information, provides…" at bounding box center [496, 367] width 404 height 72
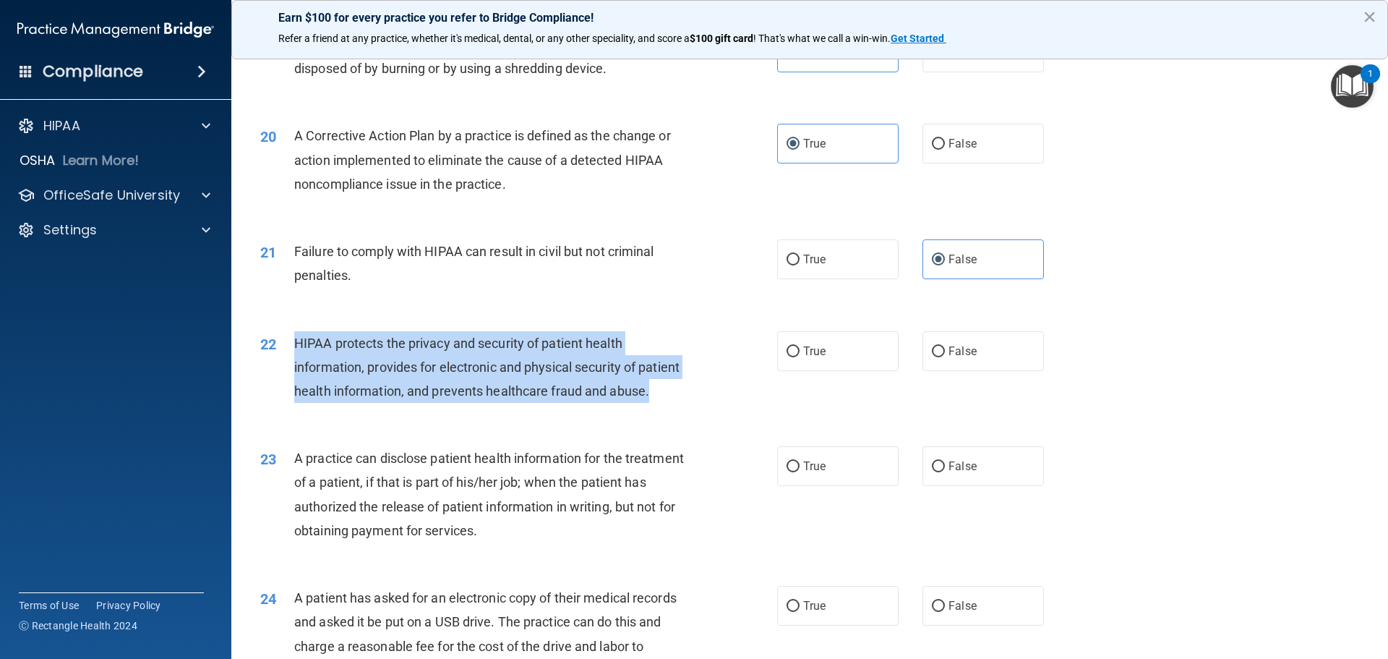
drag, startPoint x: 352, startPoint y: 450, endPoint x: 291, endPoint y: 367, distance: 103.4
click at [291, 367] on div "22 HIPAA protects the privacy and security of patient health information, provi…" at bounding box center [519, 371] width 560 height 80
copy div "HIPAA protects the privacy and security of patient health information, provides…"
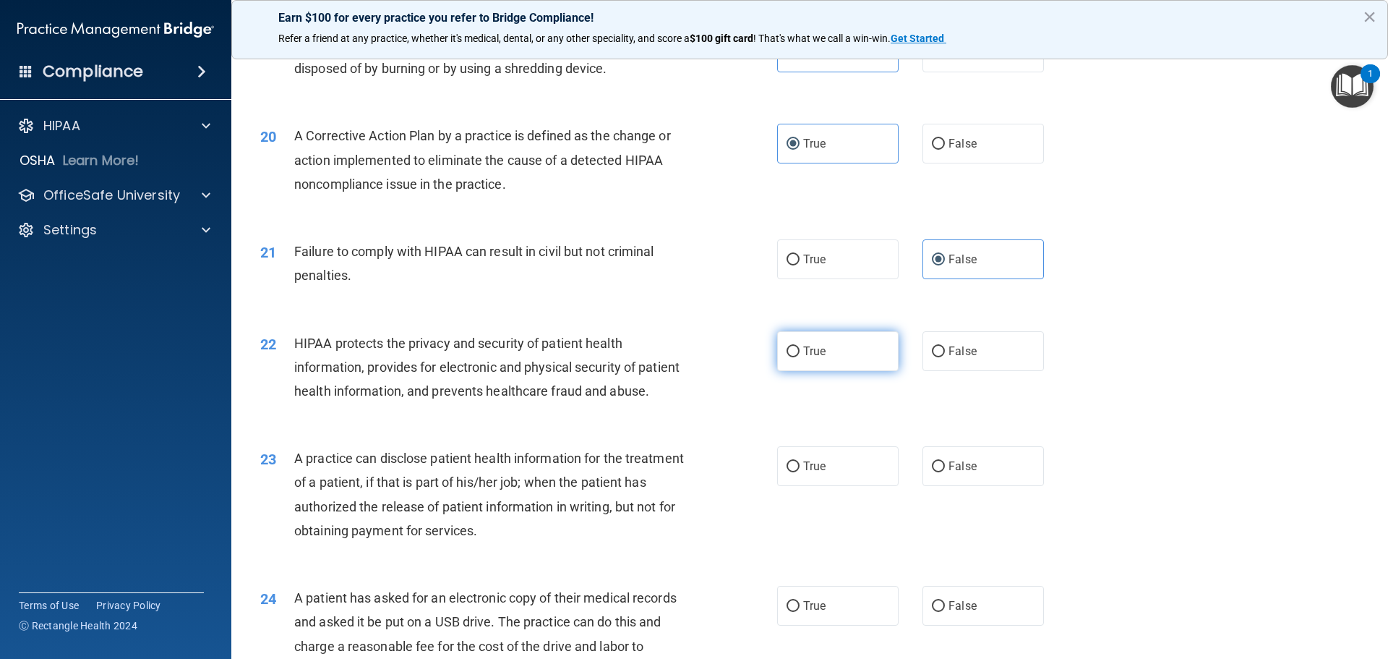
click at [824, 371] on label "True" at bounding box center [837, 351] width 121 height 40
click at [800, 357] on input "True" at bounding box center [793, 351] width 13 height 11
radio input "true"
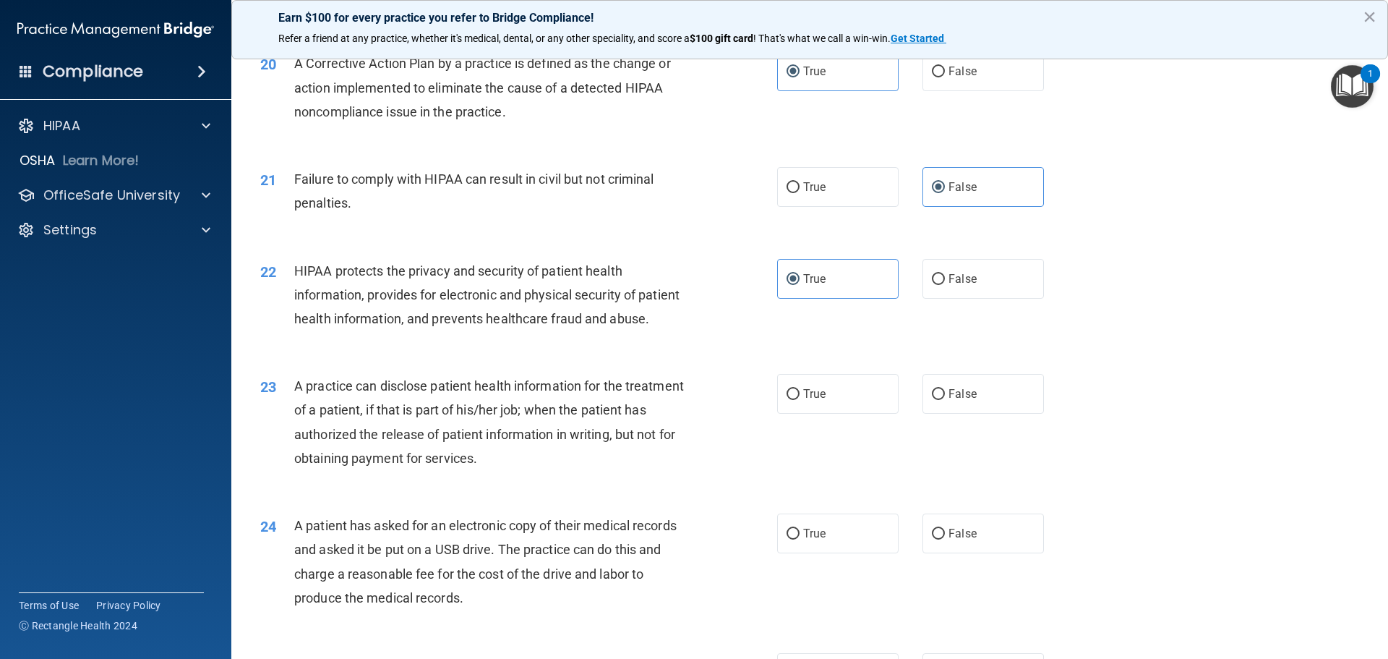
click at [539, 477] on div "23 A practice can disclose patient health information for the treatment of a pa…" at bounding box center [519, 425] width 560 height 103
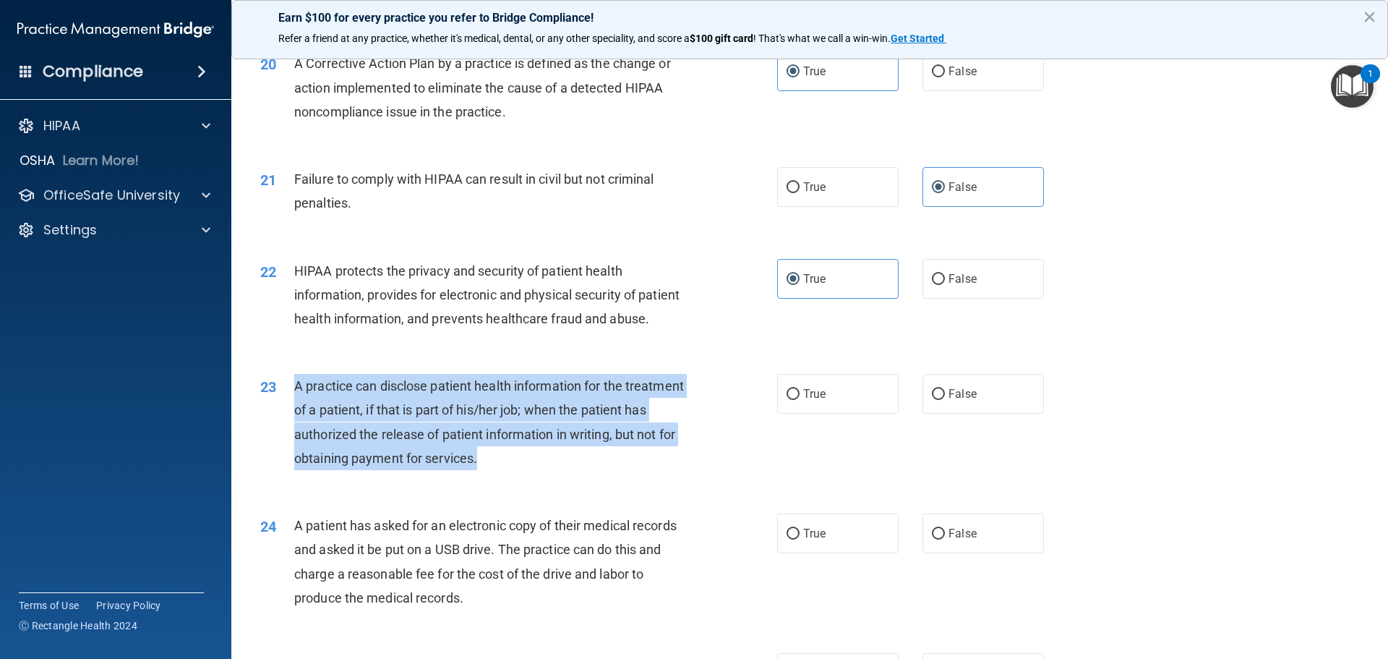
drag, startPoint x: 562, startPoint y: 511, endPoint x: 275, endPoint y: 435, distance: 297.1
click at [275, 435] on div "23 A practice can disclose patient health information for the treatment of a pa…" at bounding box center [519, 425] width 560 height 103
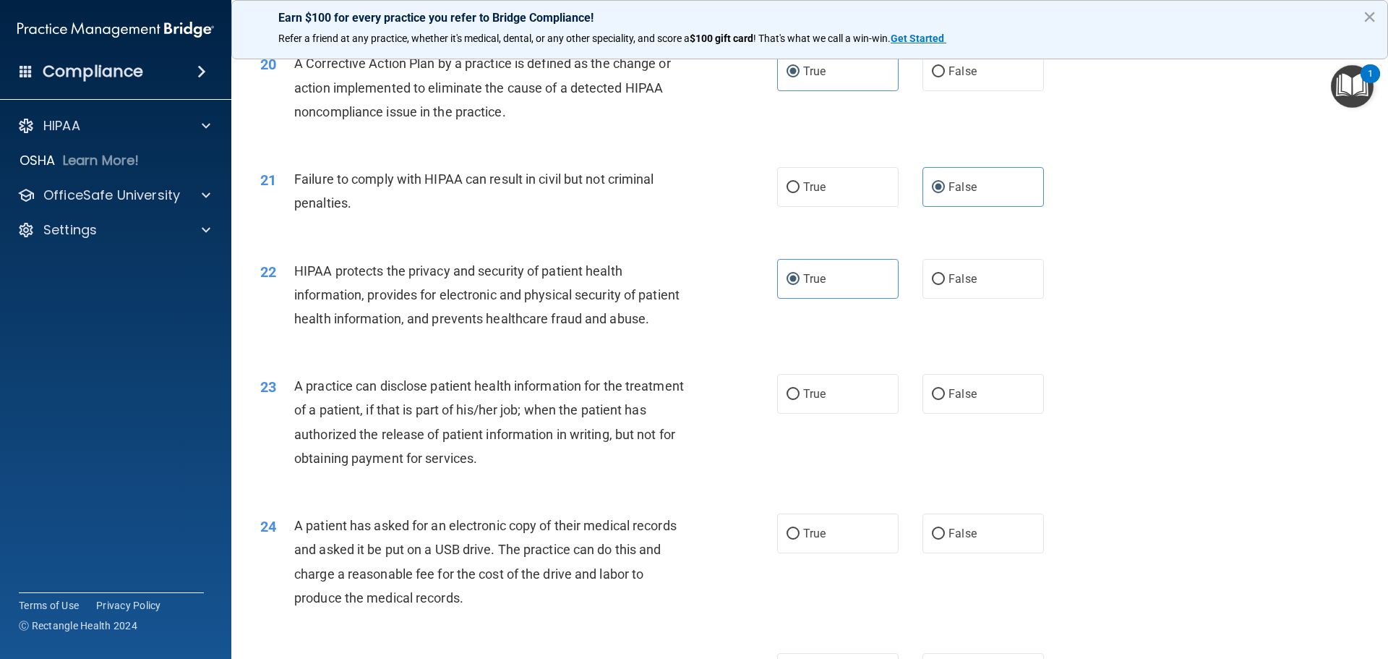
click at [461, 495] on div "23 A practice can disclose patient health information for the treatment of a pa…" at bounding box center [809, 426] width 1121 height 140
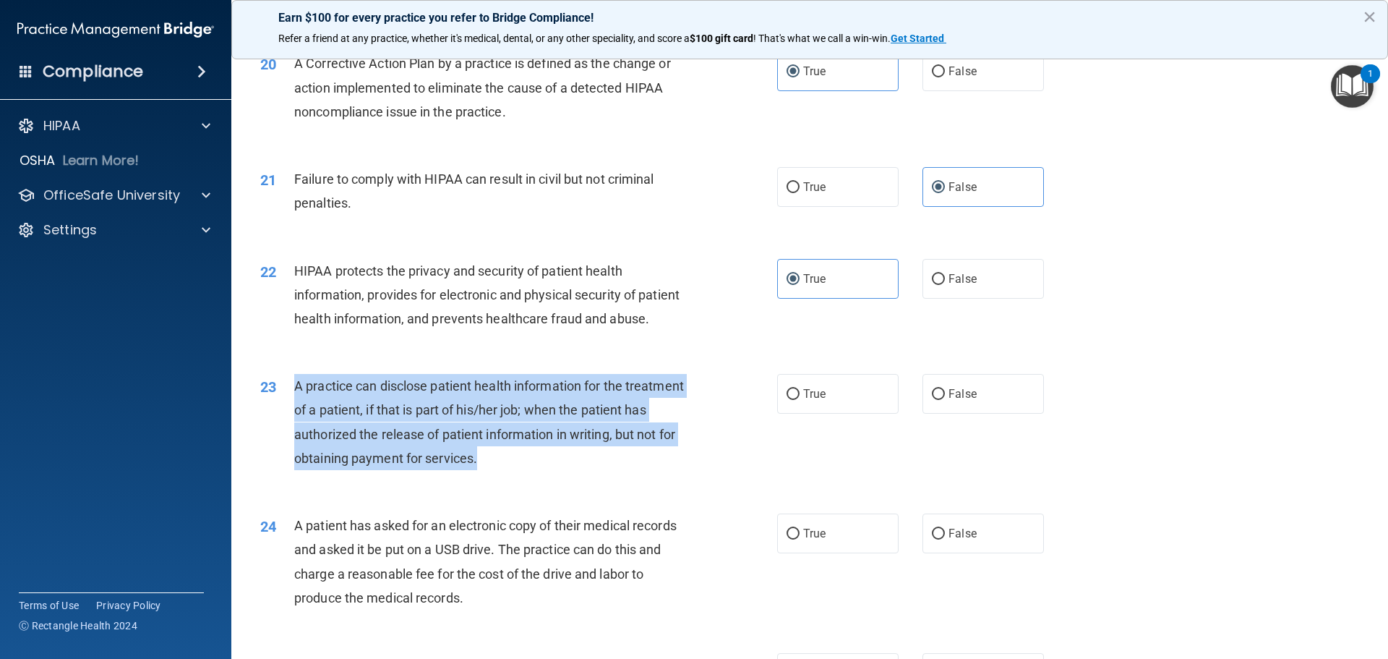
drag, startPoint x: 564, startPoint y: 520, endPoint x: 289, endPoint y: 437, distance: 287.8
click at [289, 437] on div "23 A practice can disclose patient health information for the treatment of a pa…" at bounding box center [519, 425] width 560 height 103
copy div "A practice can disclose patient health information for the treatment of a patie…"
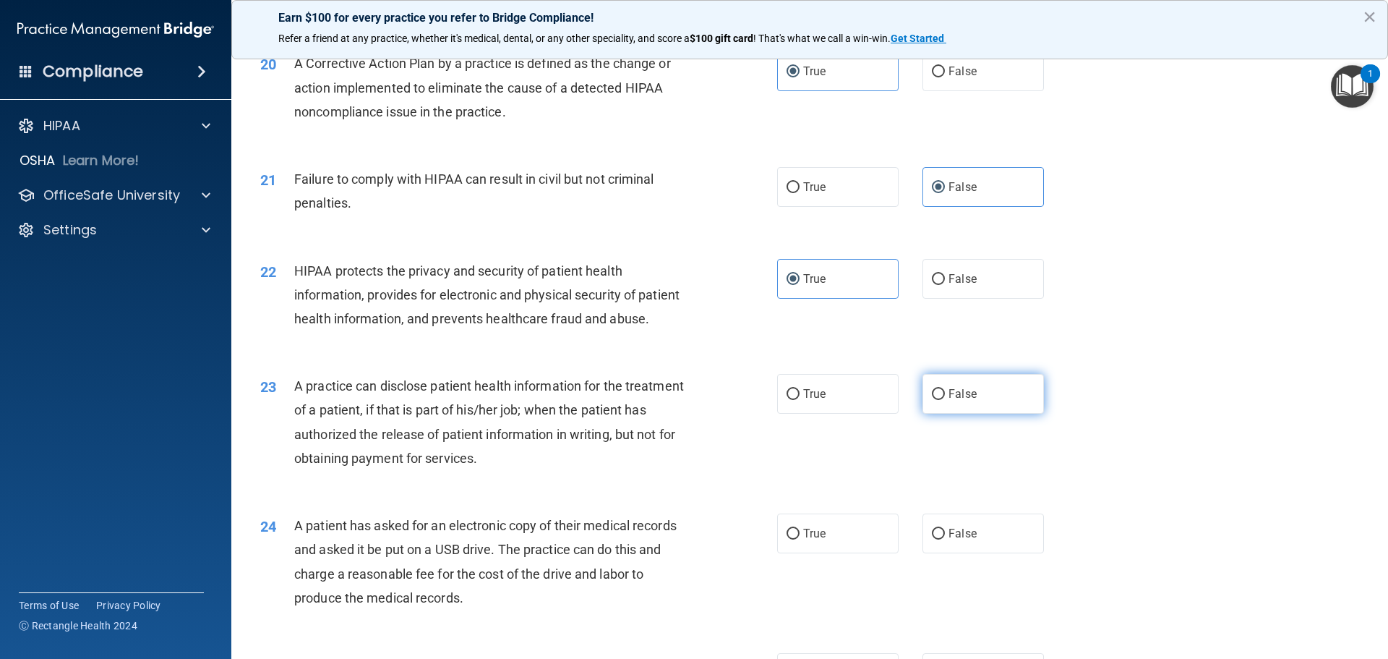
click at [950, 401] on span "False" at bounding box center [963, 394] width 28 height 14
click at [945, 400] on input "False" at bounding box center [938, 394] width 13 height 11
radio input "true"
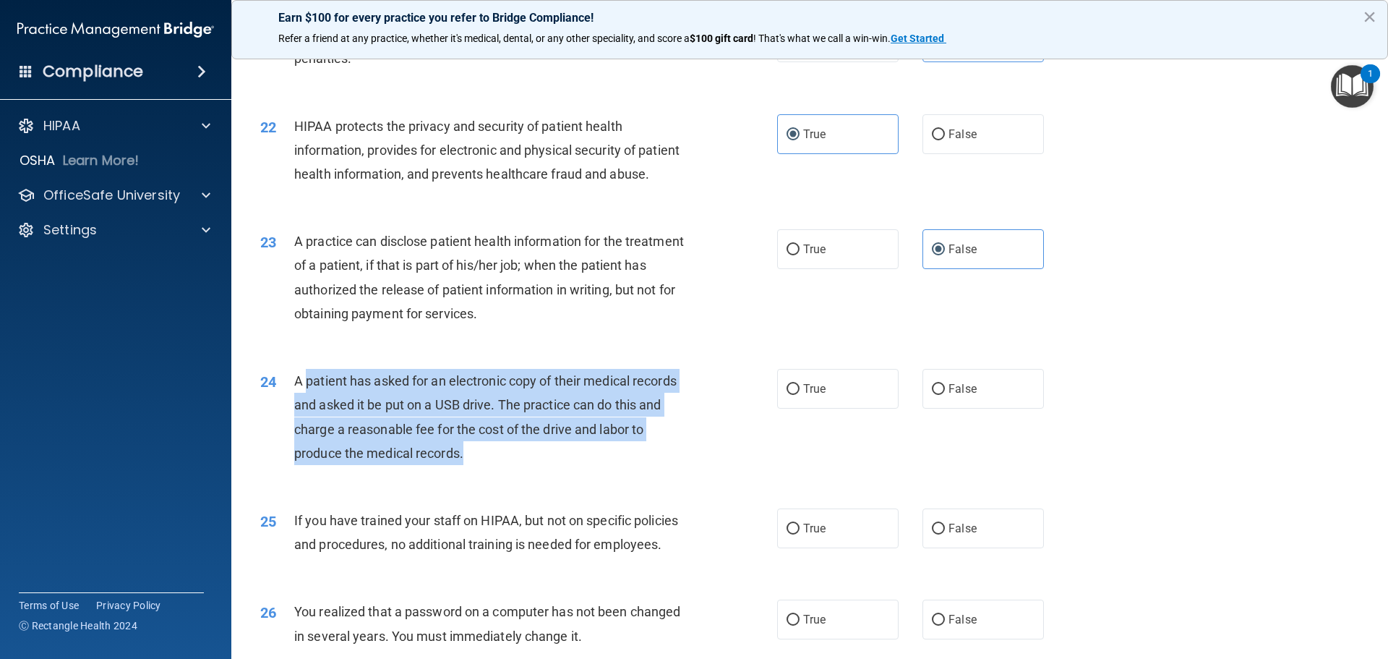
drag, startPoint x: 476, startPoint y: 498, endPoint x: 307, endPoint y: 430, distance: 182.4
click at [307, 430] on div "A patient has asked for an electronic copy of their medical records and asked i…" at bounding box center [496, 417] width 404 height 96
click at [477, 465] on div "A patient has asked for an electronic copy of their medical records and asked i…" at bounding box center [496, 417] width 404 height 96
click at [494, 465] on div "A patient has asked for an electronic copy of their medical records and asked i…" at bounding box center [496, 417] width 404 height 96
drag, startPoint x: 484, startPoint y: 513, endPoint x: 296, endPoint y: 433, distance: 204.4
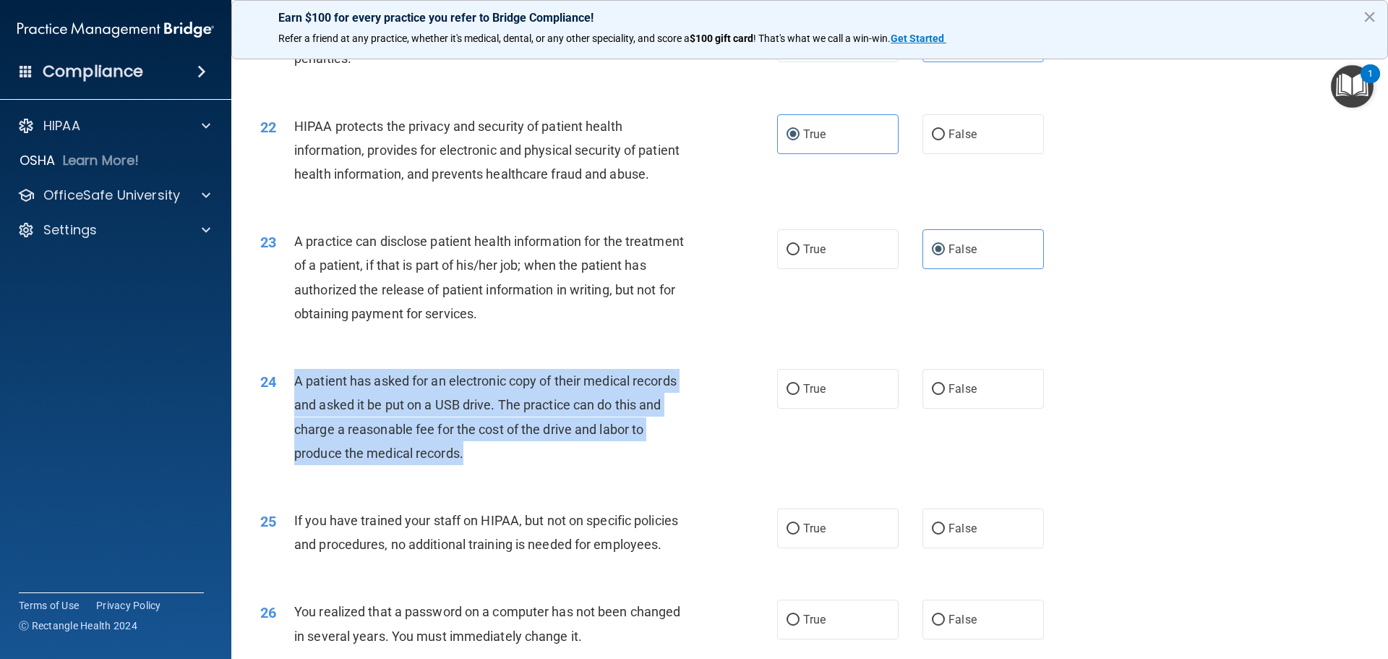
click at [296, 433] on div "24 A patient has asked for an electronic copy of their medical records and aske…" at bounding box center [519, 420] width 560 height 103
copy span "A patient has asked for an electronic copy of their medical records and asked i…"
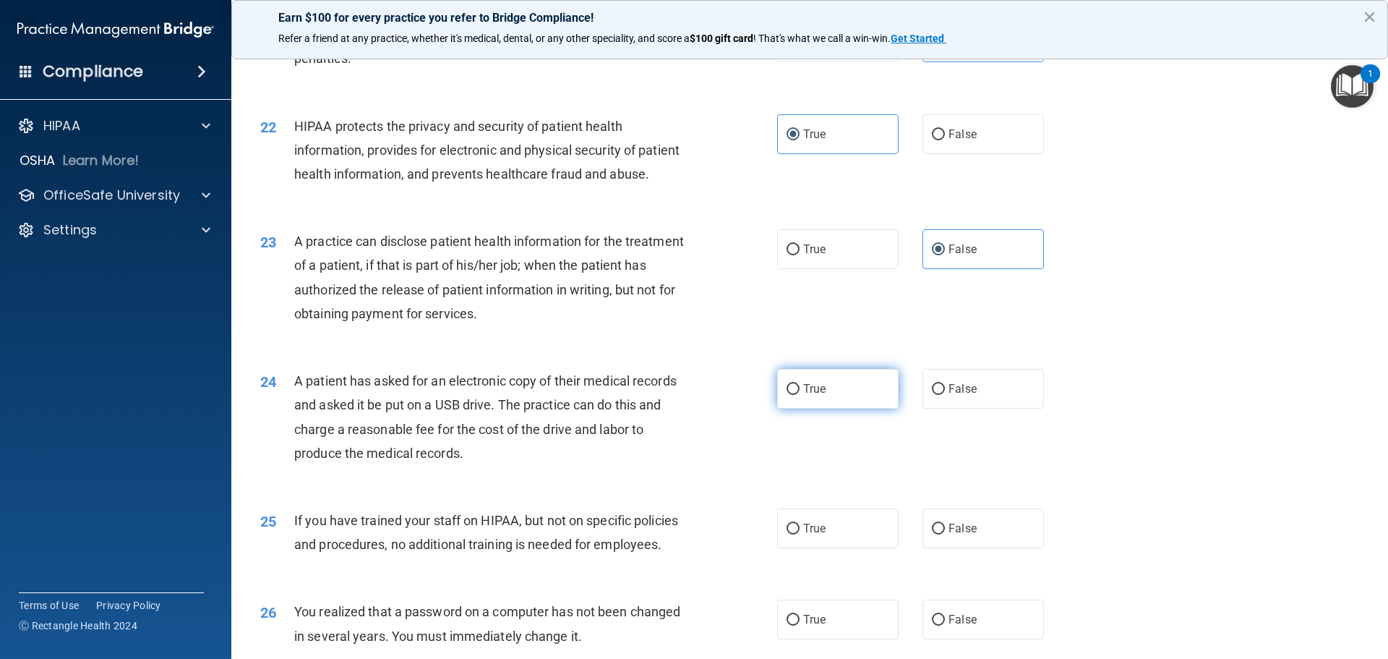
click at [795, 409] on label "True" at bounding box center [837, 389] width 121 height 40
click at [795, 395] on input "True" at bounding box center [793, 389] width 13 height 11
radio input "true"
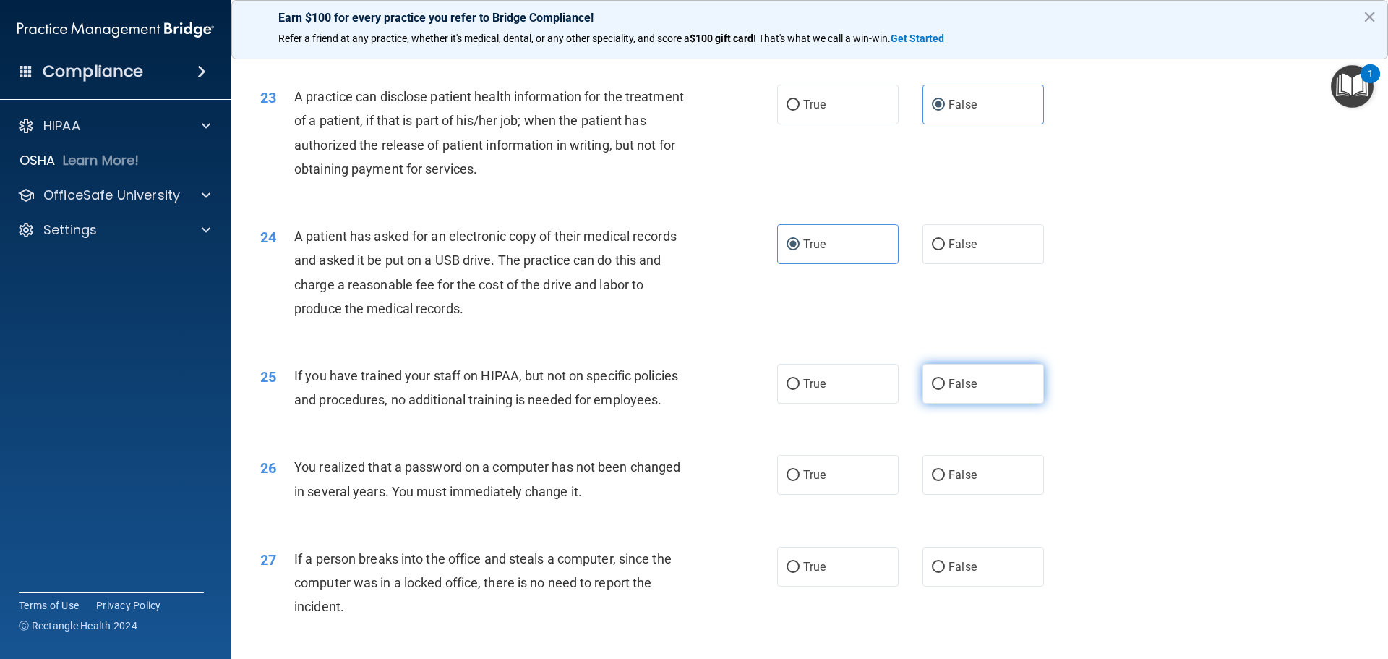
click at [949, 390] on span "False" at bounding box center [963, 384] width 28 height 14
click at [945, 390] on input "False" at bounding box center [938, 384] width 13 height 11
radio input "true"
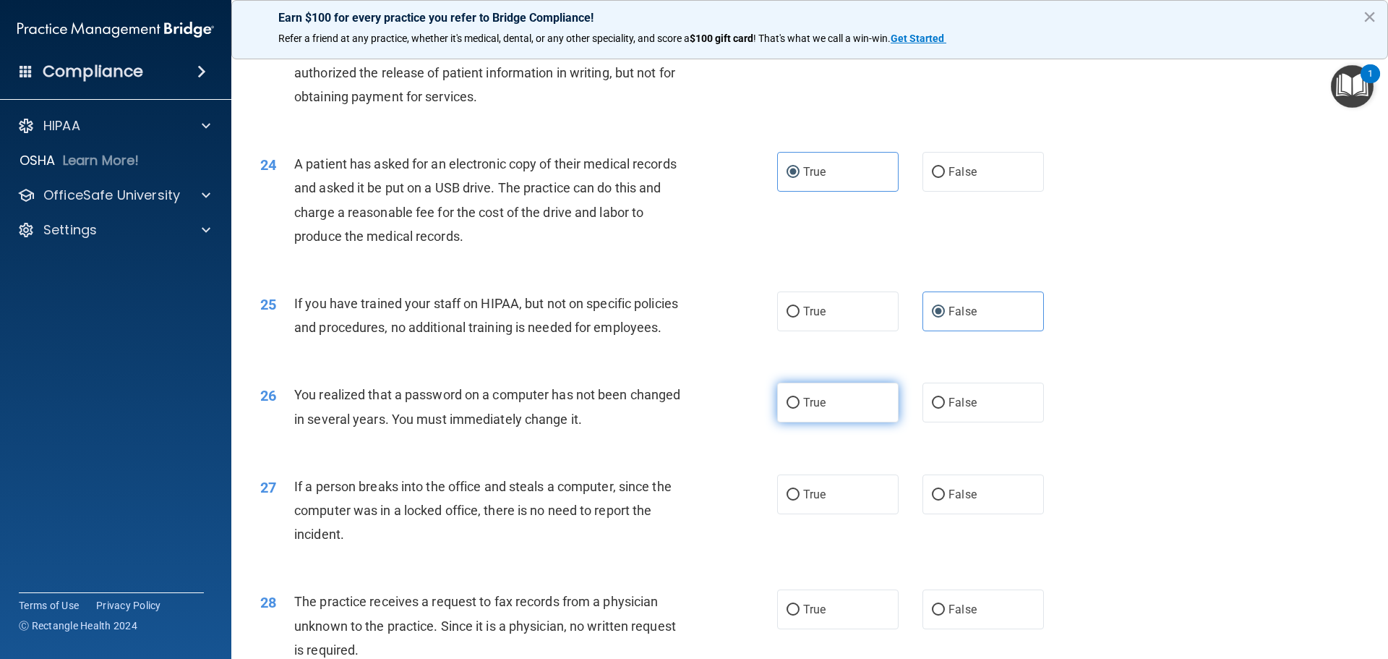
click at [779, 422] on label "True" at bounding box center [837, 403] width 121 height 40
click at [787, 409] on input "True" at bounding box center [793, 403] width 13 height 11
radio input "true"
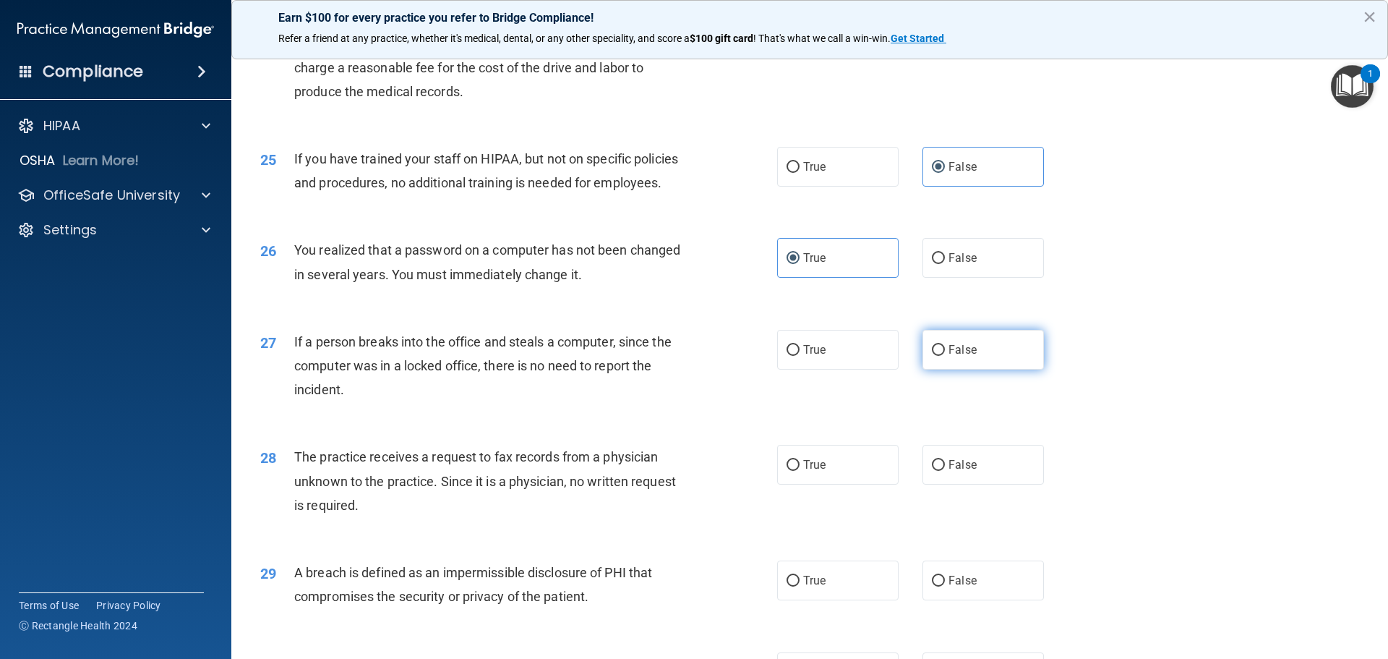
click at [936, 370] on label "False" at bounding box center [983, 350] width 121 height 40
click at [936, 356] on input "False" at bounding box center [938, 350] width 13 height 11
radio input "true"
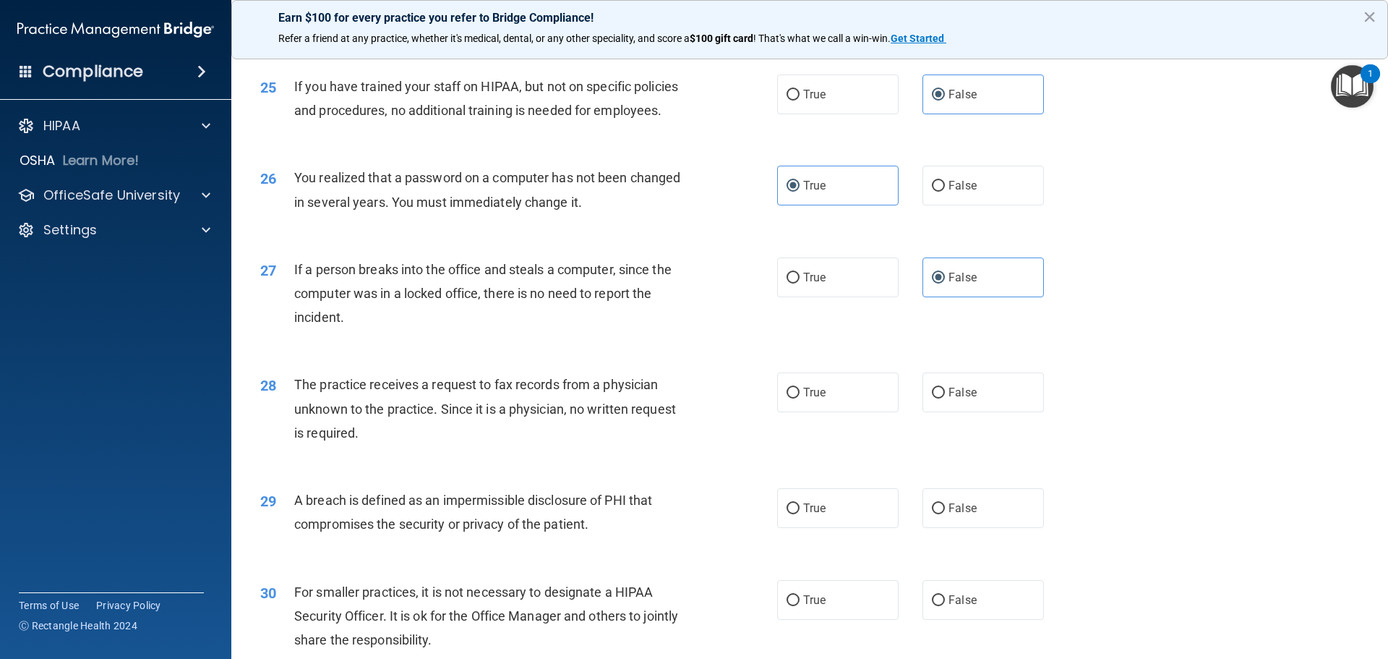
click at [406, 445] on div "The practice receives a request to fax records from a physician unknown to the …" at bounding box center [496, 408] width 404 height 72
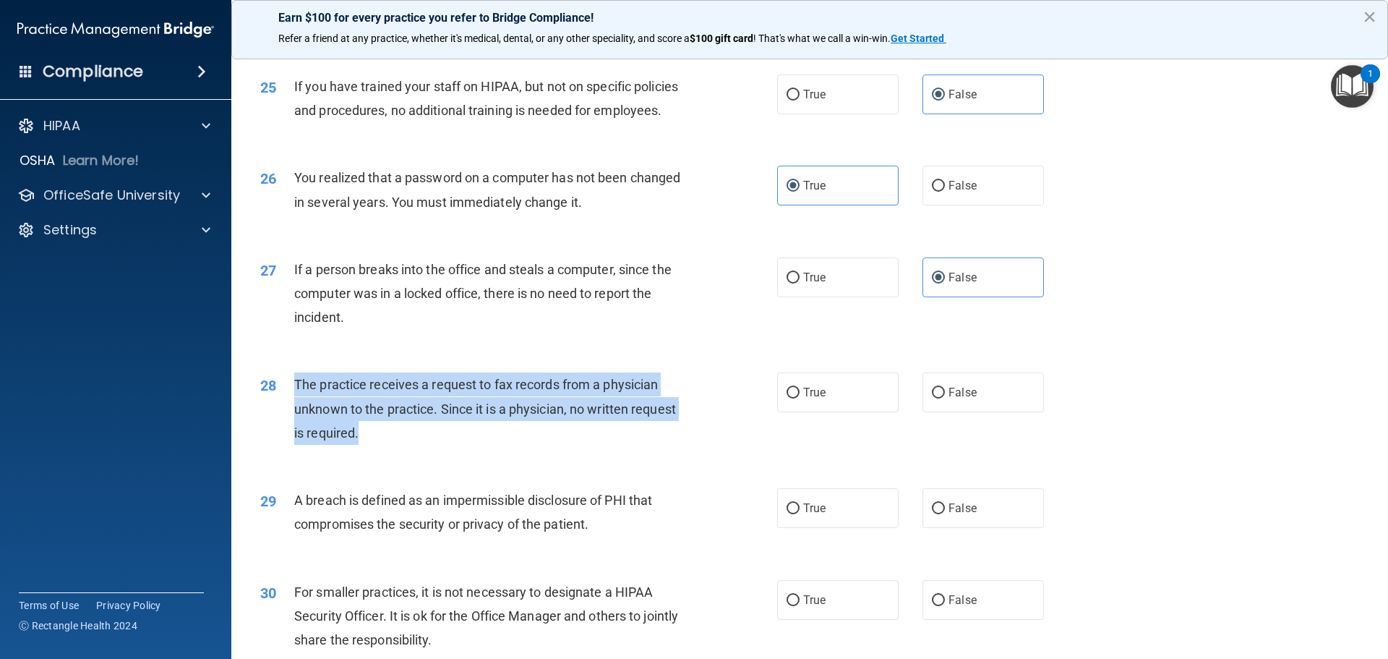
drag, startPoint x: 388, startPoint y: 479, endPoint x: 294, endPoint y: 437, distance: 103.6
click at [294, 437] on div "The practice receives a request to fax records from a physician unknown to the …" at bounding box center [496, 408] width 404 height 72
copy span "The practice receives a request to fax records from a physician unknown to the …"
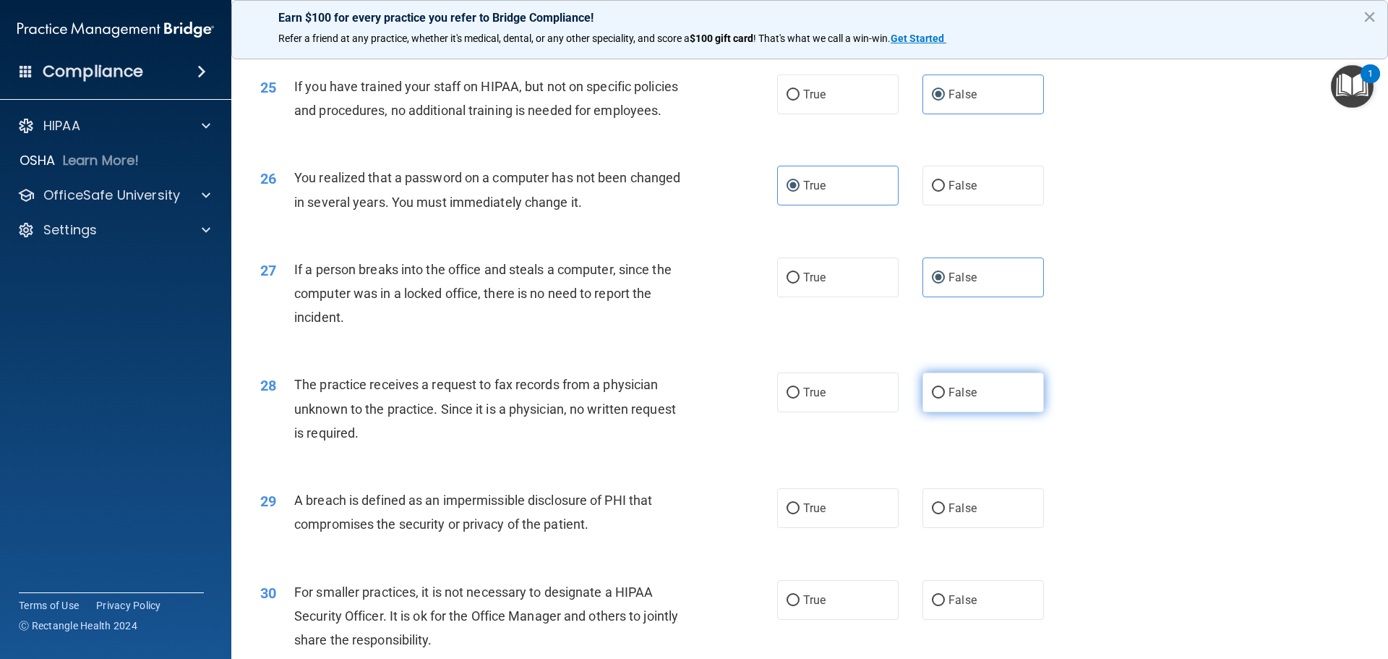
click at [935, 412] on label "False" at bounding box center [983, 392] width 121 height 40
click at [935, 398] on input "False" at bounding box center [938, 393] width 13 height 11
radio input "true"
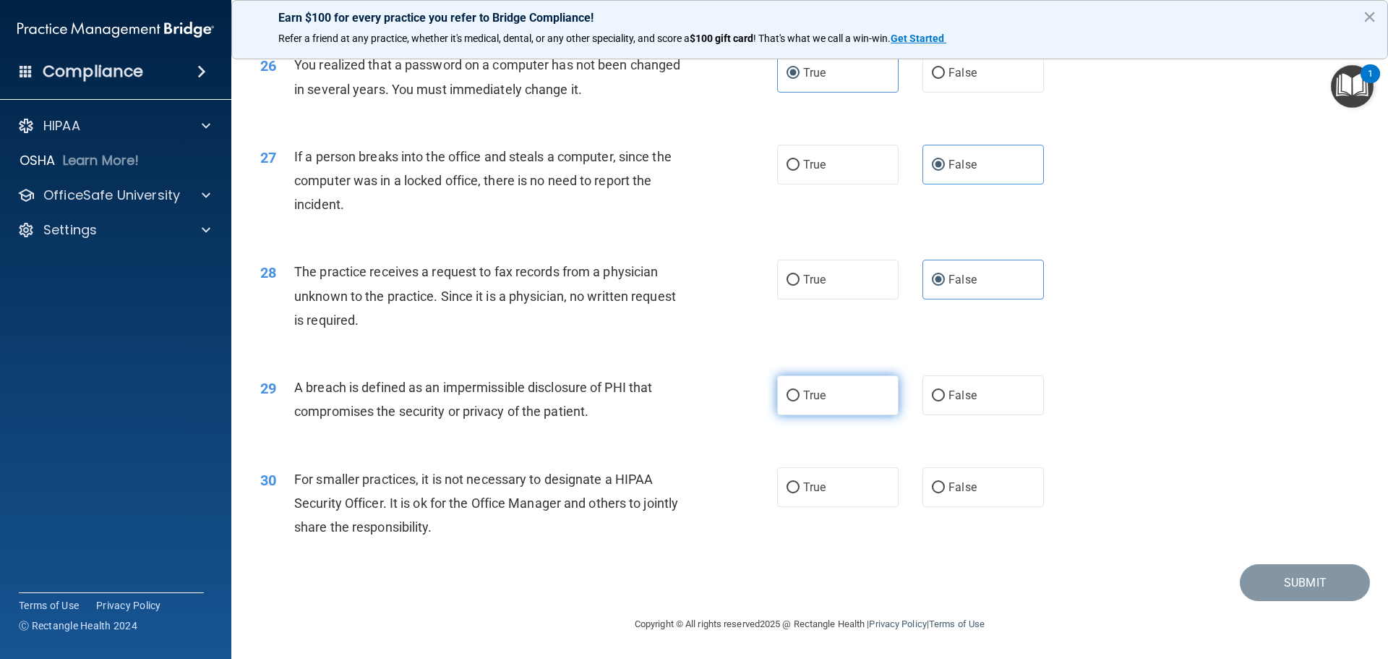
click at [806, 402] on span "True" at bounding box center [814, 395] width 22 height 14
click at [800, 401] on input "True" at bounding box center [793, 395] width 13 height 11
radio input "true"
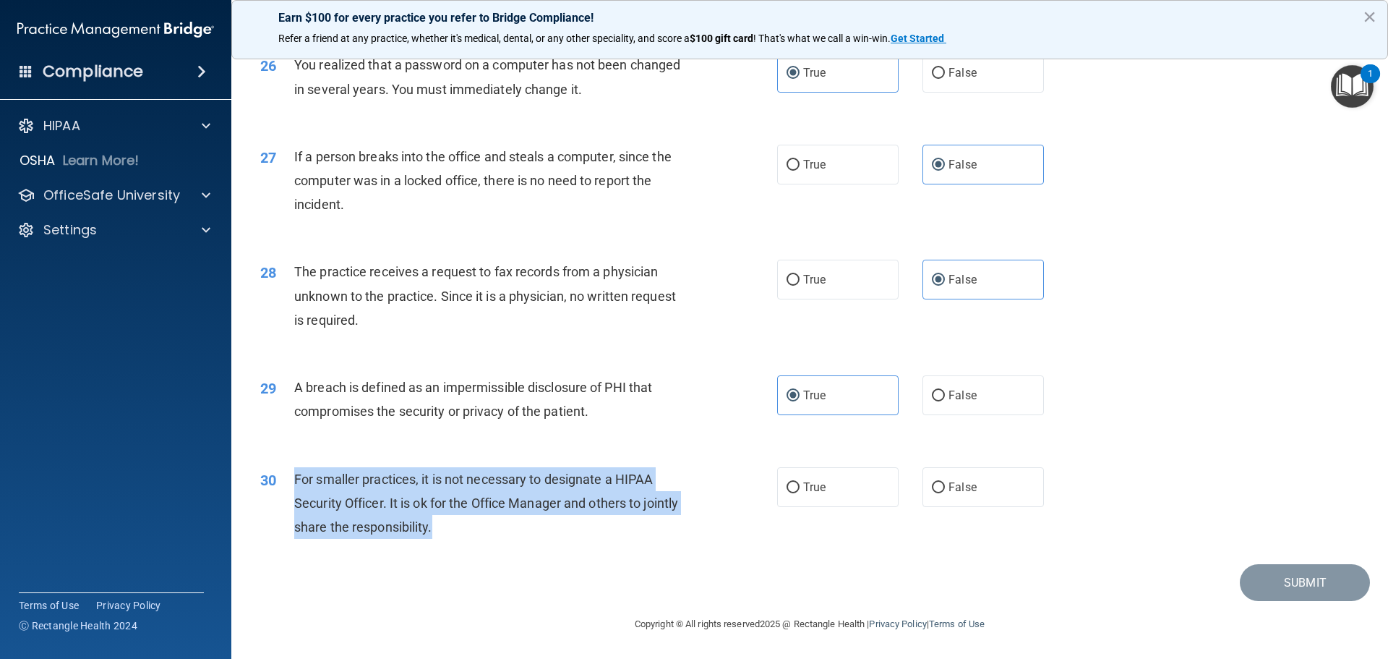
drag, startPoint x: 479, startPoint y: 550, endPoint x: 294, endPoint y: 498, distance: 191.4
click at [294, 498] on div "For smaller practices, it is not necessary to designate a HIPAA Security Office…" at bounding box center [496, 503] width 404 height 72
copy span "For smaller practices, it is not necessary to designate a HIPAA Security Office…"
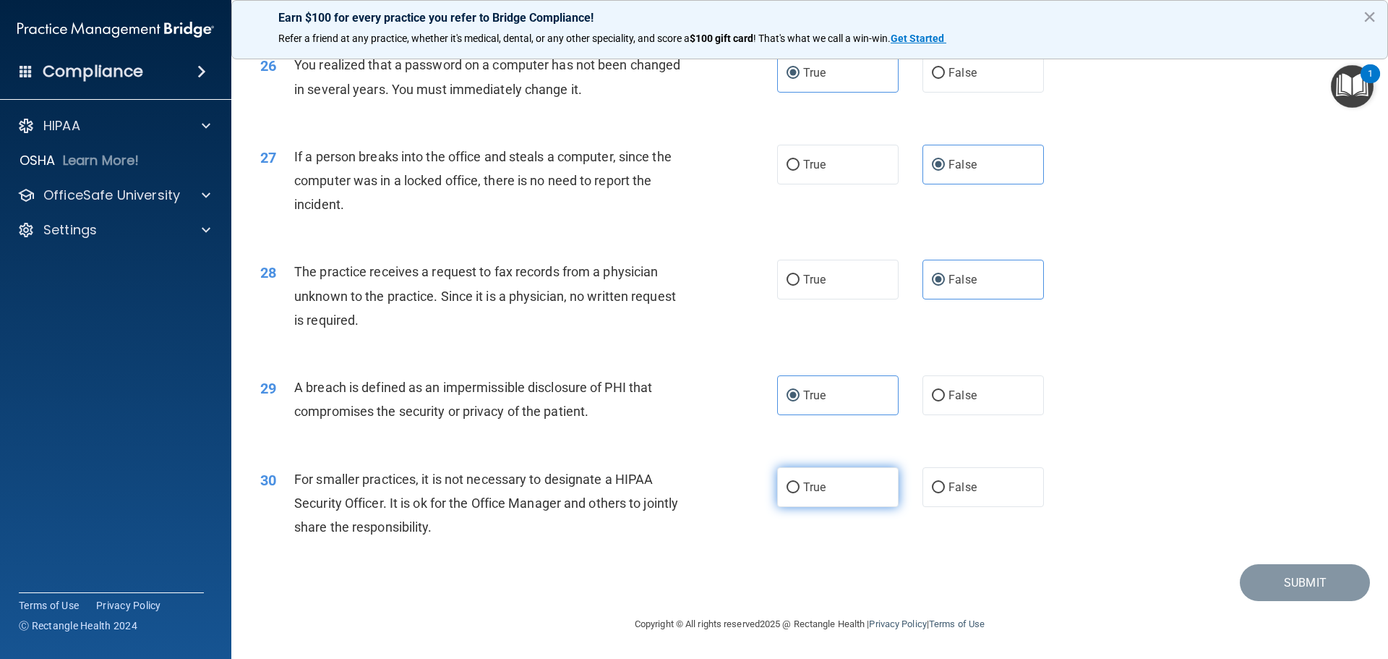
click at [807, 494] on span "True" at bounding box center [814, 487] width 22 height 14
click at [800, 493] on input "True" at bounding box center [793, 487] width 13 height 11
radio input "true"
click at [1255, 581] on button "Submit" at bounding box center [1305, 582] width 130 height 37
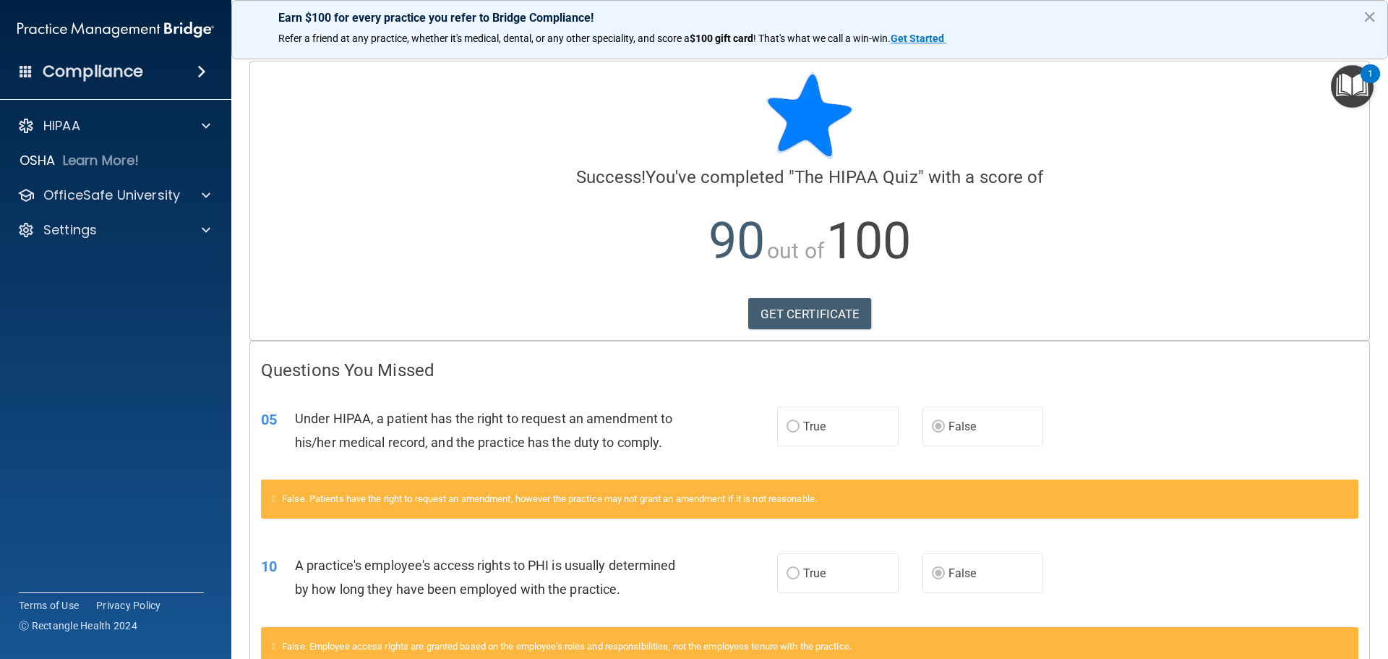
click at [1362, 13] on div "Earn $100 for every practice you refer to Bridge Compliance! Refer a friend at …" at bounding box center [809, 29] width 1157 height 59
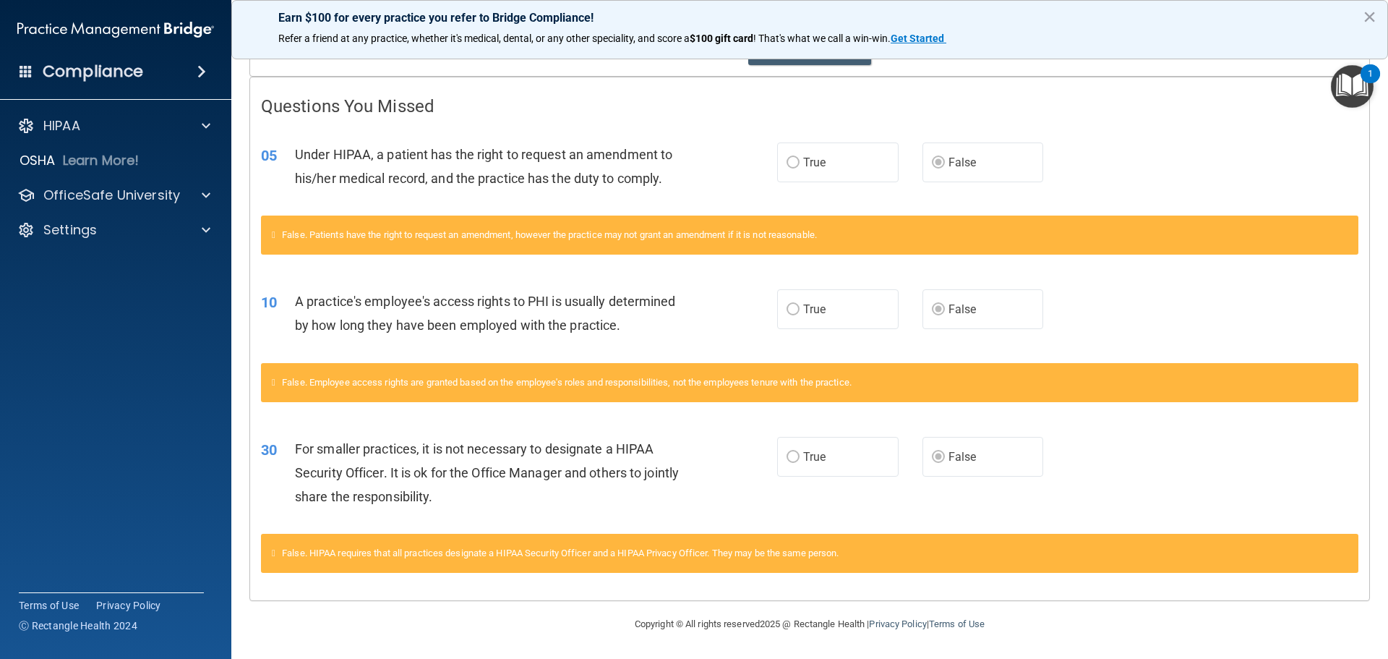
scroll to position [119, 0]
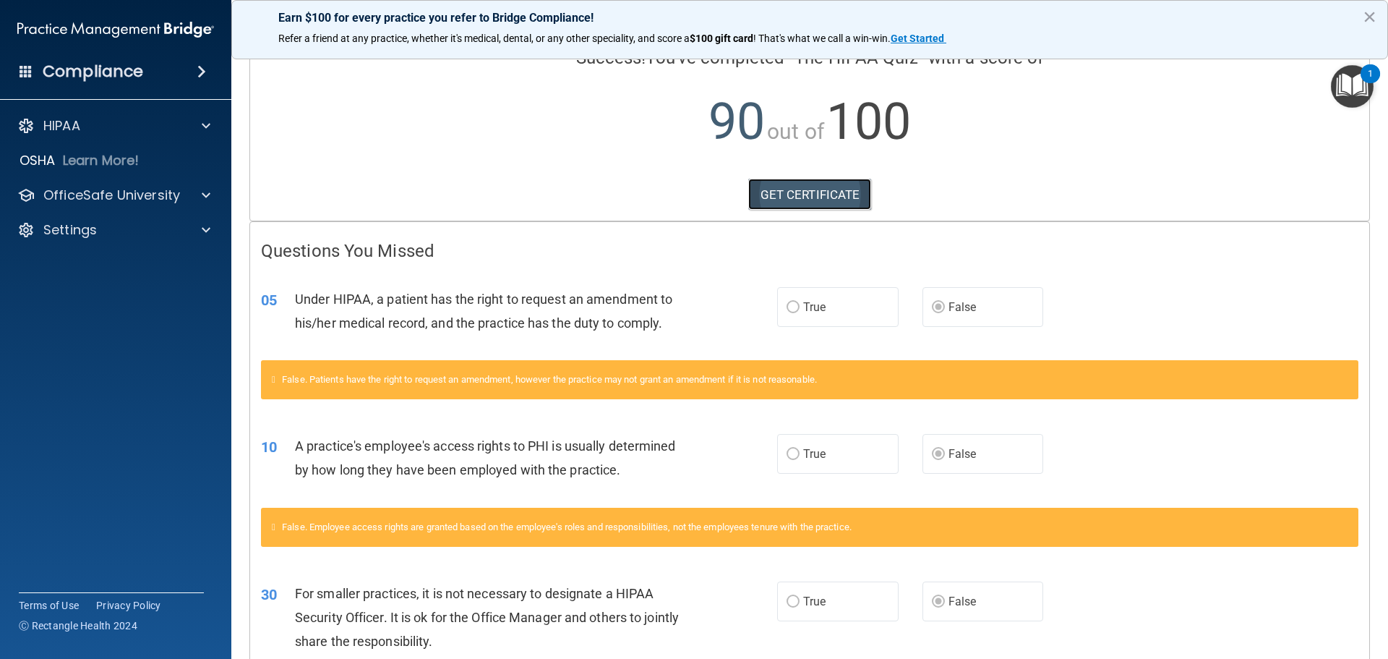
click at [804, 189] on link "GET CERTIFICATE" at bounding box center [810, 195] width 124 height 32
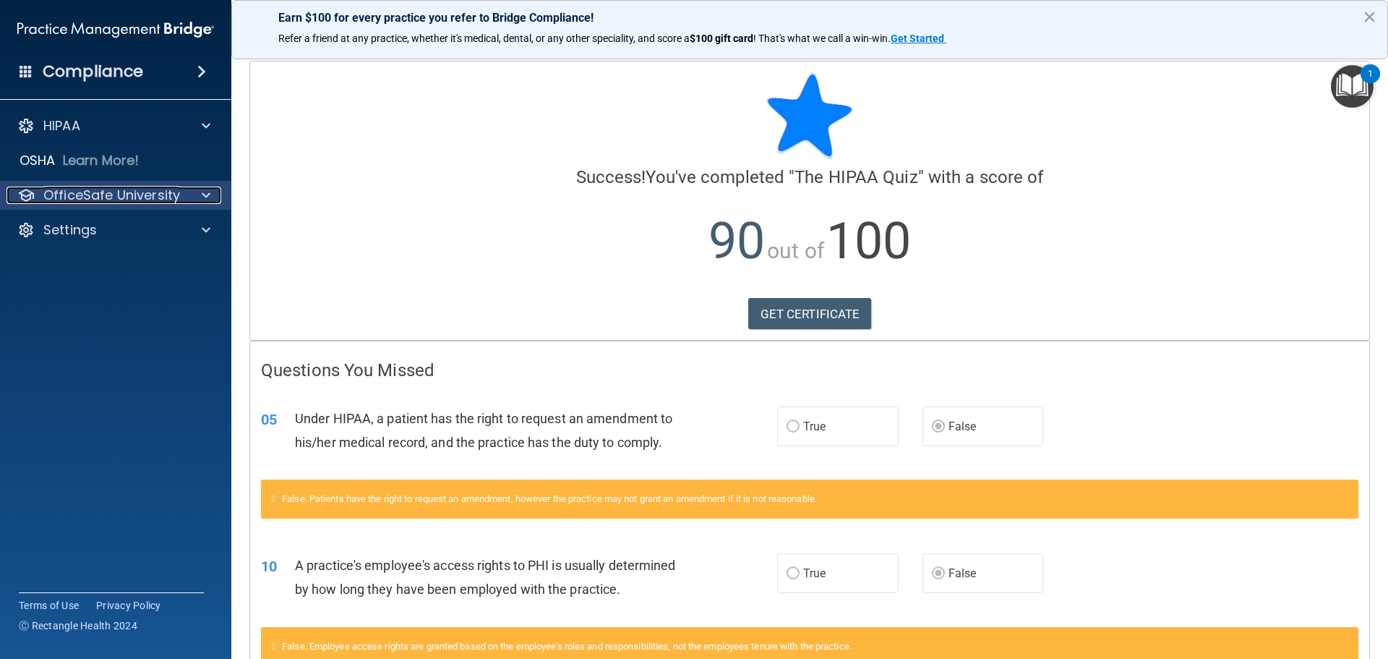
click at [216, 194] on div at bounding box center [204, 195] width 36 height 17
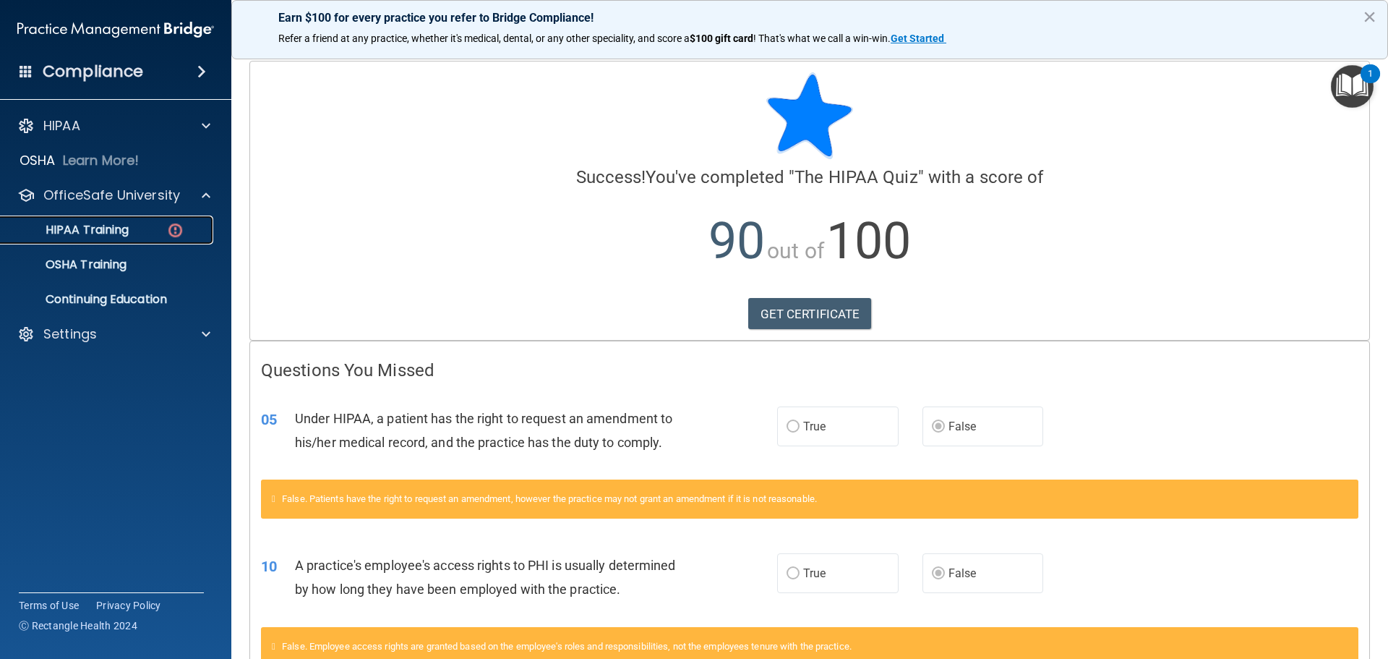
click at [130, 230] on div "HIPAA Training" at bounding box center [107, 230] width 197 height 14
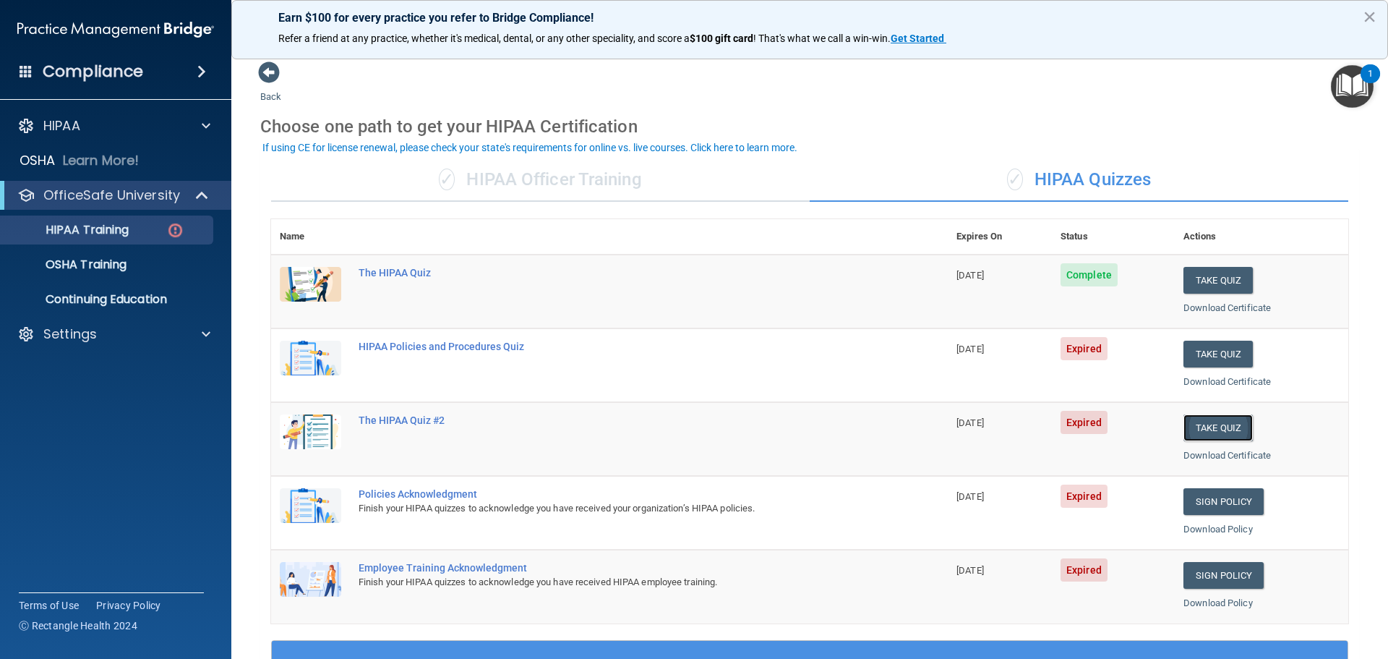
click at [1225, 430] on button "Take Quiz" at bounding box center [1218, 427] width 69 height 27
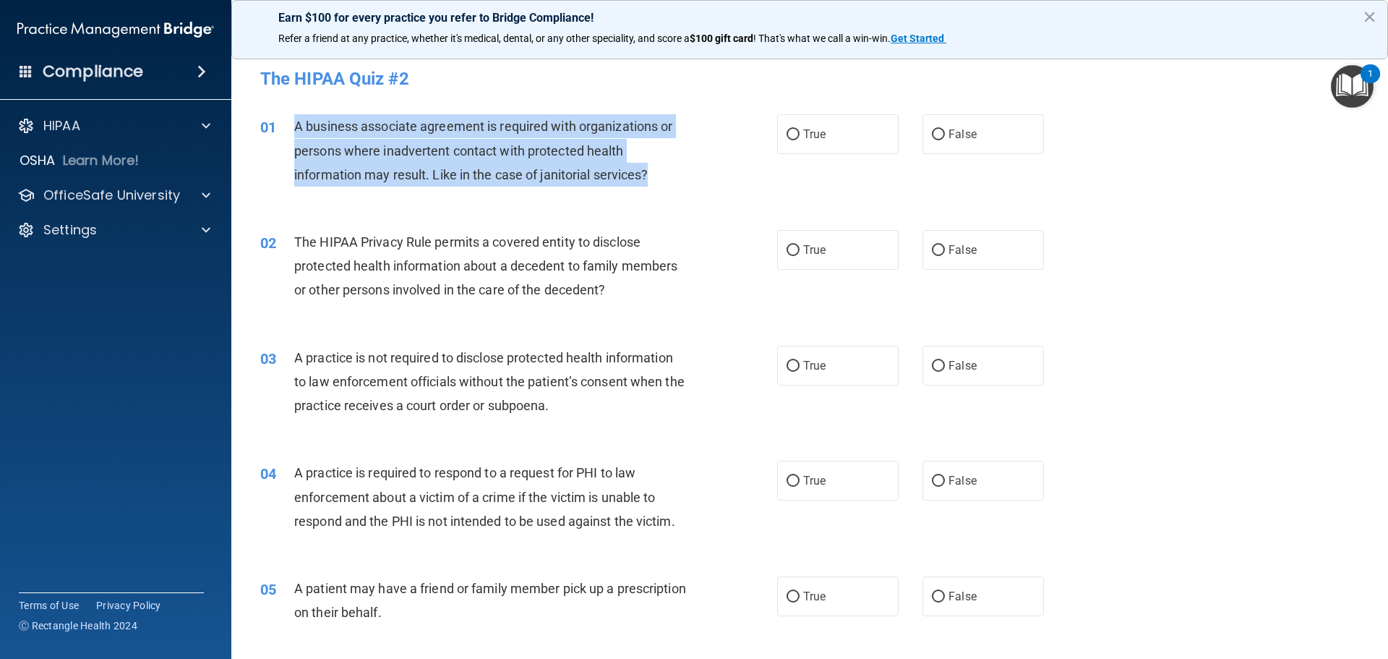
drag, startPoint x: 666, startPoint y: 176, endPoint x: 339, endPoint y: 142, distance: 328.6
click at [293, 115] on div "01 A business associate agreement is required with organizations or persons whe…" at bounding box center [519, 154] width 560 height 80
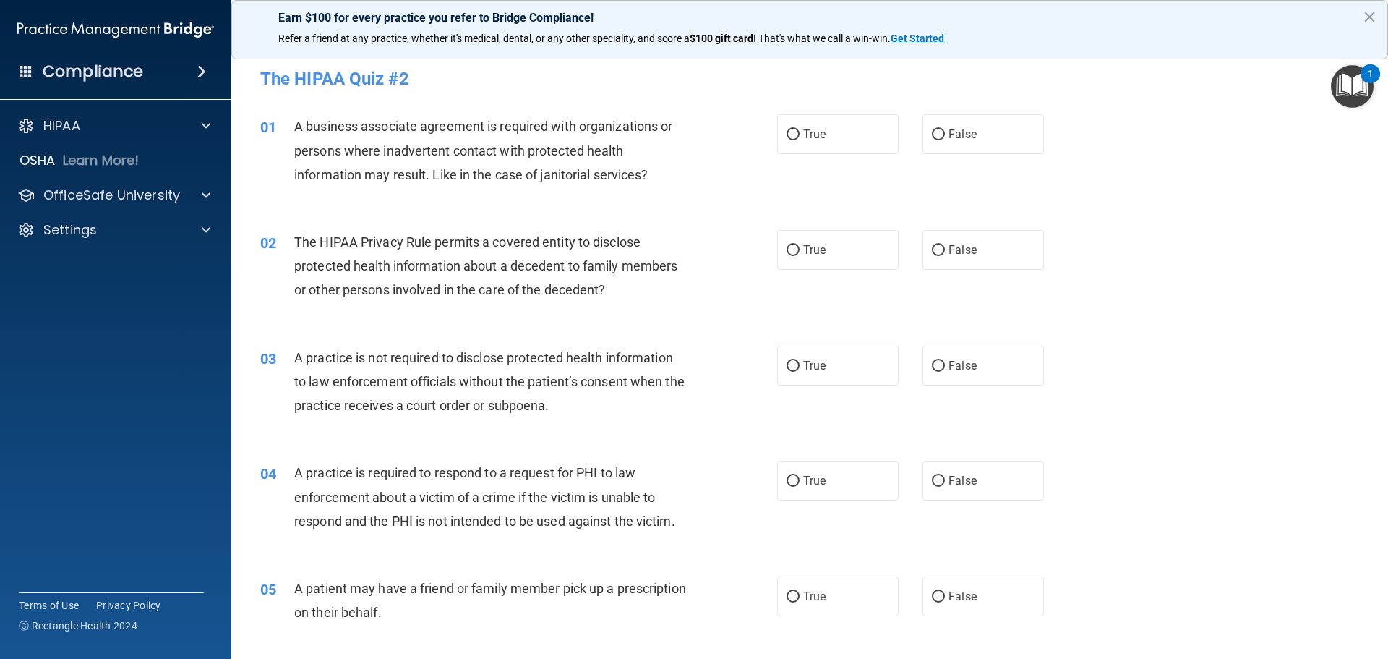
click at [578, 199] on div "01 A business associate agreement is required with organizations or persons whe…" at bounding box center [809, 154] width 1121 height 116
click at [937, 135] on input "False" at bounding box center [938, 134] width 13 height 11
radio input "true"
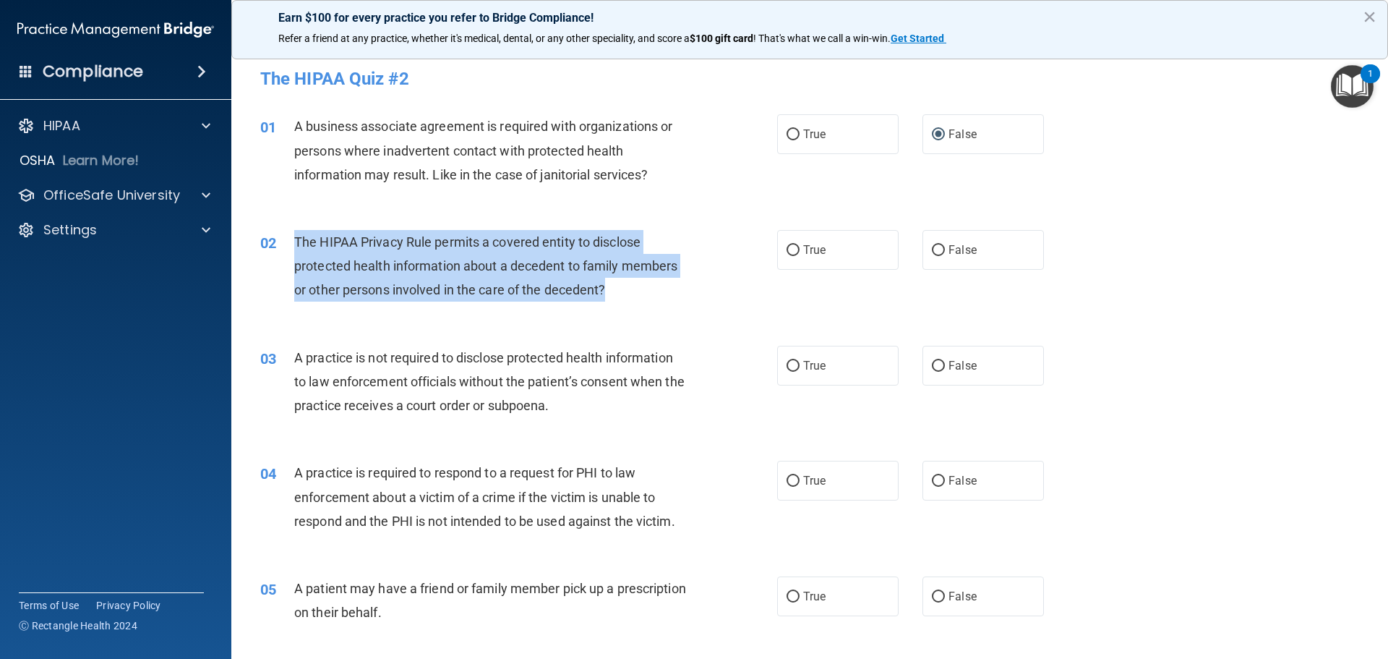
drag, startPoint x: 613, startPoint y: 289, endPoint x: 294, endPoint y: 242, distance: 323.0
click at [294, 242] on div "The HIPAA Privacy Rule permits a covered entity to disclose protected health in…" at bounding box center [496, 266] width 404 height 72
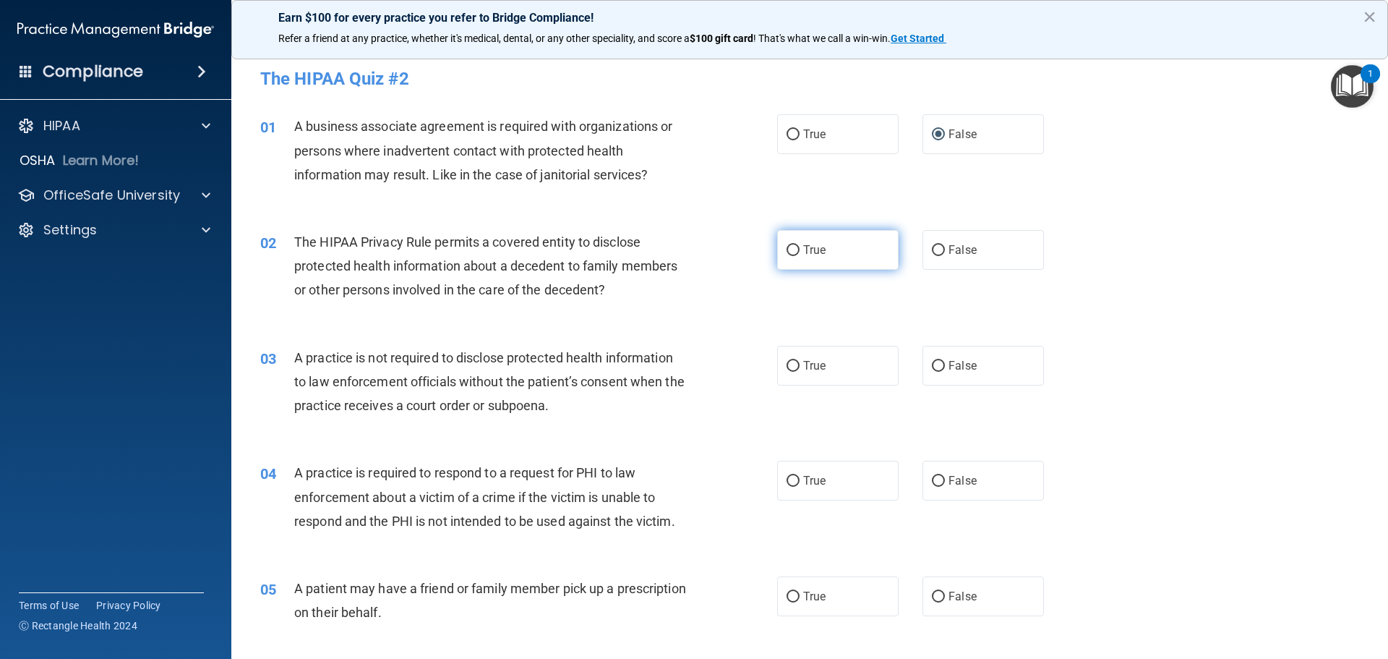
click at [834, 250] on label "True" at bounding box center [837, 250] width 121 height 40
click at [800, 250] on input "True" at bounding box center [793, 250] width 13 height 11
radio input "true"
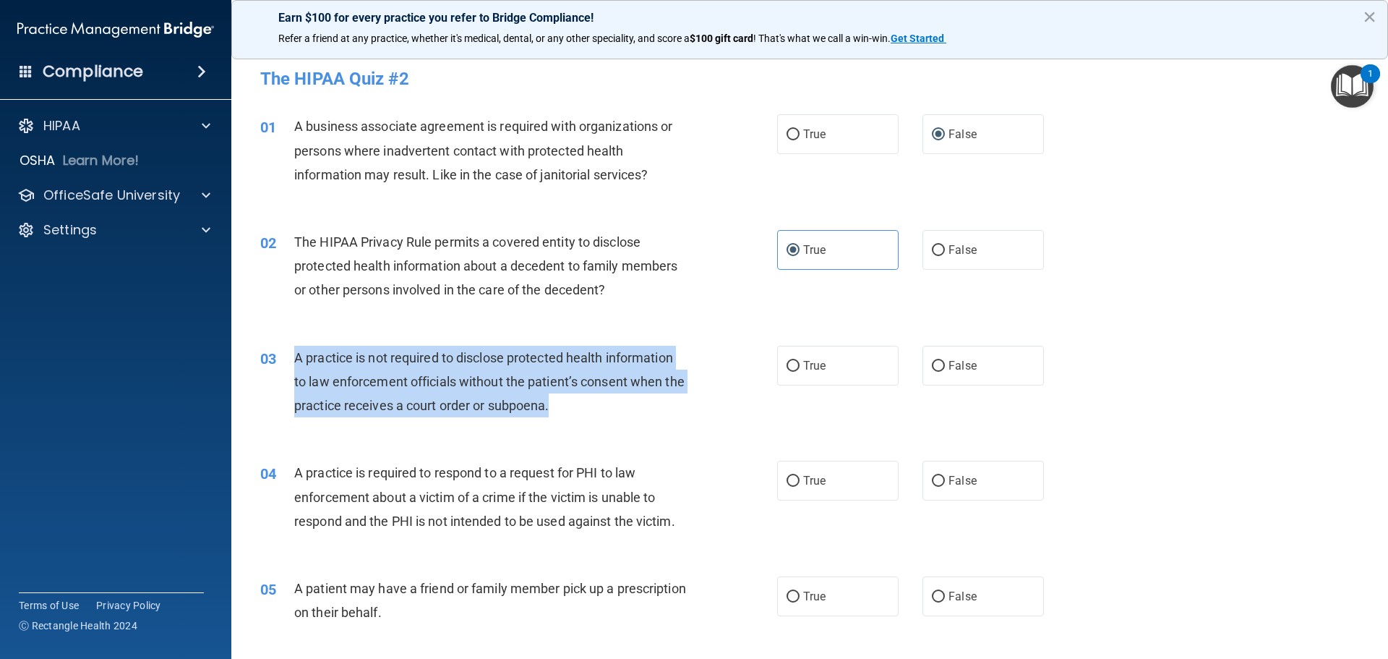
drag, startPoint x: 605, startPoint y: 410, endPoint x: 362, endPoint y: 374, distance: 245.7
click at [276, 354] on div "03 A practice is not required to disclose protected health information to law e…" at bounding box center [519, 386] width 560 height 80
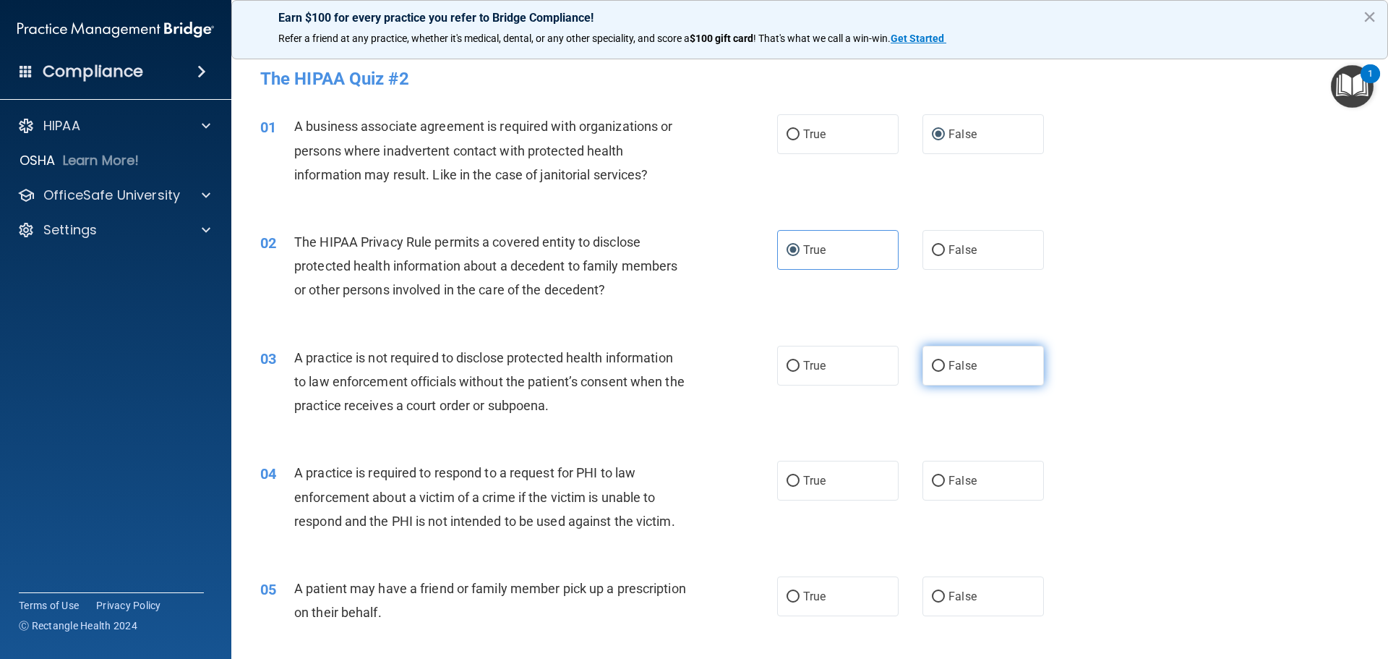
click at [950, 377] on label "False" at bounding box center [983, 366] width 121 height 40
click at [945, 372] on input "False" at bounding box center [938, 366] width 13 height 11
radio input "true"
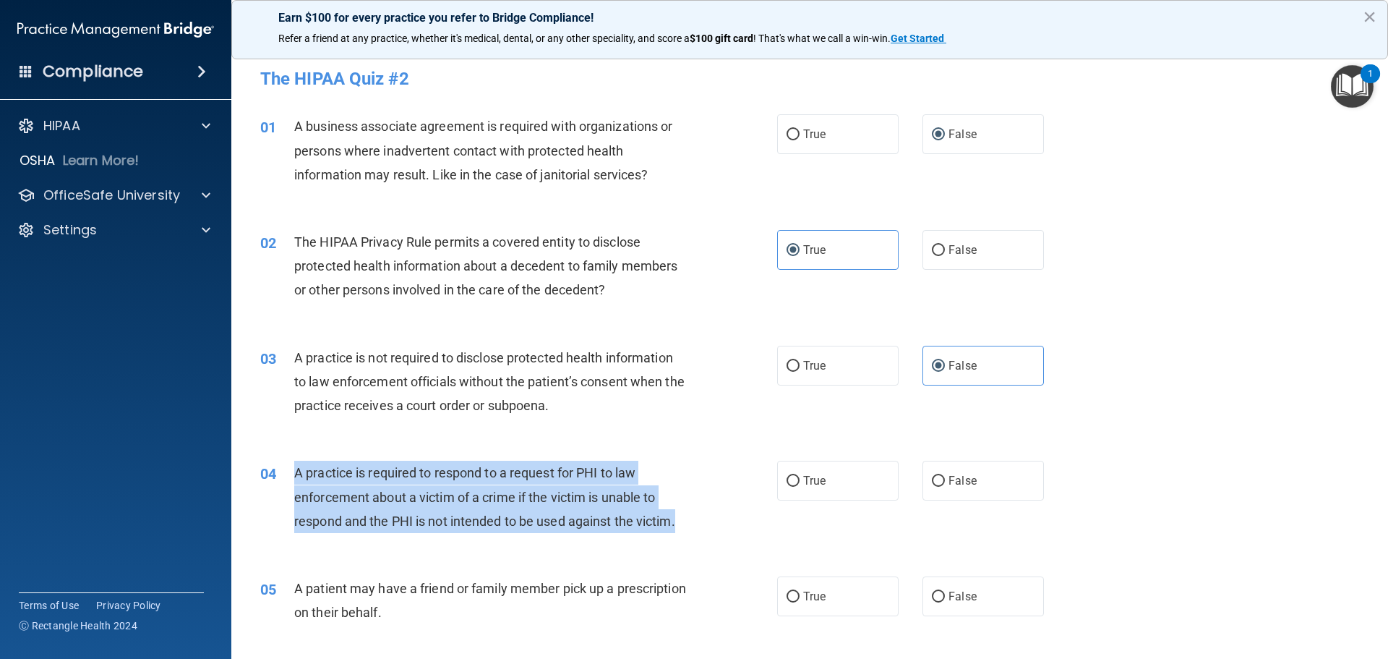
drag, startPoint x: 483, startPoint y: 494, endPoint x: 293, endPoint y: 479, distance: 190.7
click at [293, 479] on div "04 A practice is required to respond to a request for PHI to law enforcement ab…" at bounding box center [519, 501] width 560 height 80
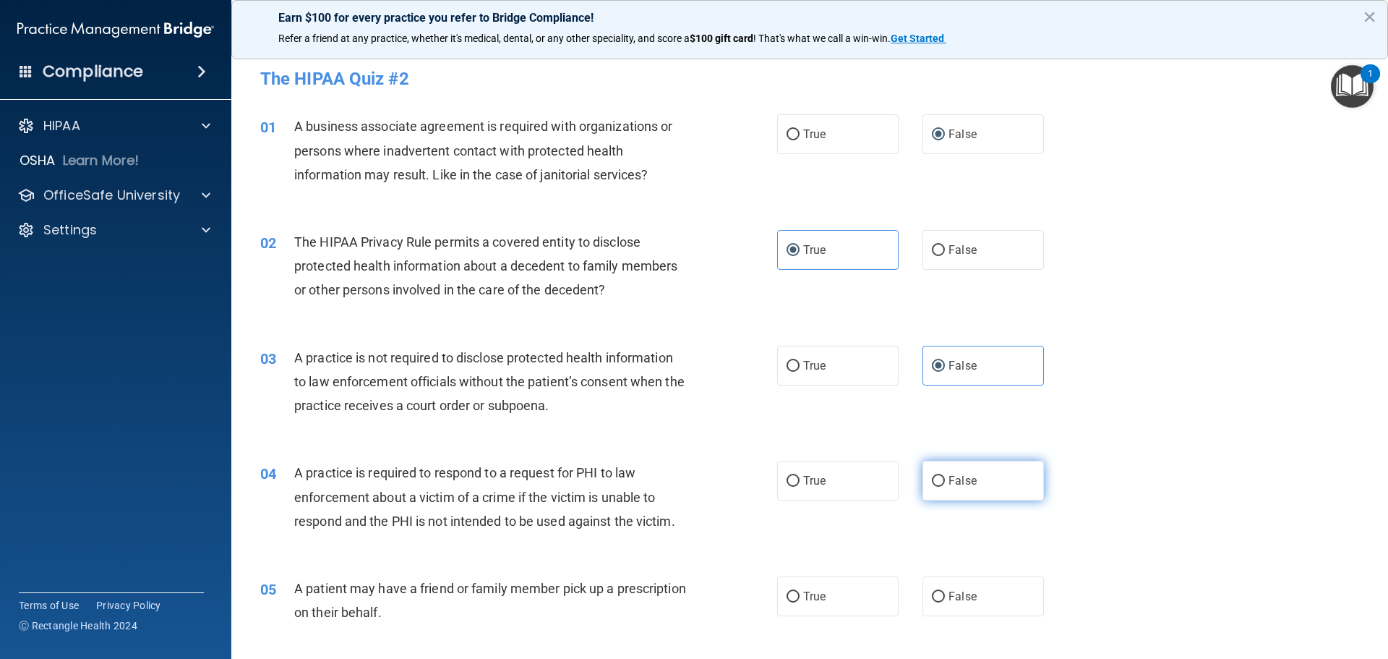
click at [960, 475] on span "False" at bounding box center [963, 481] width 28 height 14
click at [945, 476] on input "False" at bounding box center [938, 481] width 13 height 11
radio input "true"
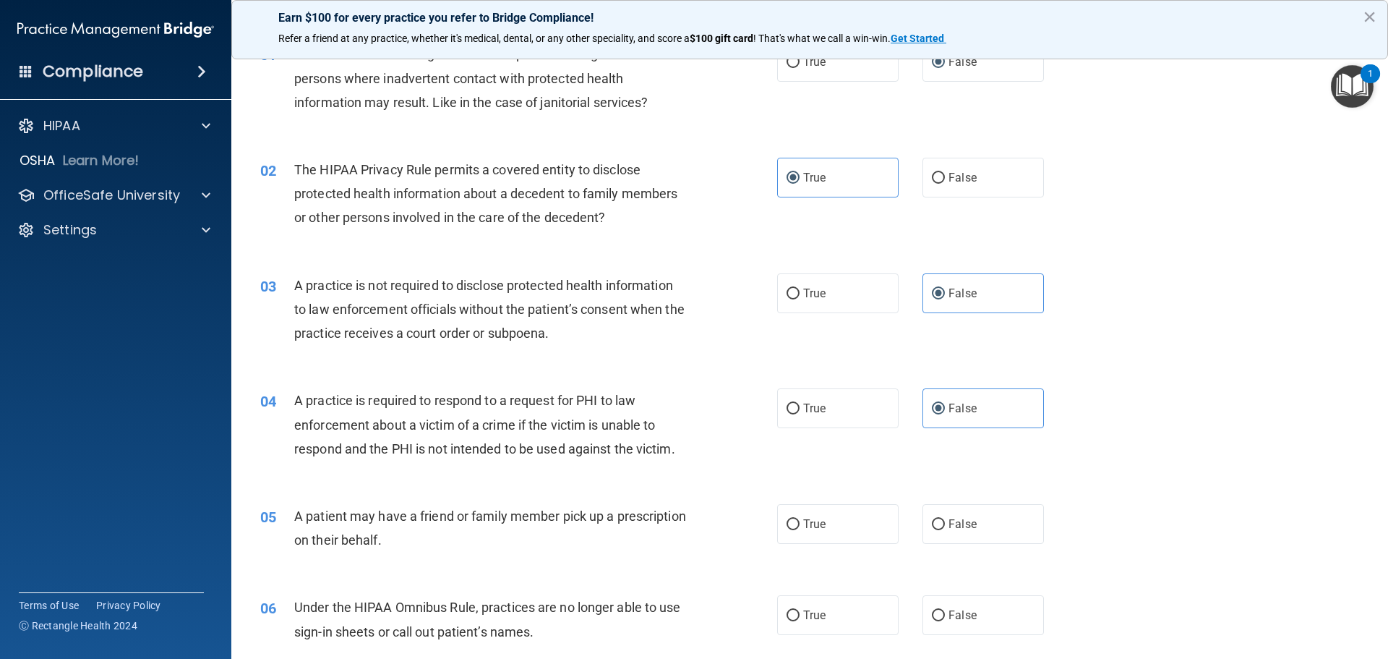
scroll to position [145, 0]
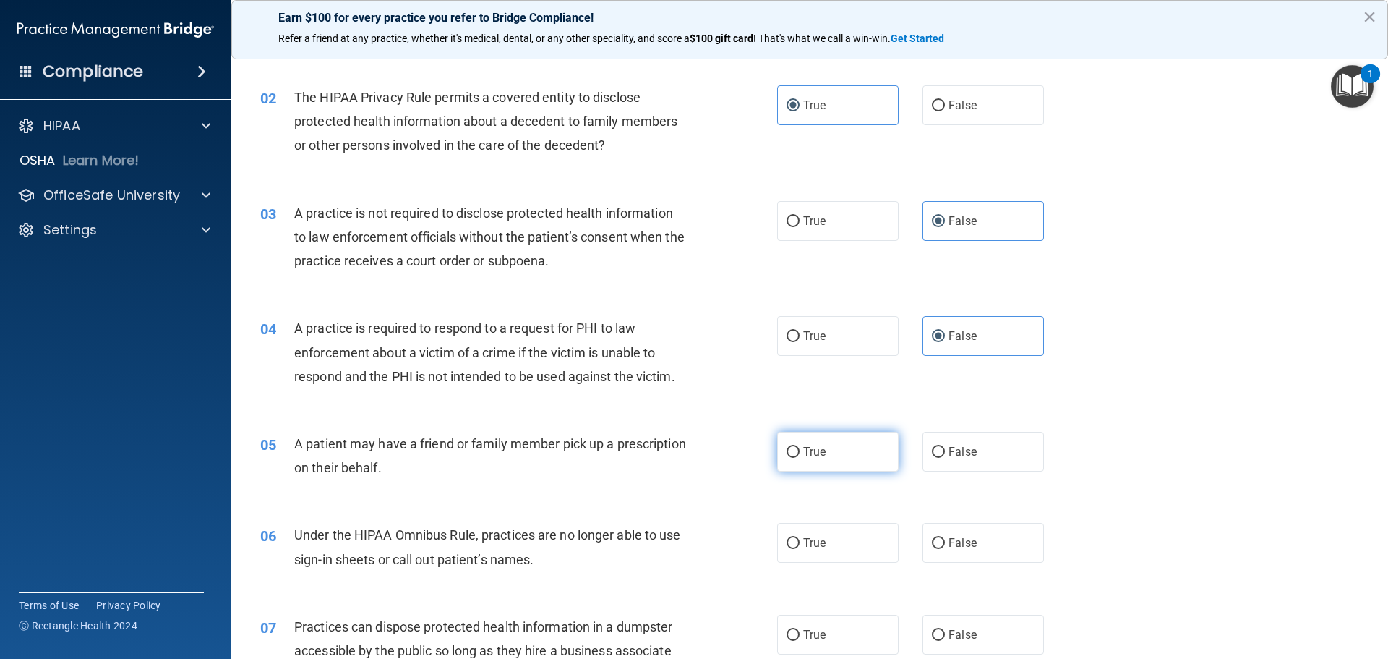
click at [795, 445] on label "True" at bounding box center [837, 452] width 121 height 40
click at [795, 447] on input "True" at bounding box center [793, 452] width 13 height 11
radio input "true"
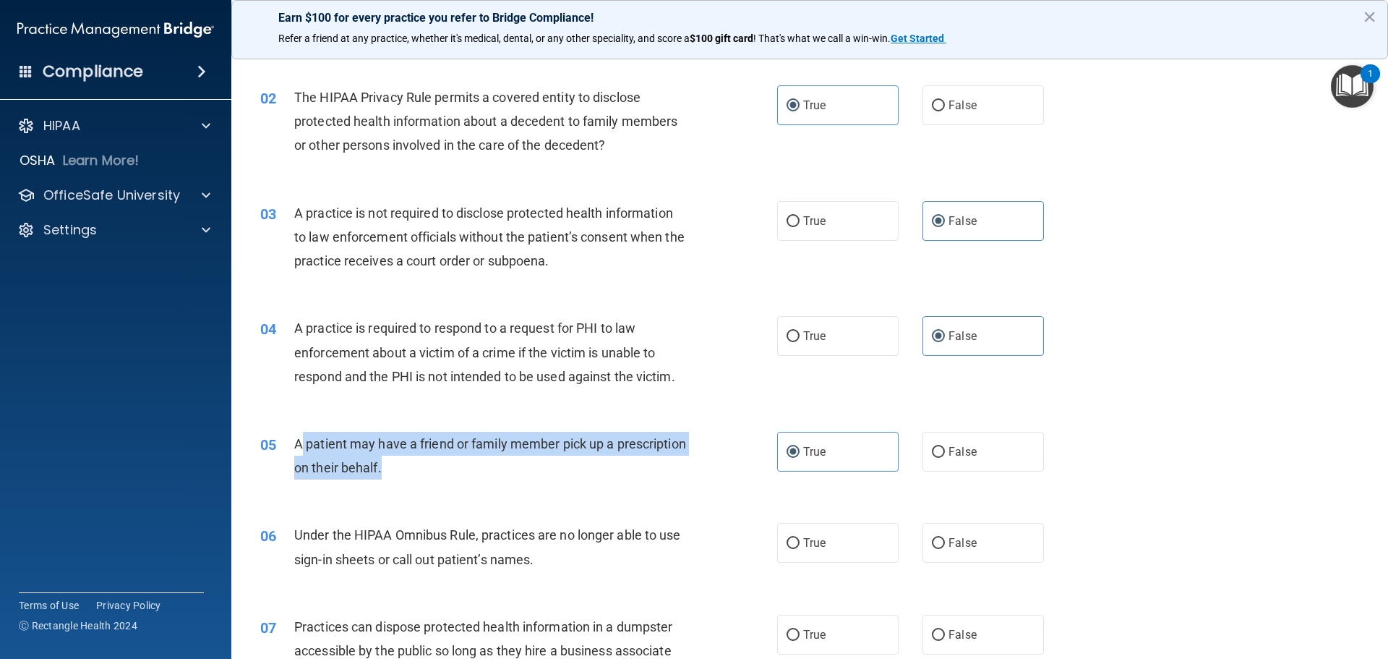
drag, startPoint x: 456, startPoint y: 471, endPoint x: 145, endPoint y: 445, distance: 312.8
click at [291, 449] on div "05 A patient may have a friend or family member pick up a prescription on their…" at bounding box center [519, 459] width 560 height 55
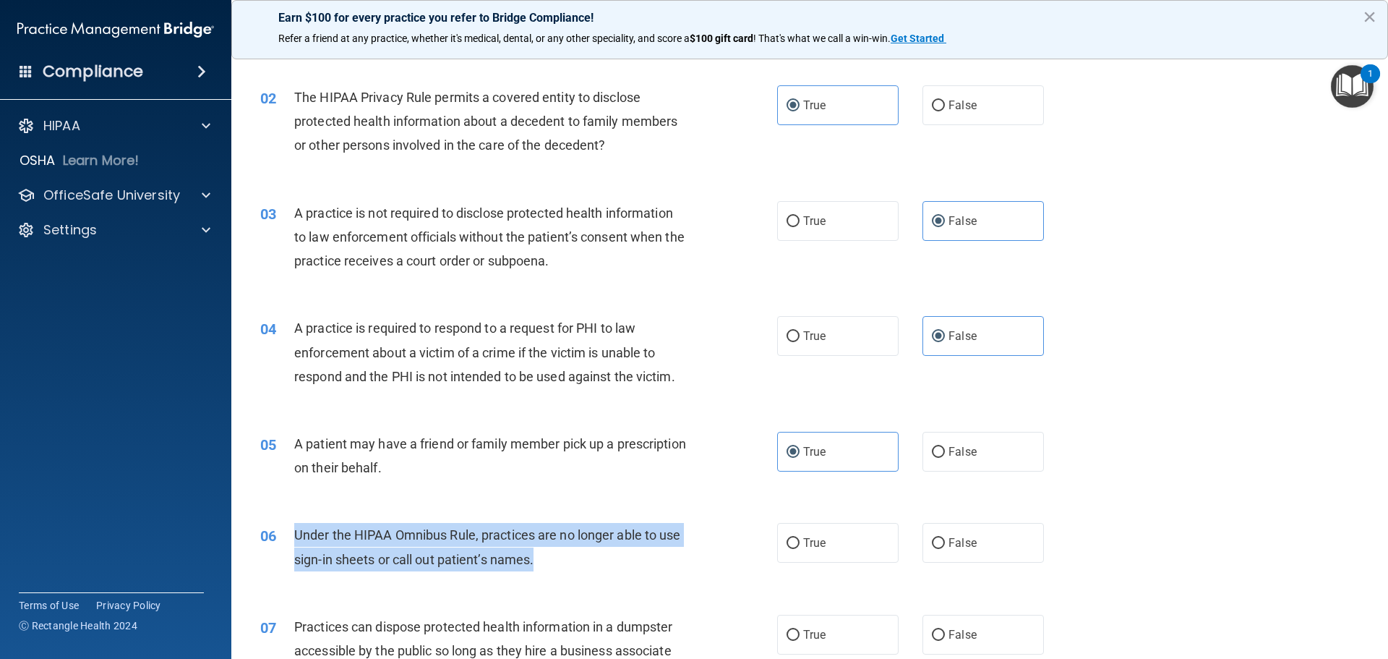
drag, startPoint x: 540, startPoint y: 558, endPoint x: 295, endPoint y: 537, distance: 246.0
click at [295, 537] on div "Under the HIPAA Omnibus Rule, practices are no longer able to use sign-in sheet…" at bounding box center [496, 547] width 404 height 48
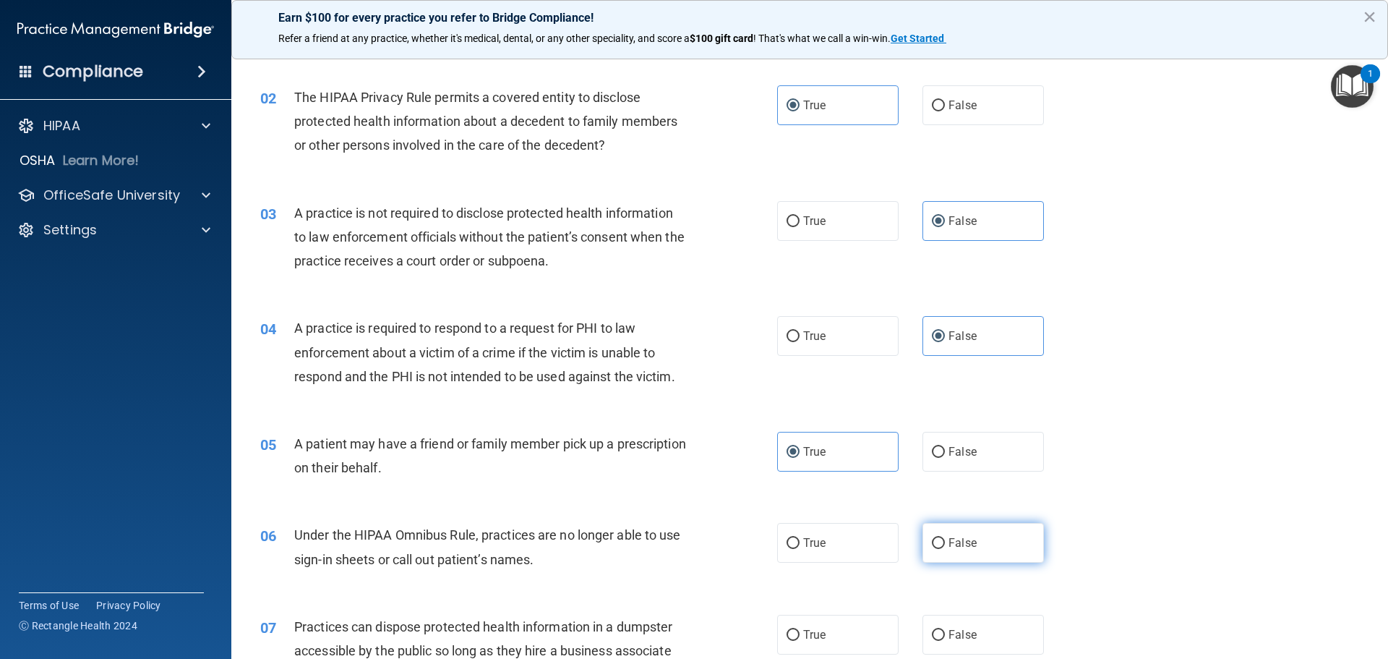
click at [981, 537] on label "False" at bounding box center [983, 543] width 121 height 40
click at [945, 538] on input "False" at bounding box center [938, 543] width 13 height 11
radio input "true"
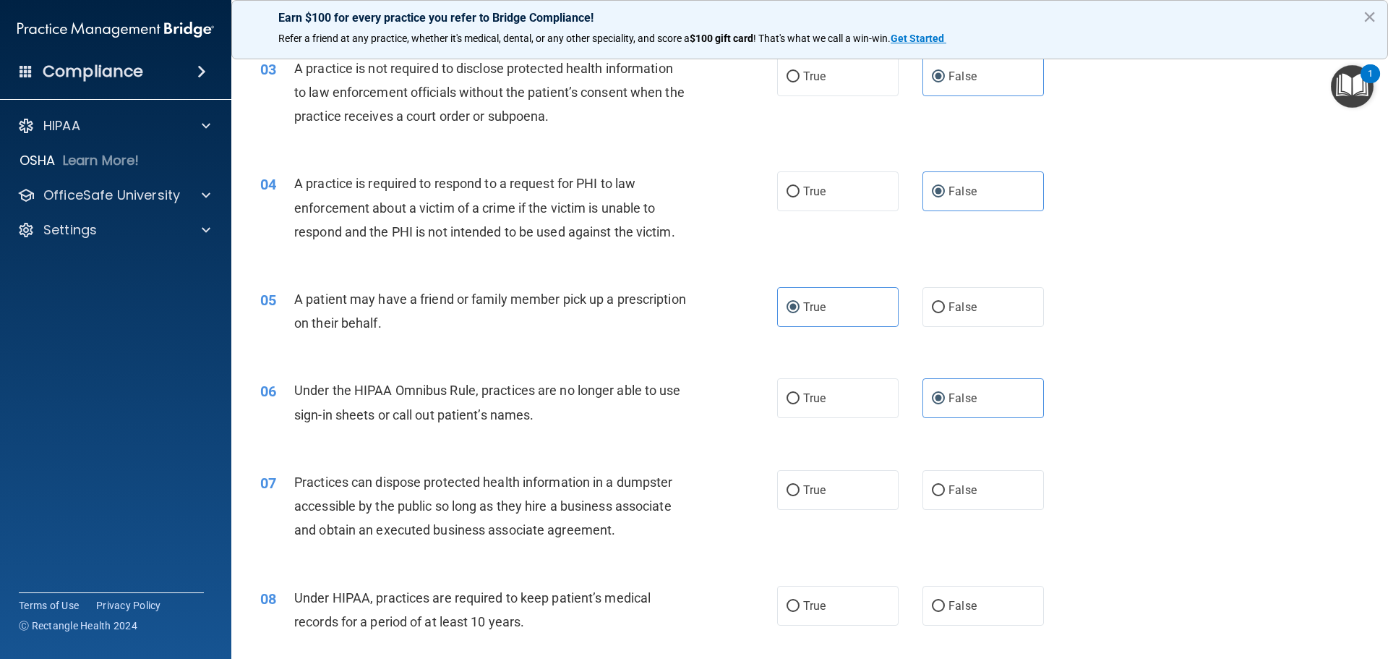
scroll to position [434, 0]
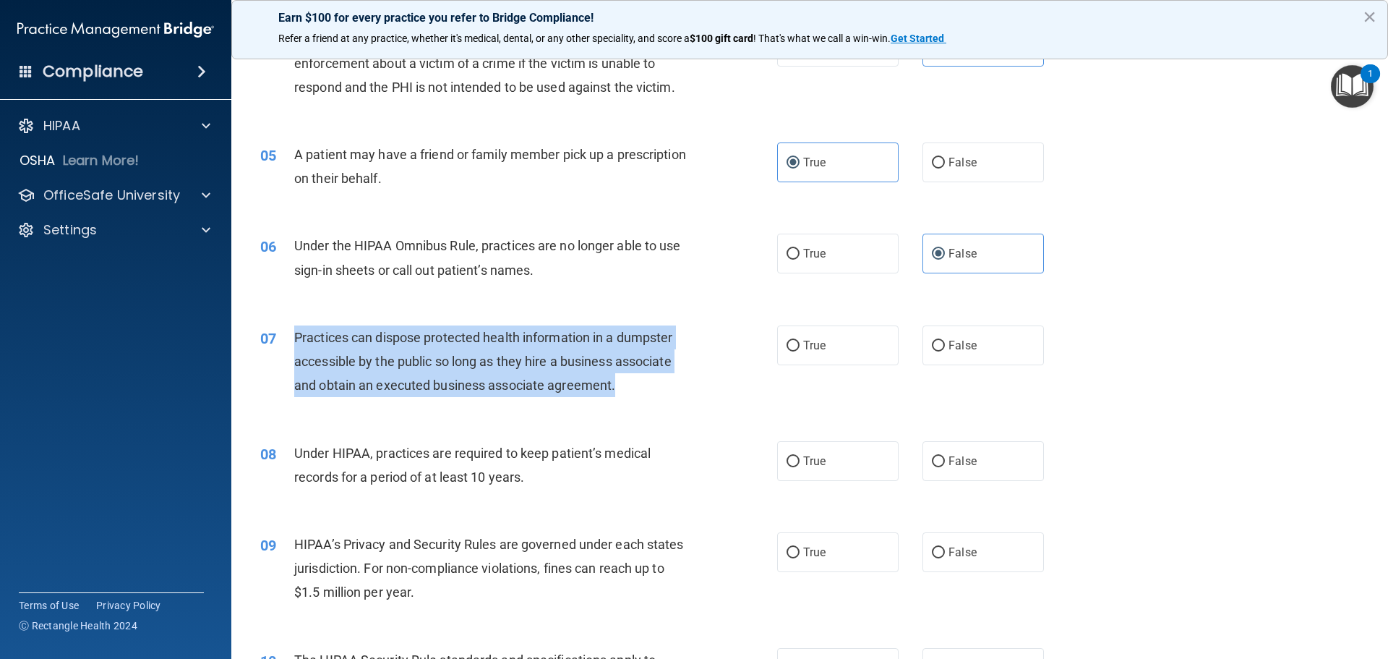
drag, startPoint x: 290, startPoint y: 338, endPoint x: 691, endPoint y: 381, distance: 403.0
click at [691, 381] on div "07 Practices can dispose protected health information in a dumpster accessible …" at bounding box center [519, 365] width 560 height 80
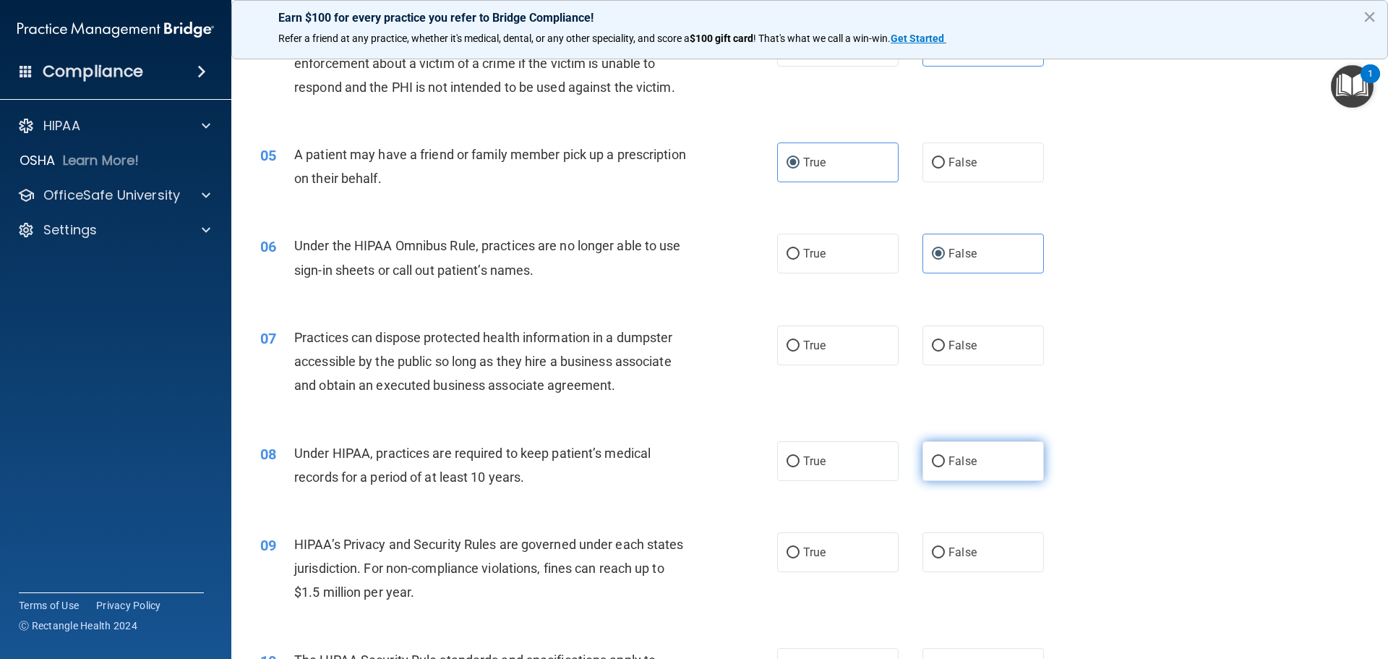
click at [952, 474] on label "False" at bounding box center [983, 461] width 121 height 40
click at [945, 467] on input "False" at bounding box center [938, 461] width 13 height 11
radio input "true"
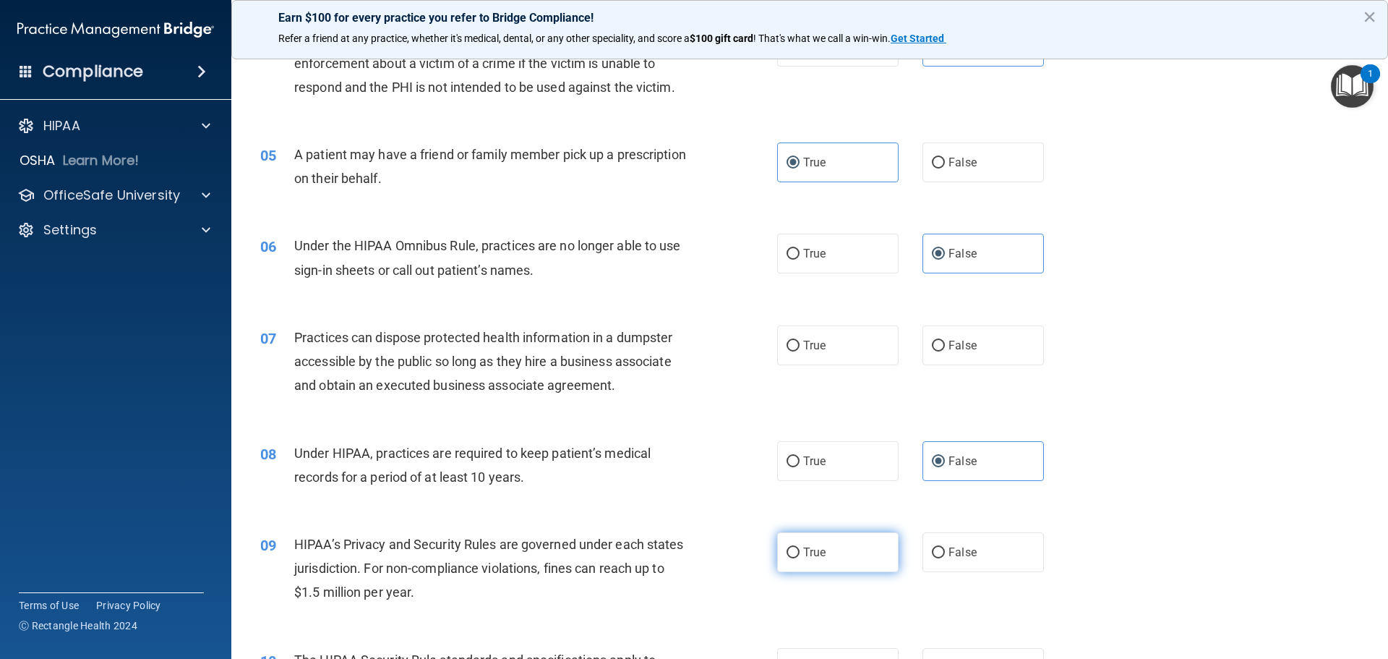
click at [805, 556] on span "True" at bounding box center [814, 552] width 22 height 14
click at [800, 556] on input "True" at bounding box center [793, 552] width 13 height 11
radio input "true"
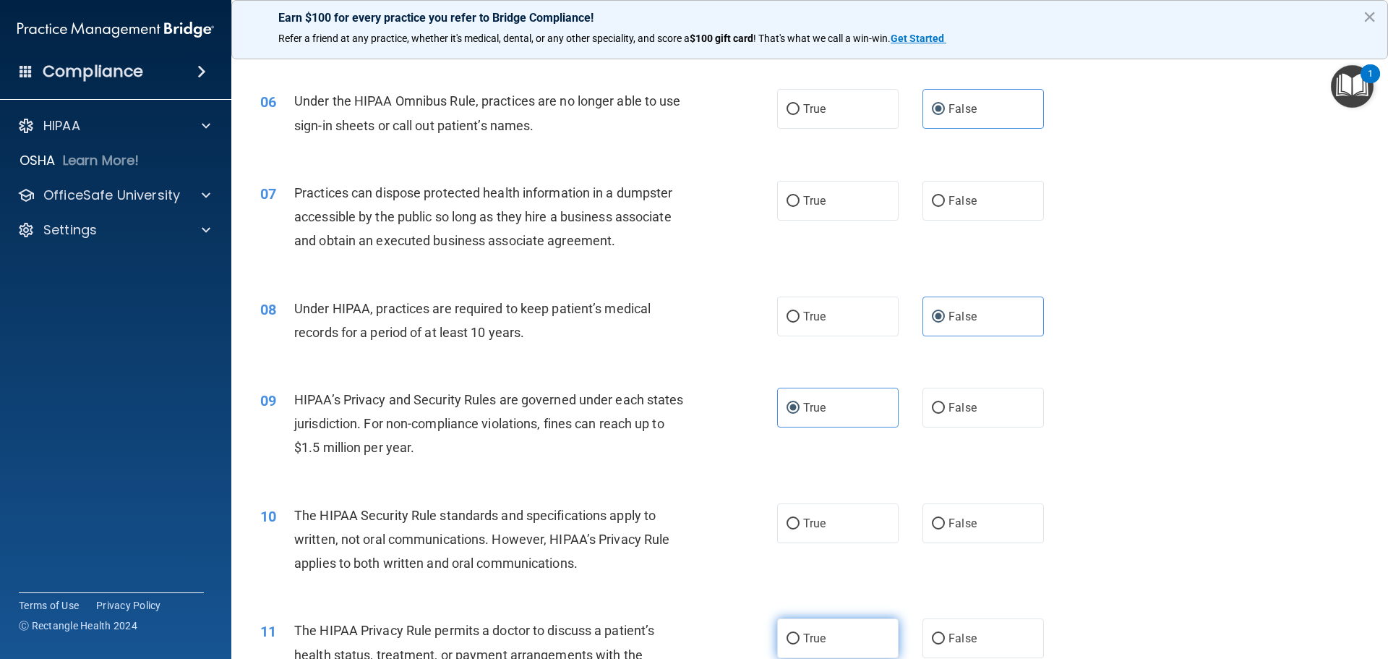
scroll to position [651, 0]
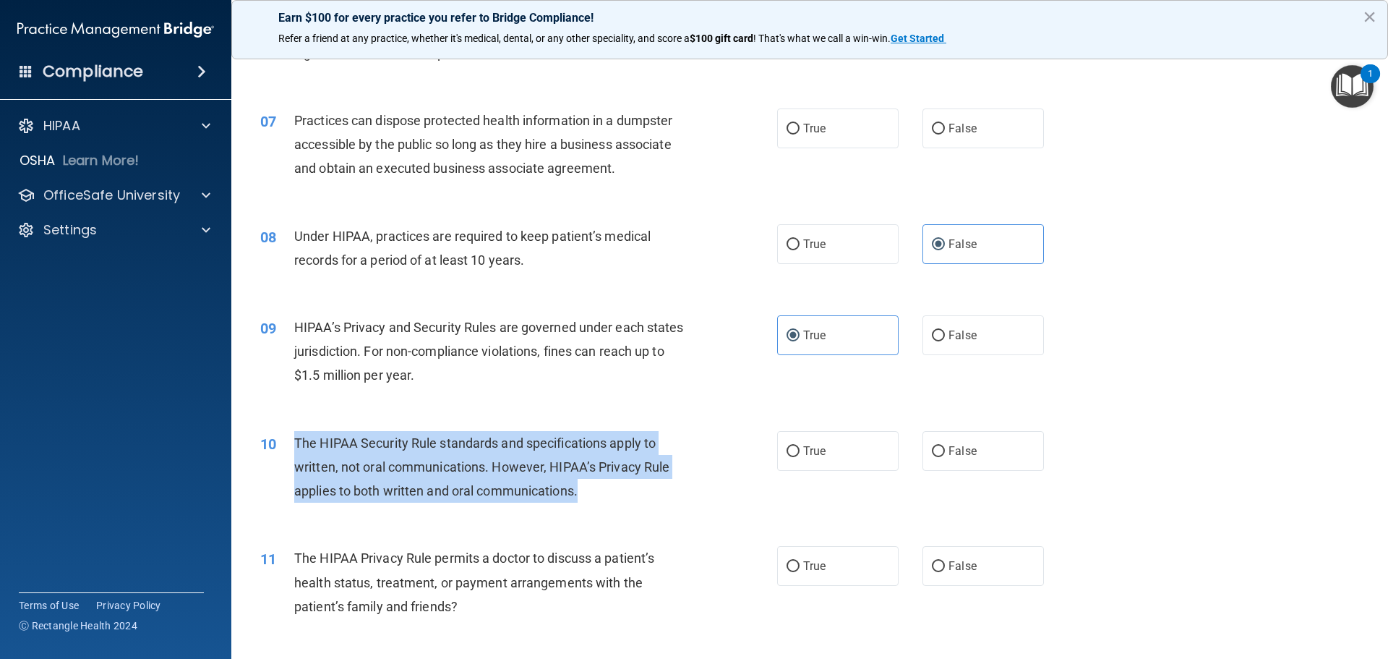
drag, startPoint x: 635, startPoint y: 501, endPoint x: 289, endPoint y: 447, distance: 349.9
click at [289, 447] on div "10 The HIPAA Security Rule standards and specifications apply to written, not o…" at bounding box center [519, 471] width 560 height 80
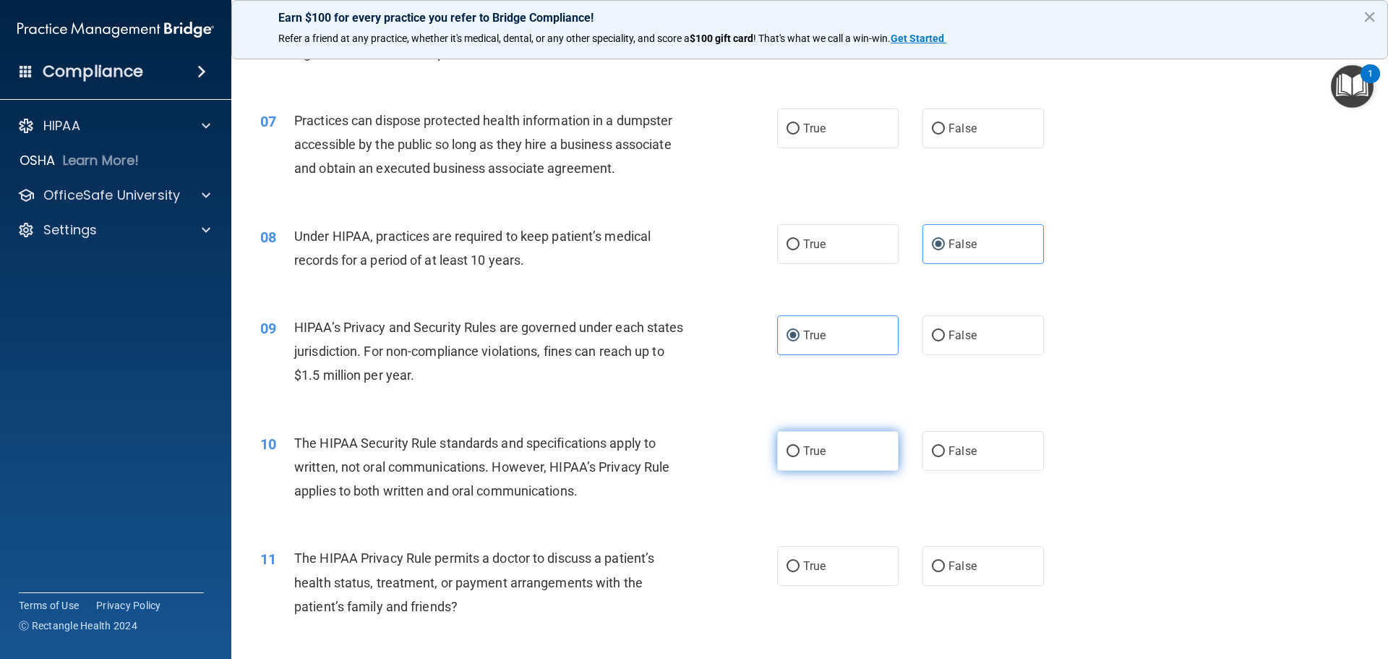
click at [814, 455] on span "True" at bounding box center [814, 451] width 22 height 14
click at [800, 455] on input "True" at bounding box center [793, 451] width 13 height 11
radio input "true"
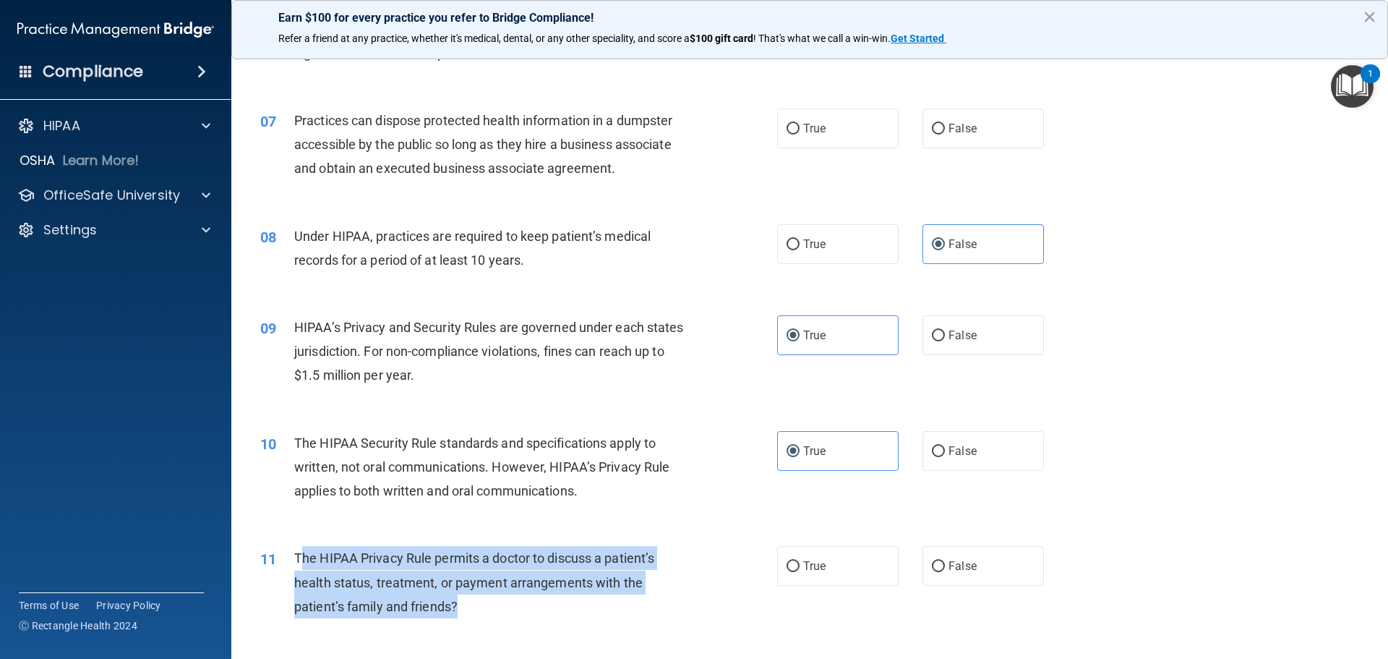
drag, startPoint x: 485, startPoint y: 625, endPoint x: 304, endPoint y: 560, distance: 192.1
click at [304, 560] on div "11 The HIPAA Privacy Rule permits a doctor to discuss a patient’s health status…" at bounding box center [519, 586] width 560 height 80
click at [360, 586] on span "The HIPAA Privacy Rule permits a doctor to discuss a patient’s health status, t…" at bounding box center [474, 581] width 360 height 63
click at [453, 618] on div "The HIPAA Privacy Rule permits a doctor to discuss a patient’s health status, t…" at bounding box center [496, 582] width 404 height 72
drag, startPoint x: 456, startPoint y: 616, endPoint x: 294, endPoint y: 560, distance: 171.3
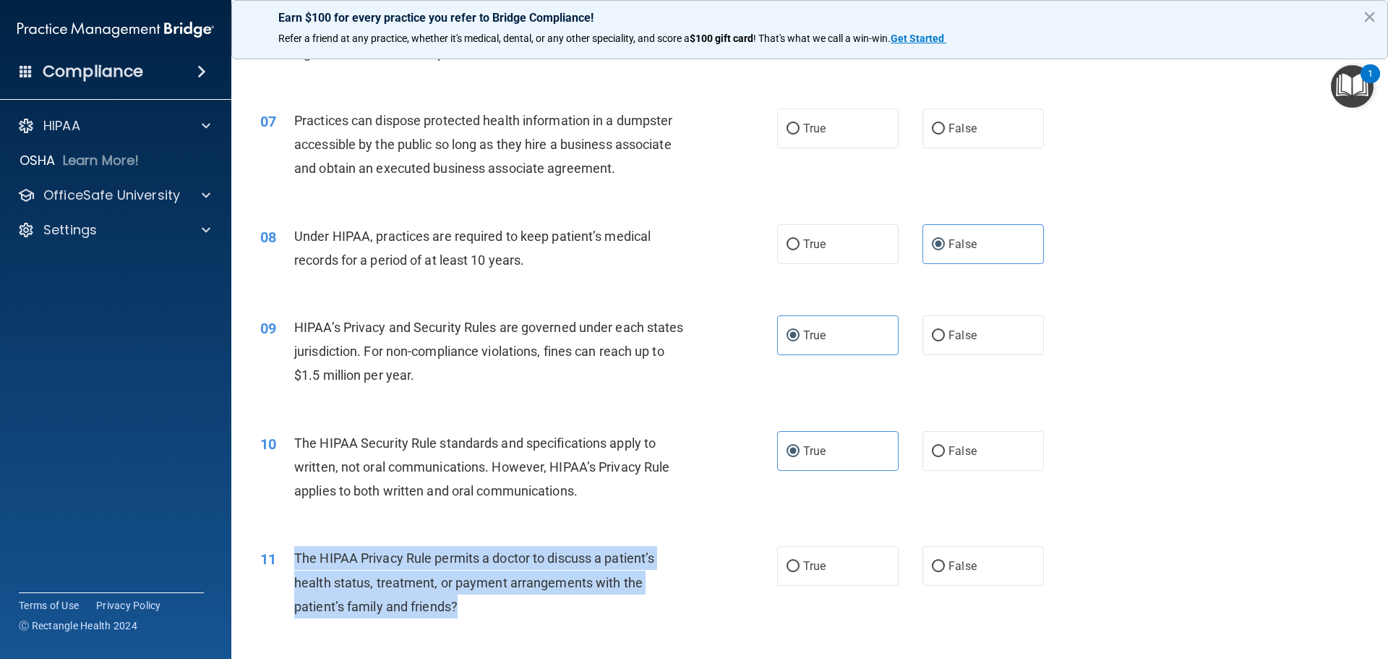
click at [294, 560] on div "The HIPAA Privacy Rule permits a doctor to discuss a patient’s health status, t…" at bounding box center [496, 582] width 404 height 72
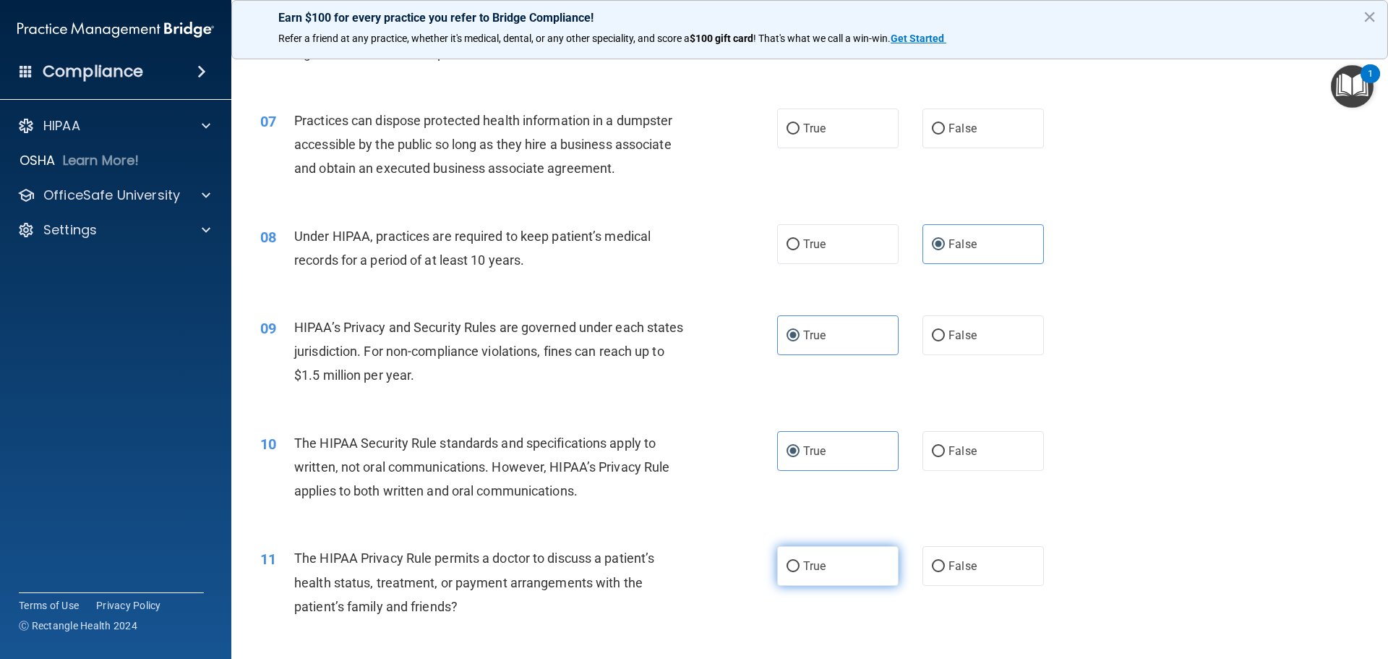
click at [813, 569] on span "True" at bounding box center [814, 566] width 22 height 14
click at [800, 569] on input "True" at bounding box center [793, 566] width 13 height 11
radio input "true"
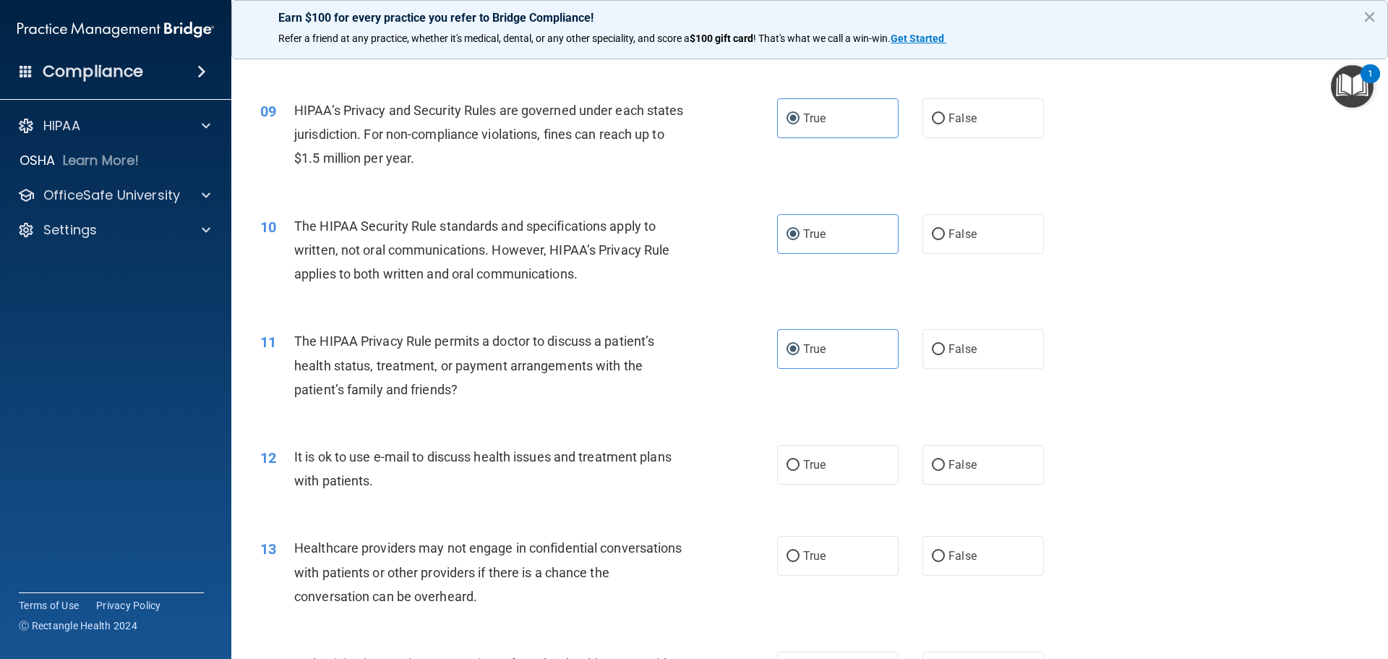
scroll to position [940, 0]
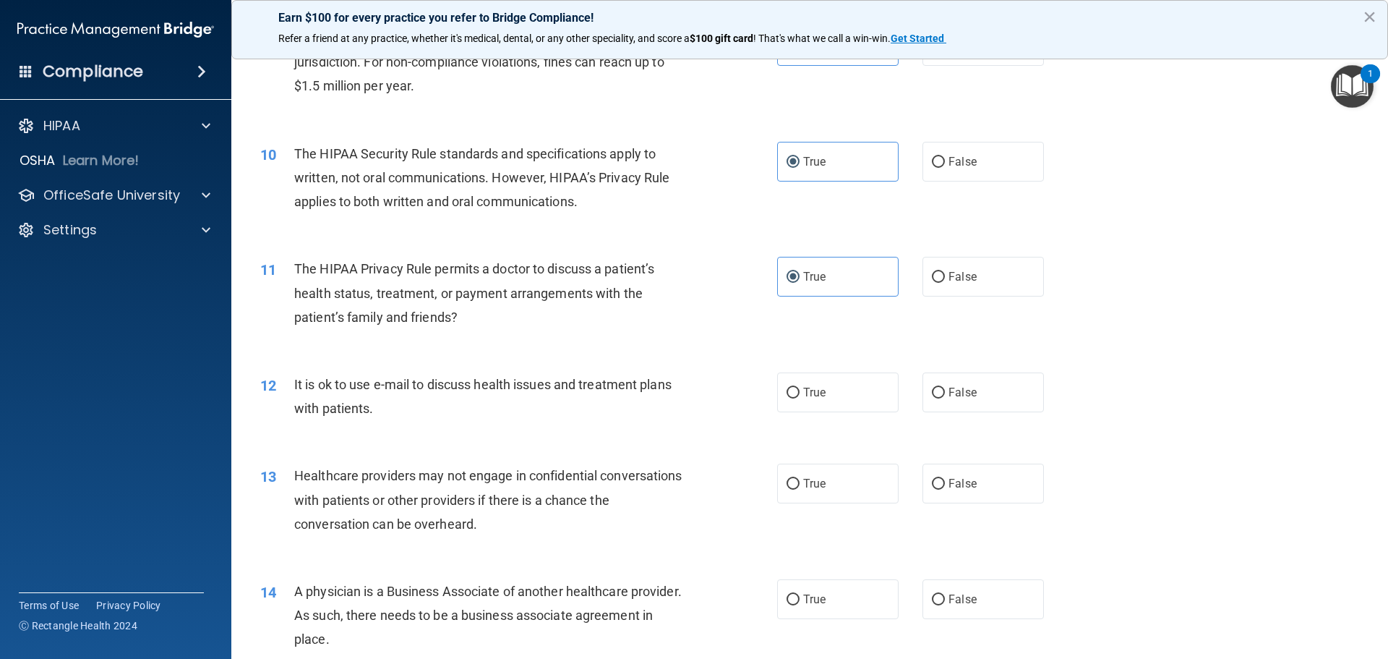
click at [912, 401] on div "True False" at bounding box center [922, 392] width 291 height 40
click at [962, 393] on span "False" at bounding box center [963, 392] width 28 height 14
click at [945, 393] on input "False" at bounding box center [938, 393] width 13 height 11
radio input "true"
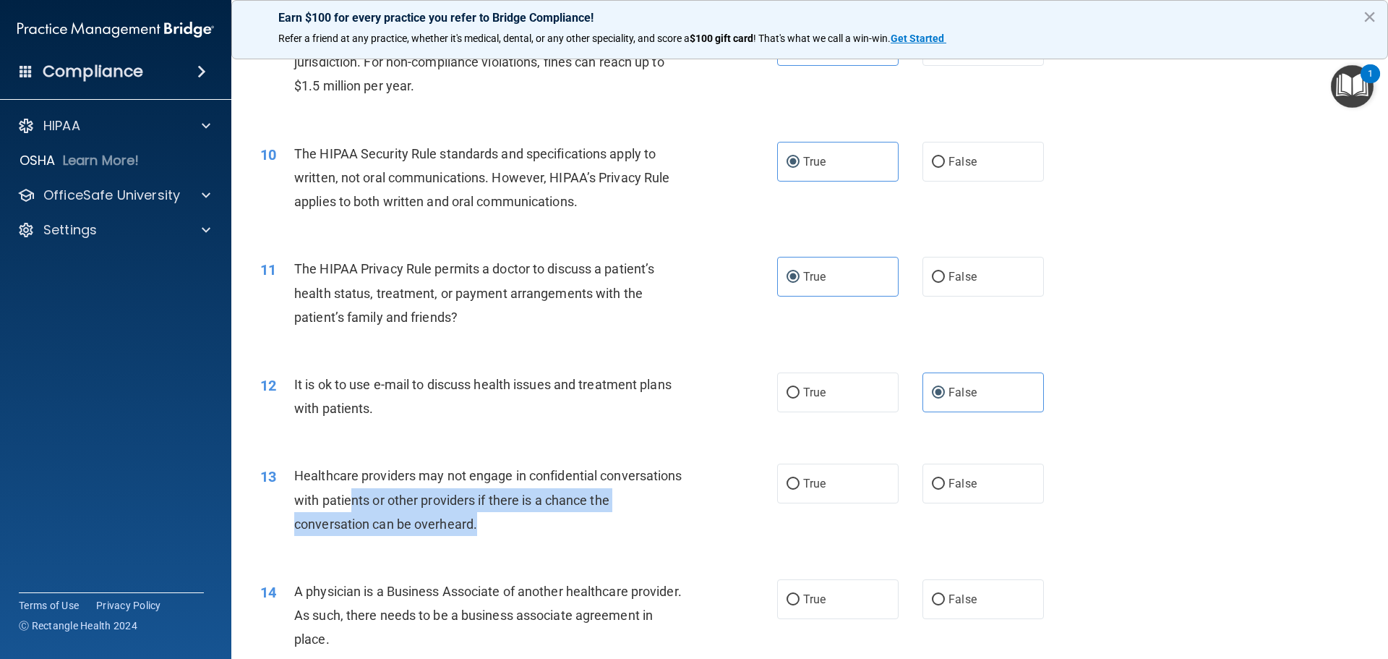
drag, startPoint x: 526, startPoint y: 529, endPoint x: 438, endPoint y: 501, distance: 91.9
click at [438, 501] on div "Healthcare providers may not engage in confidential conversations with patients…" at bounding box center [496, 500] width 404 height 72
click at [558, 505] on span "Healthcare providers may not engage in confidential conversations with patients…" at bounding box center [488, 499] width 388 height 63
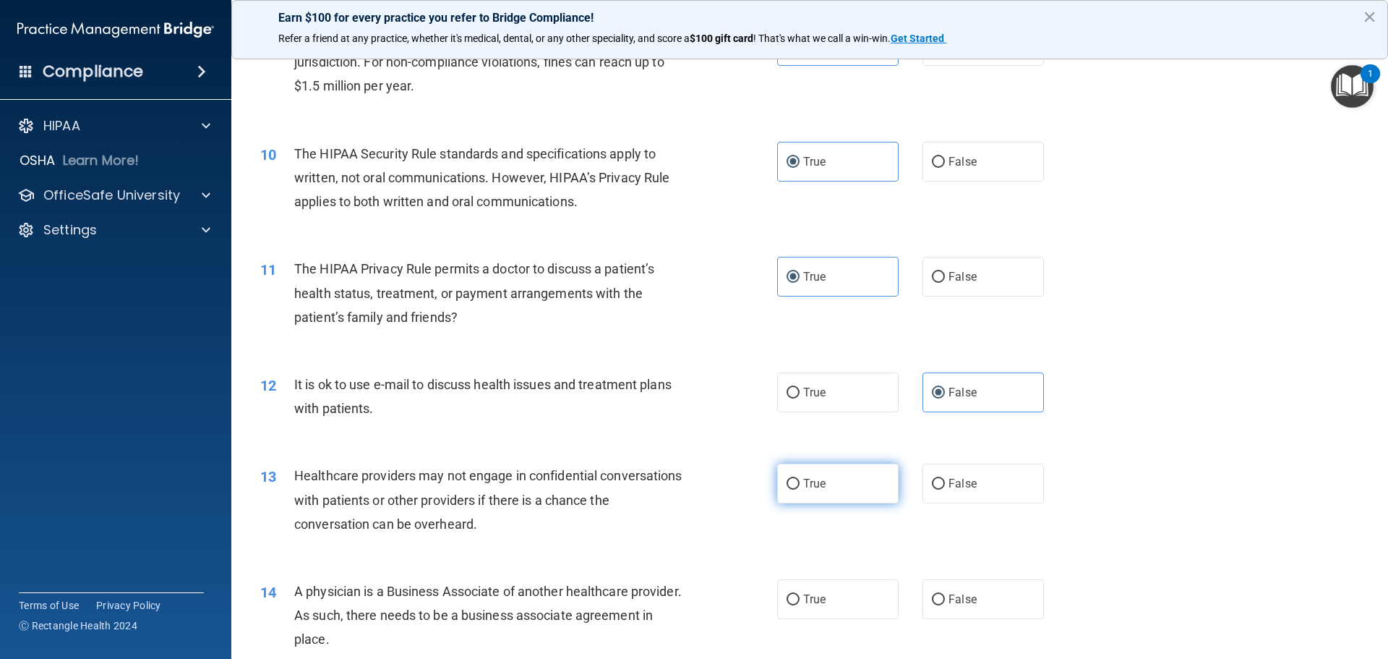
click at [886, 487] on label "True" at bounding box center [837, 484] width 121 height 40
click at [800, 487] on input "True" at bounding box center [793, 484] width 13 height 11
radio input "true"
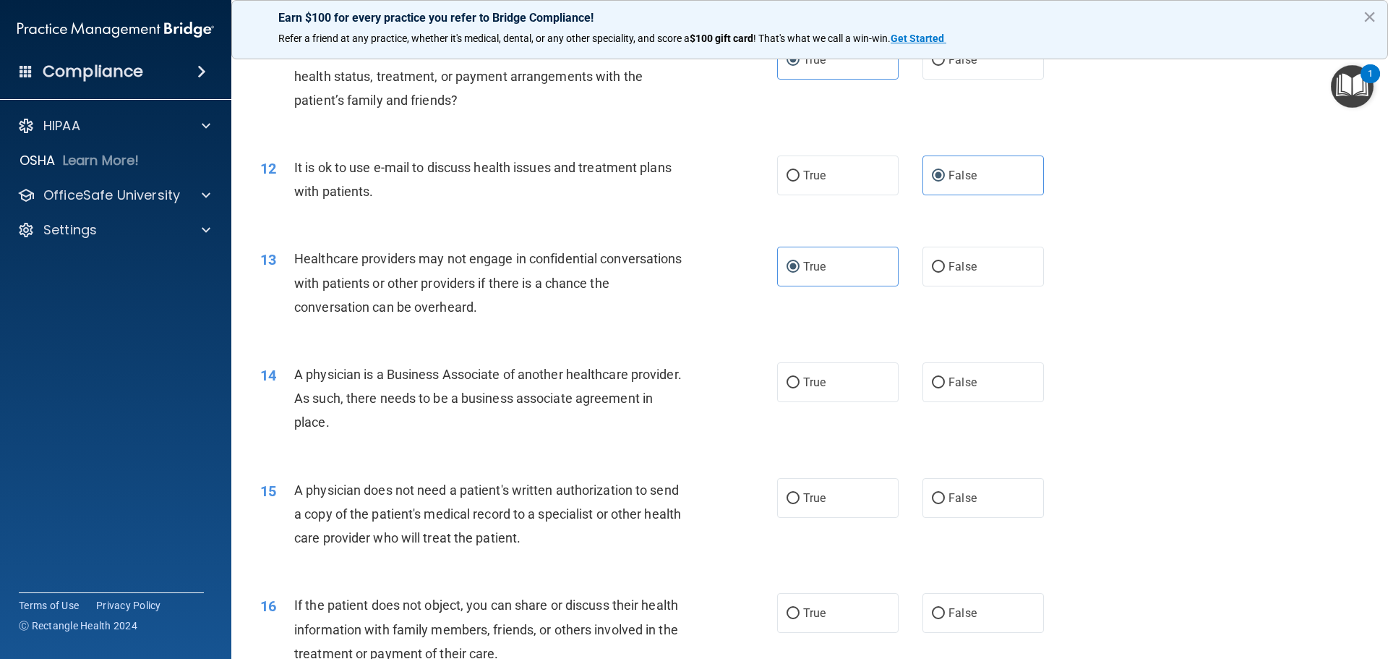
scroll to position [1229, 0]
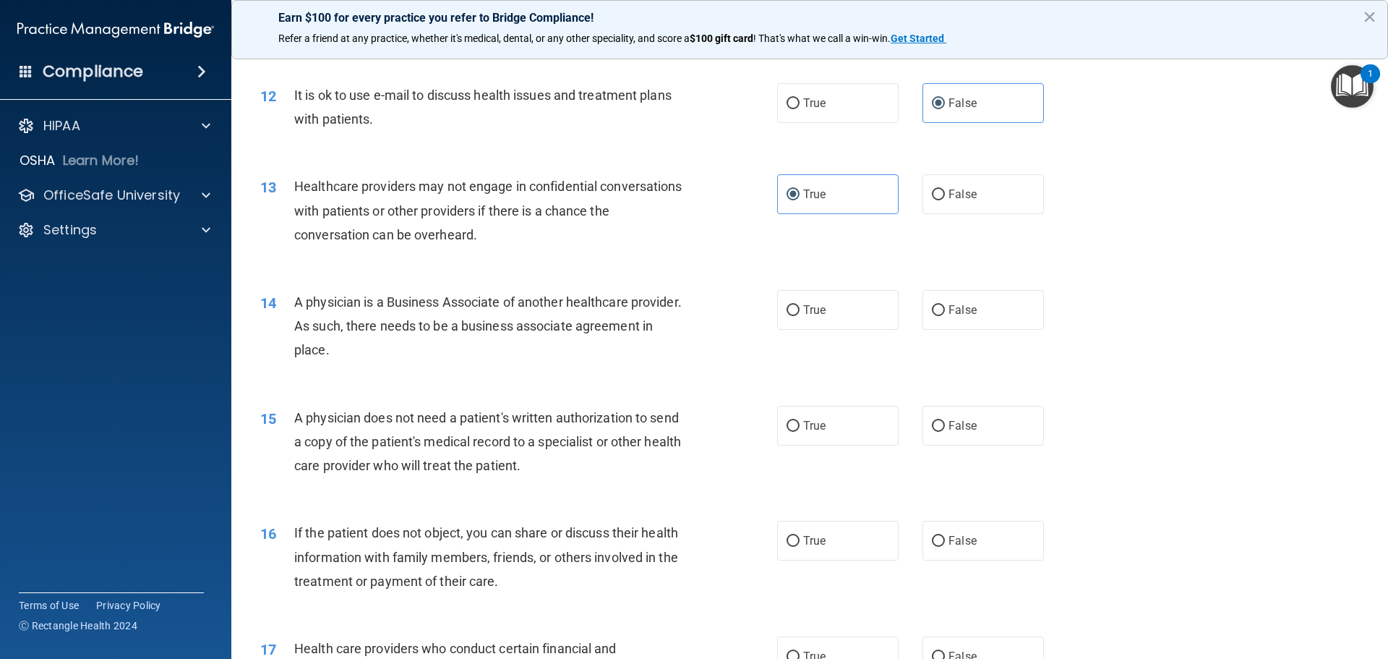
click at [699, 328] on div "14 A physician is a Business Associate of another healthcare provider. As such,…" at bounding box center [519, 330] width 560 height 80
click at [844, 314] on label "True" at bounding box center [837, 310] width 121 height 40
click at [800, 314] on input "True" at bounding box center [793, 310] width 13 height 11
radio input "true"
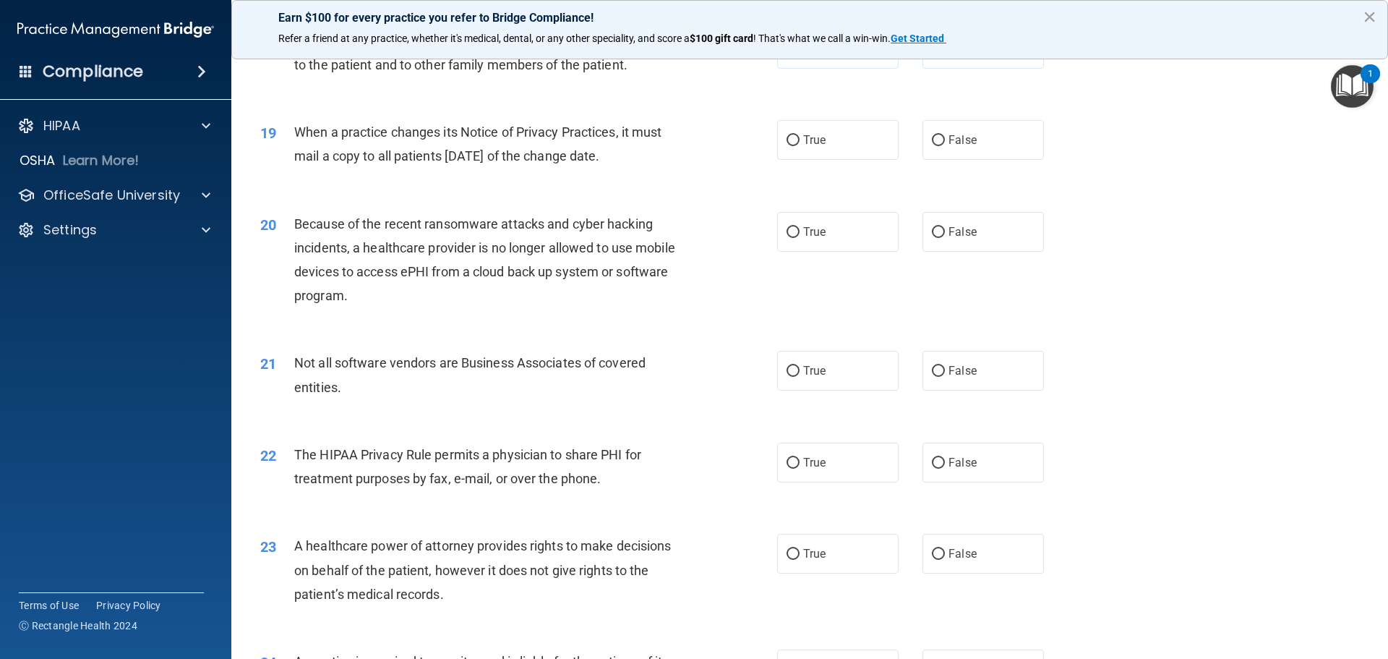
scroll to position [2314, 0]
